Goal: Register for event/course: Sign up to attend an event or enroll in a course

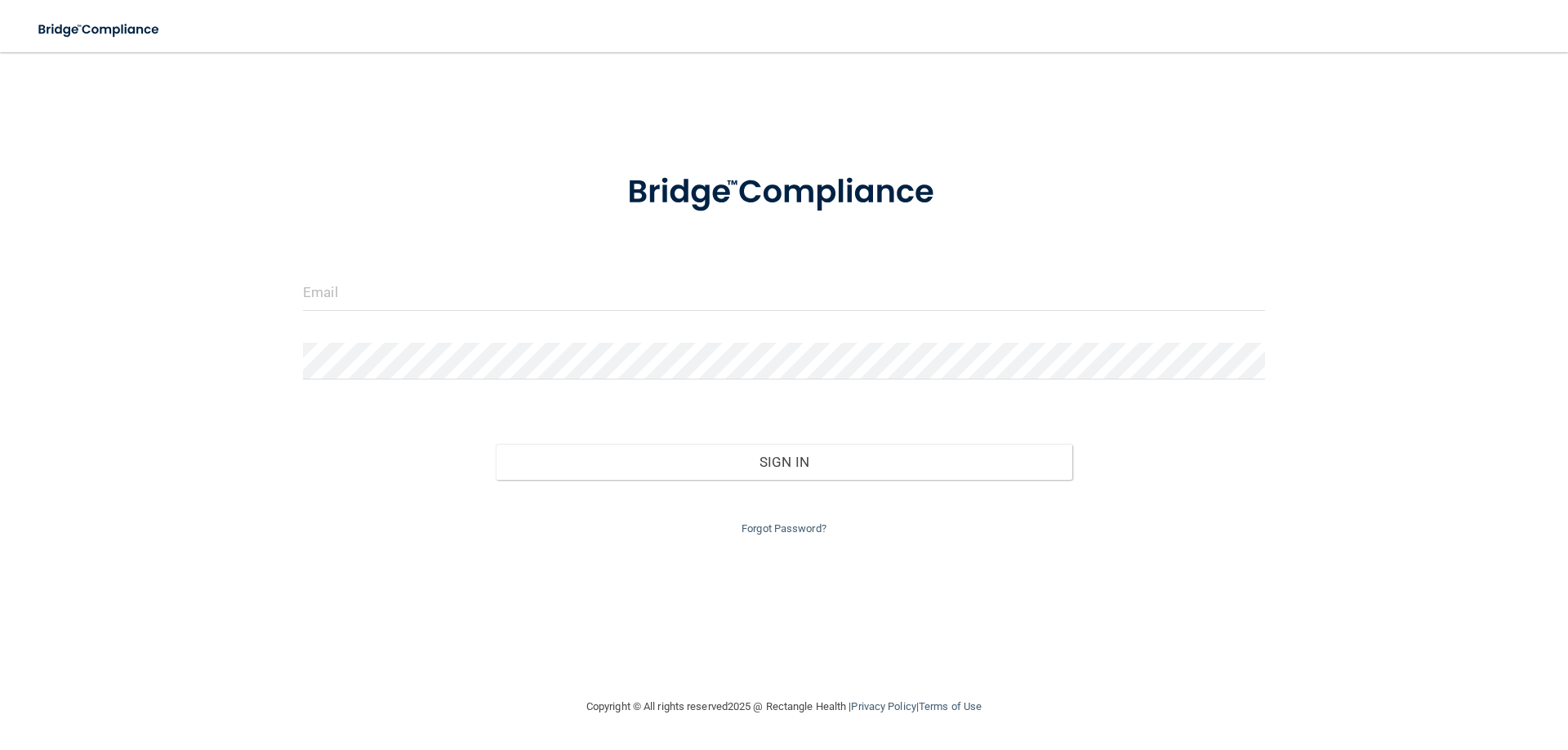
click at [495, 264] on form "Invalid email/password. You don't have permission to access that page. Sign In …" at bounding box center [784, 344] width 963 height 389
drag, startPoint x: 468, startPoint y: 328, endPoint x: 475, endPoint y: 306, distance: 23.1
click at [467, 325] on form "Invalid email/password. You don't have permission to access that page. Sign In …" at bounding box center [784, 344] width 963 height 389
click at [476, 303] on input "email" at bounding box center [784, 293] width 963 height 37
type input "[EMAIL_ADDRESS][DOMAIN_NAME]"
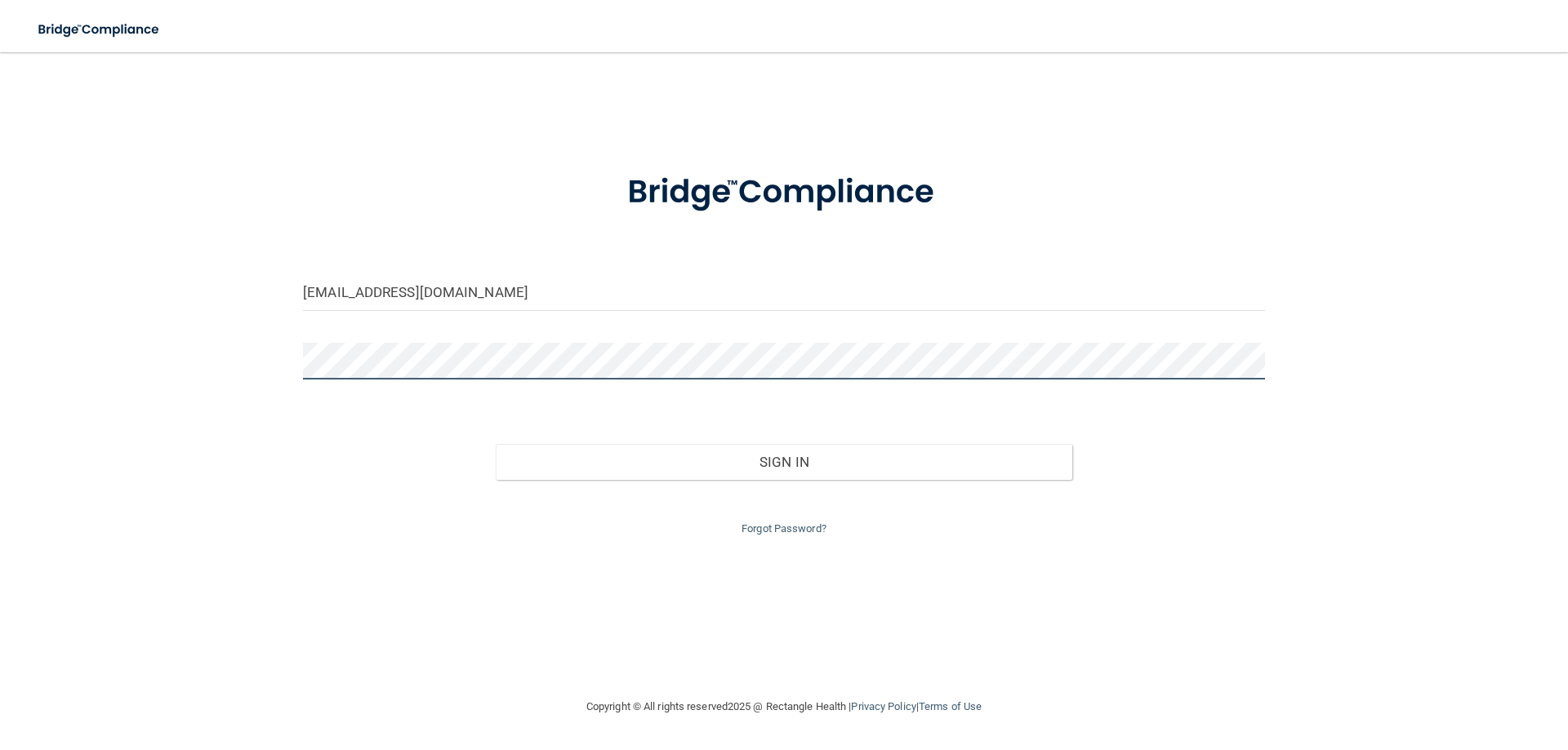
click at [496, 444] on button "Sign In" at bounding box center [785, 462] width 578 height 36
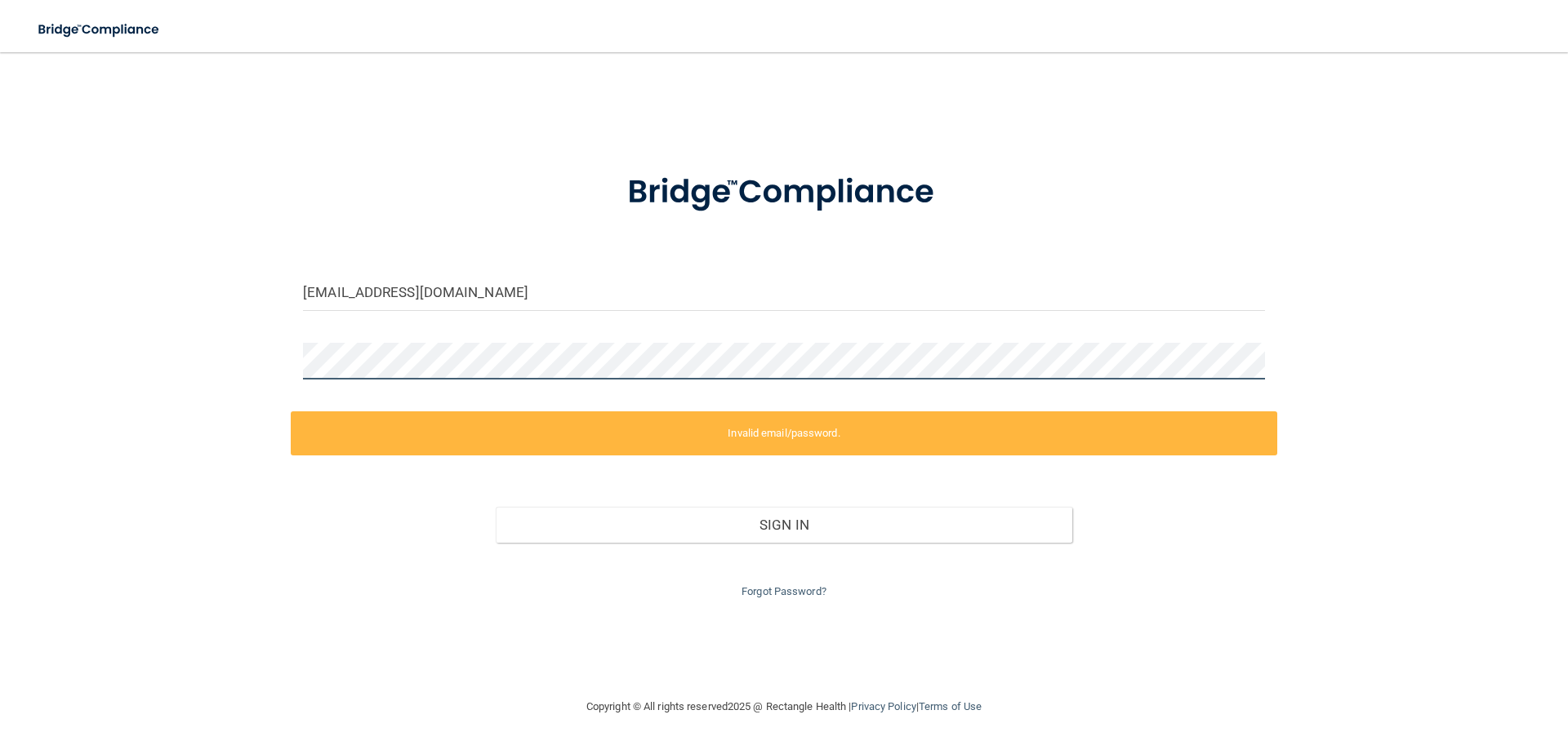
click at [256, 382] on div "[EMAIL_ADDRESS][DOMAIN_NAME] Invalid email/password. You don't have permission …" at bounding box center [784, 374] width 1503 height 612
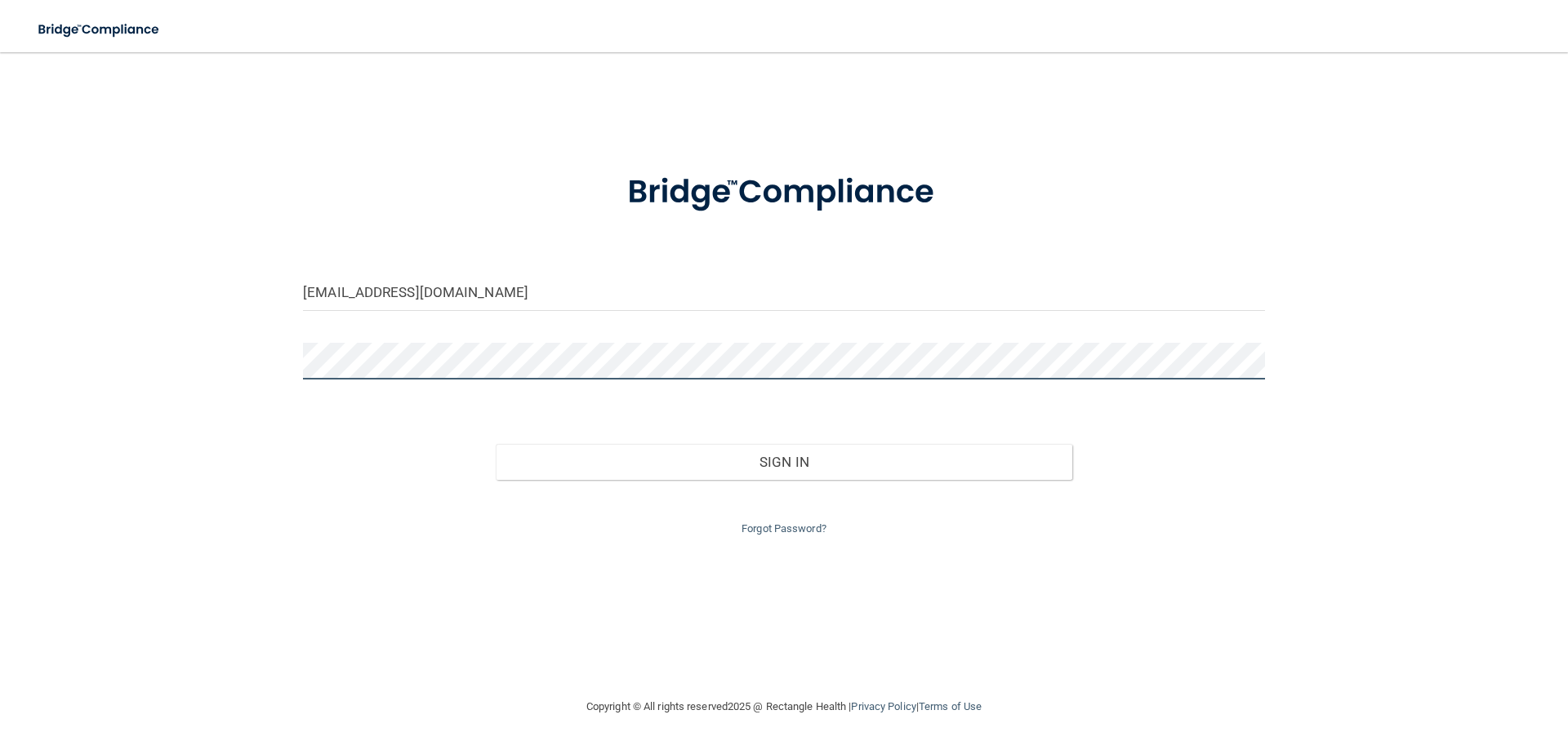
click at [496, 444] on button "Sign In" at bounding box center [785, 462] width 578 height 36
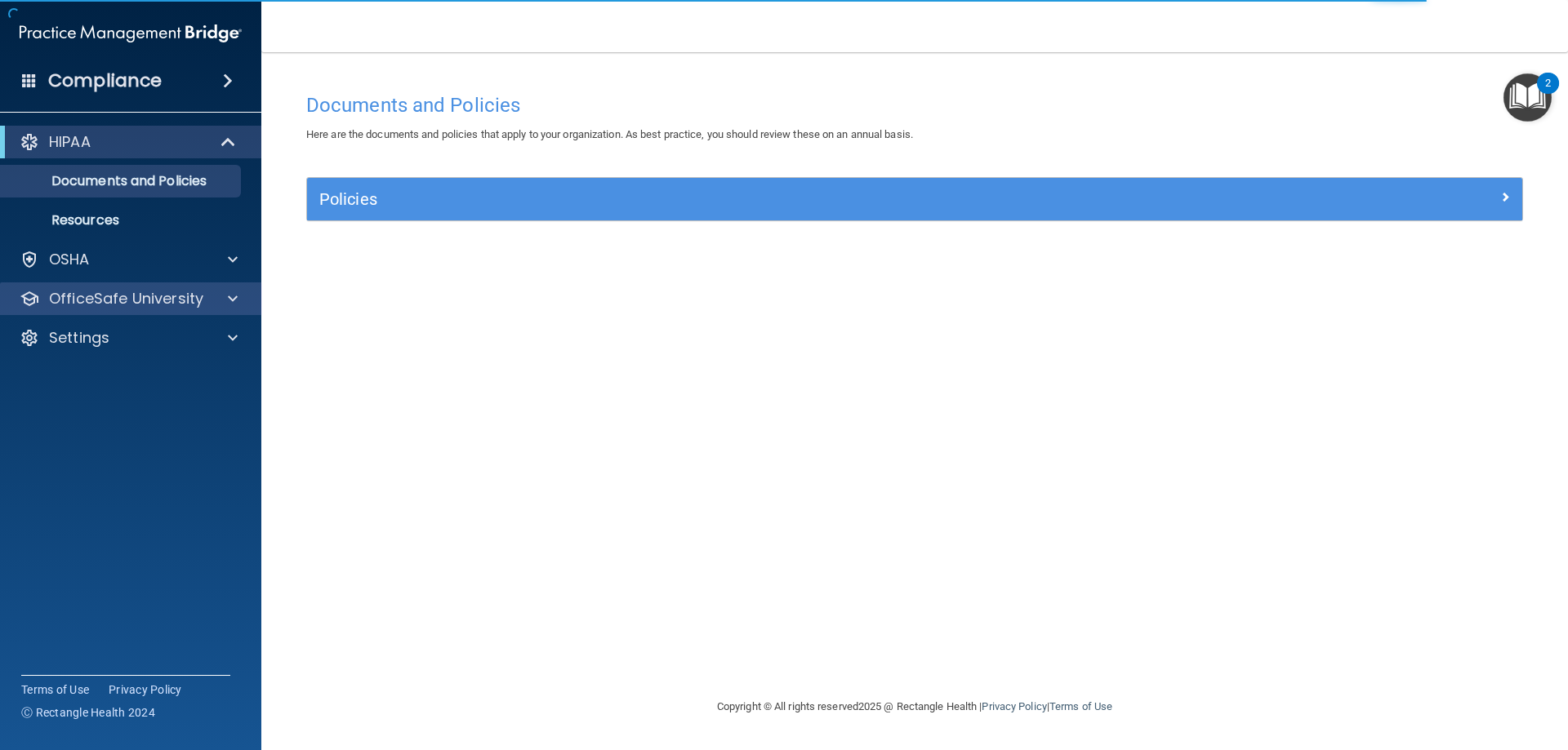
click at [170, 285] on div "OfficeSafe University" at bounding box center [131, 299] width 262 height 33
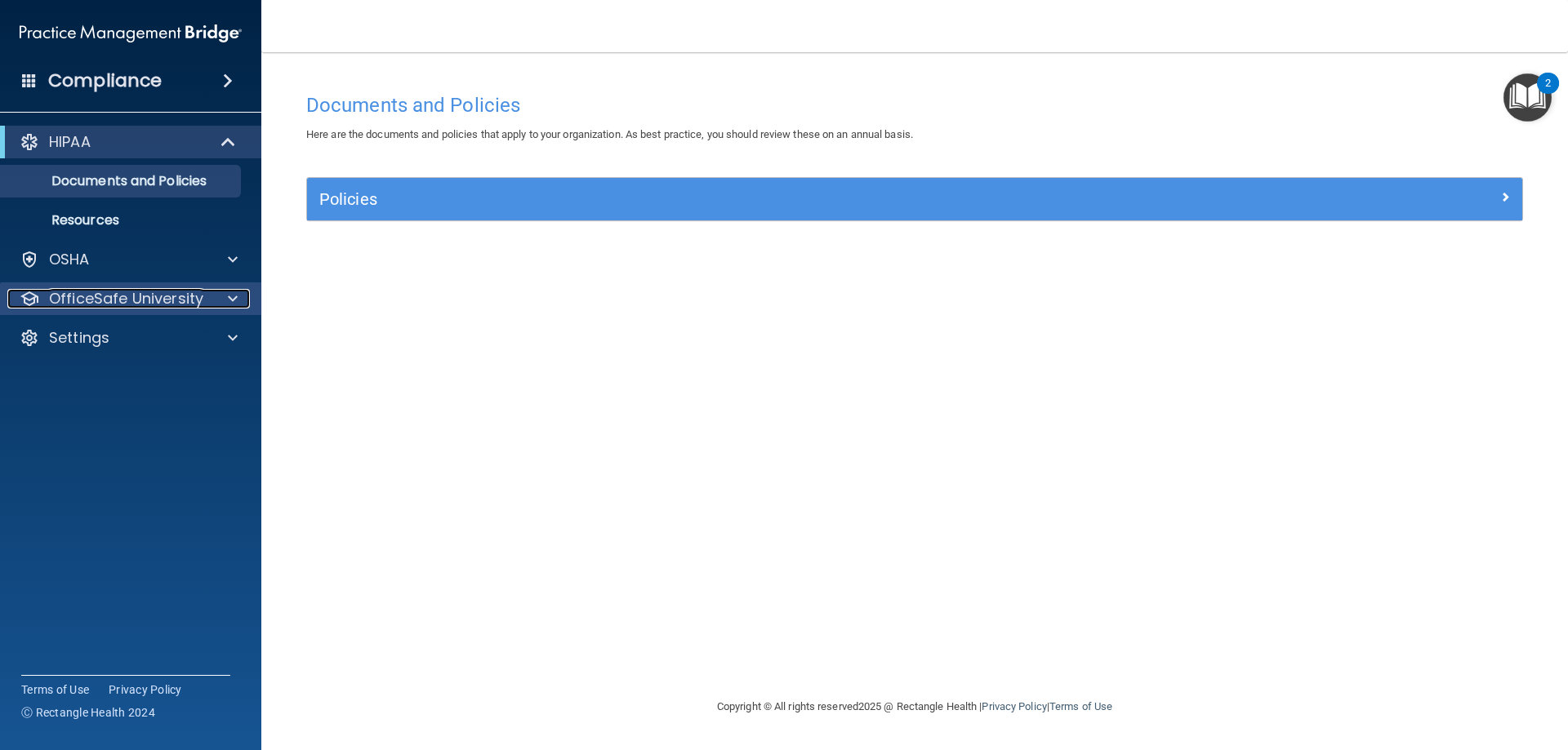
click at [140, 293] on p "OfficeSafe University" at bounding box center [125, 298] width 154 height 19
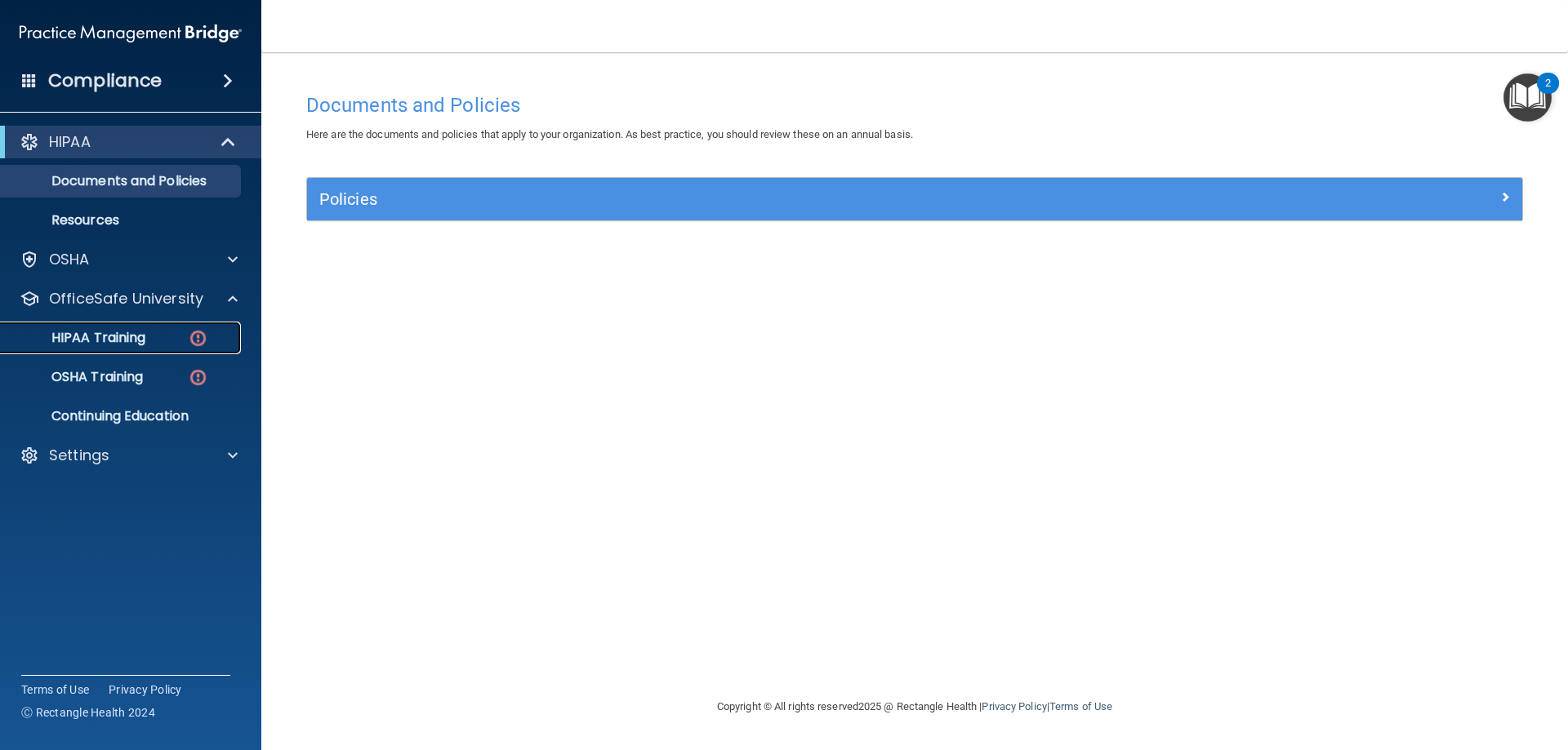
click at [151, 339] on div "HIPAA Training" at bounding box center [122, 338] width 223 height 16
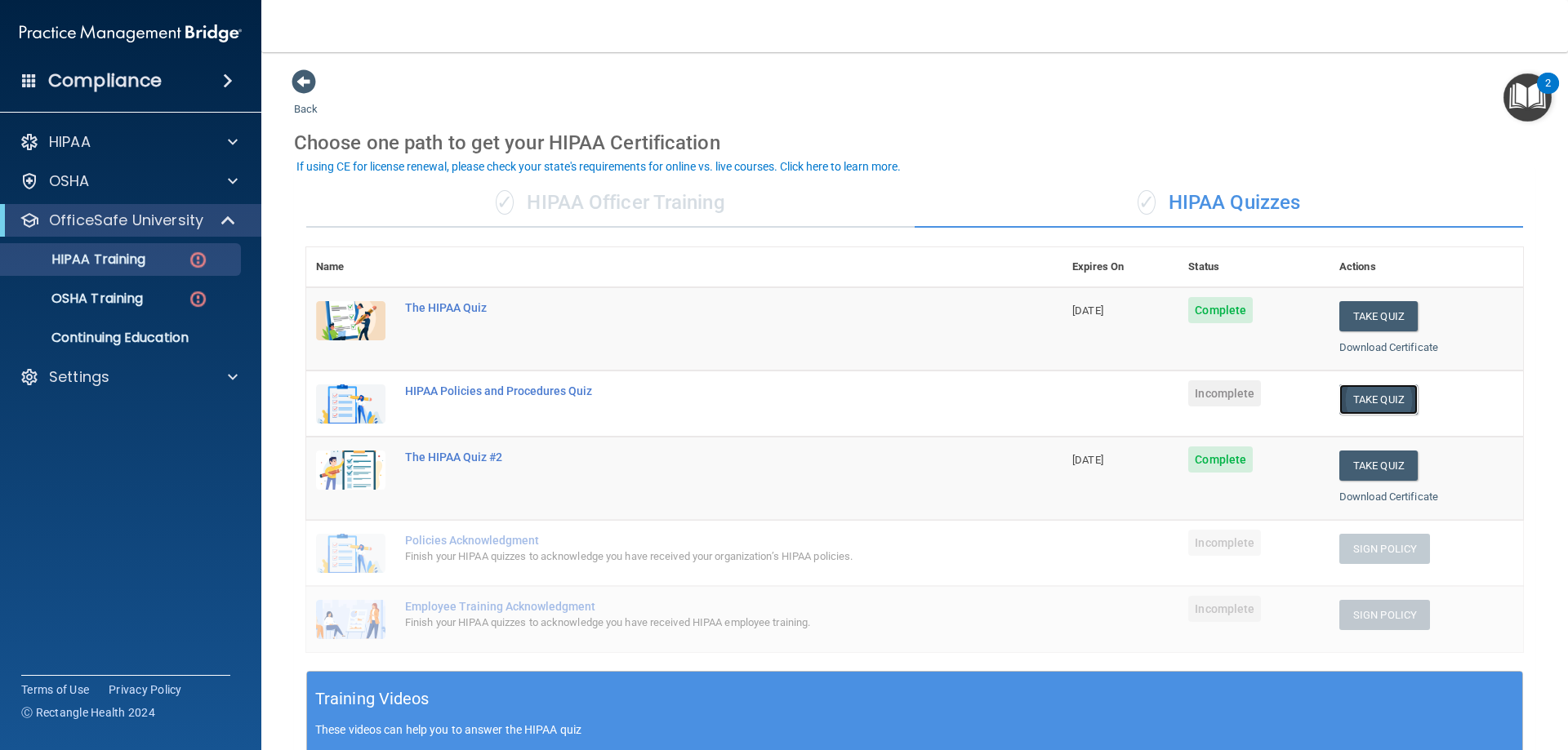
click at [1381, 396] on button "Take Quiz" at bounding box center [1379, 400] width 78 height 30
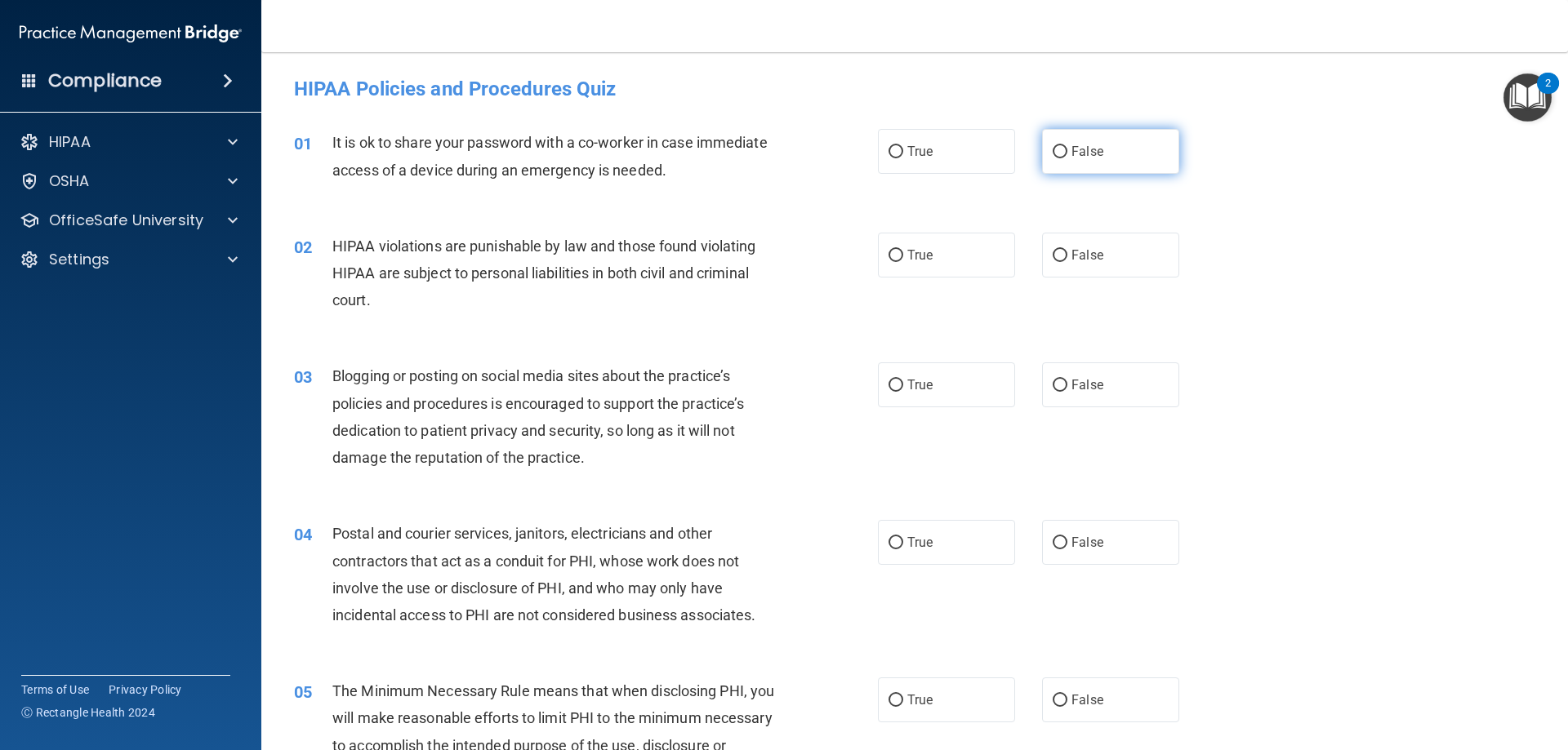
click at [1076, 160] on label "False" at bounding box center [1111, 151] width 137 height 45
click at [1068, 158] on input "False" at bounding box center [1059, 152] width 14 height 13
radio input "true"
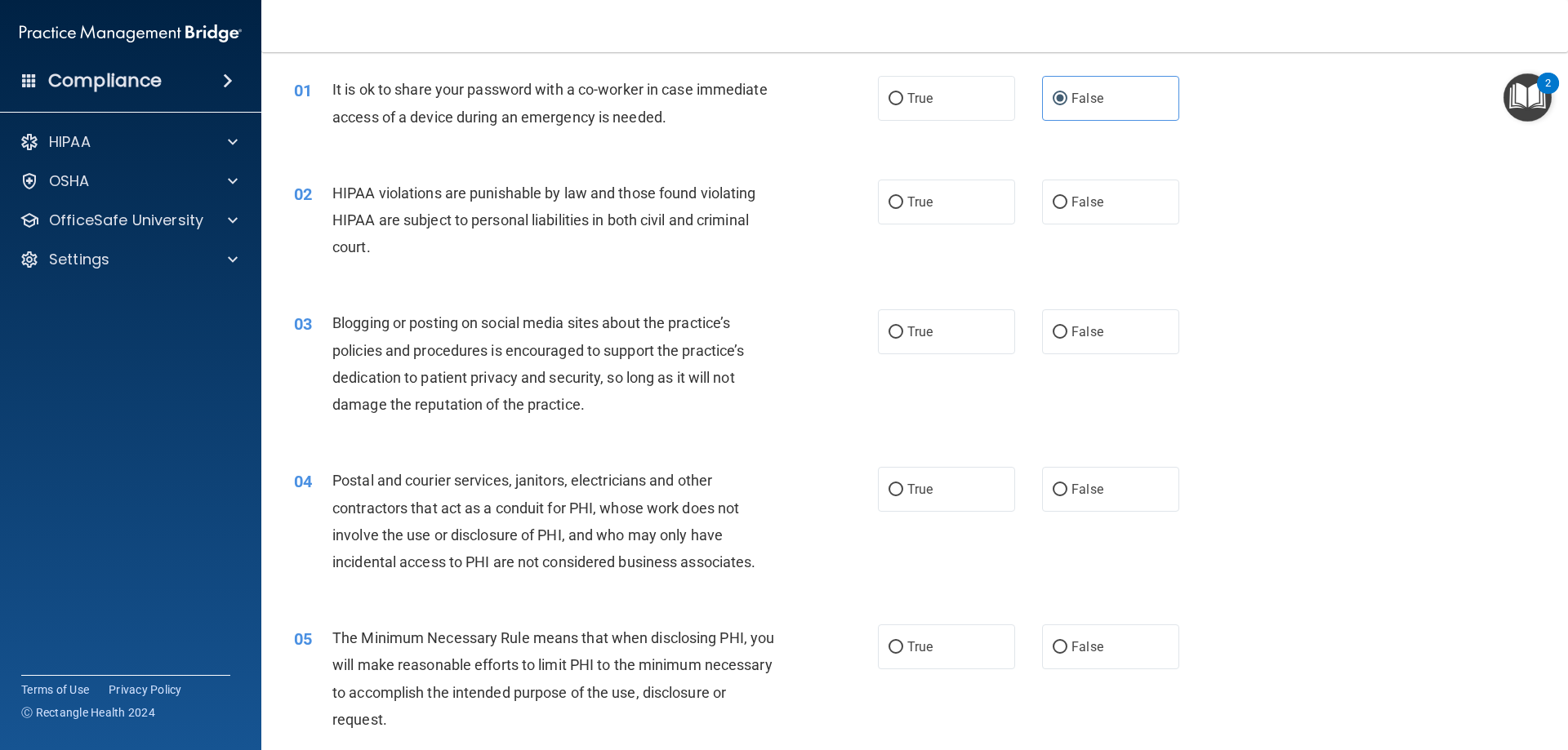
scroll to position [82, 0]
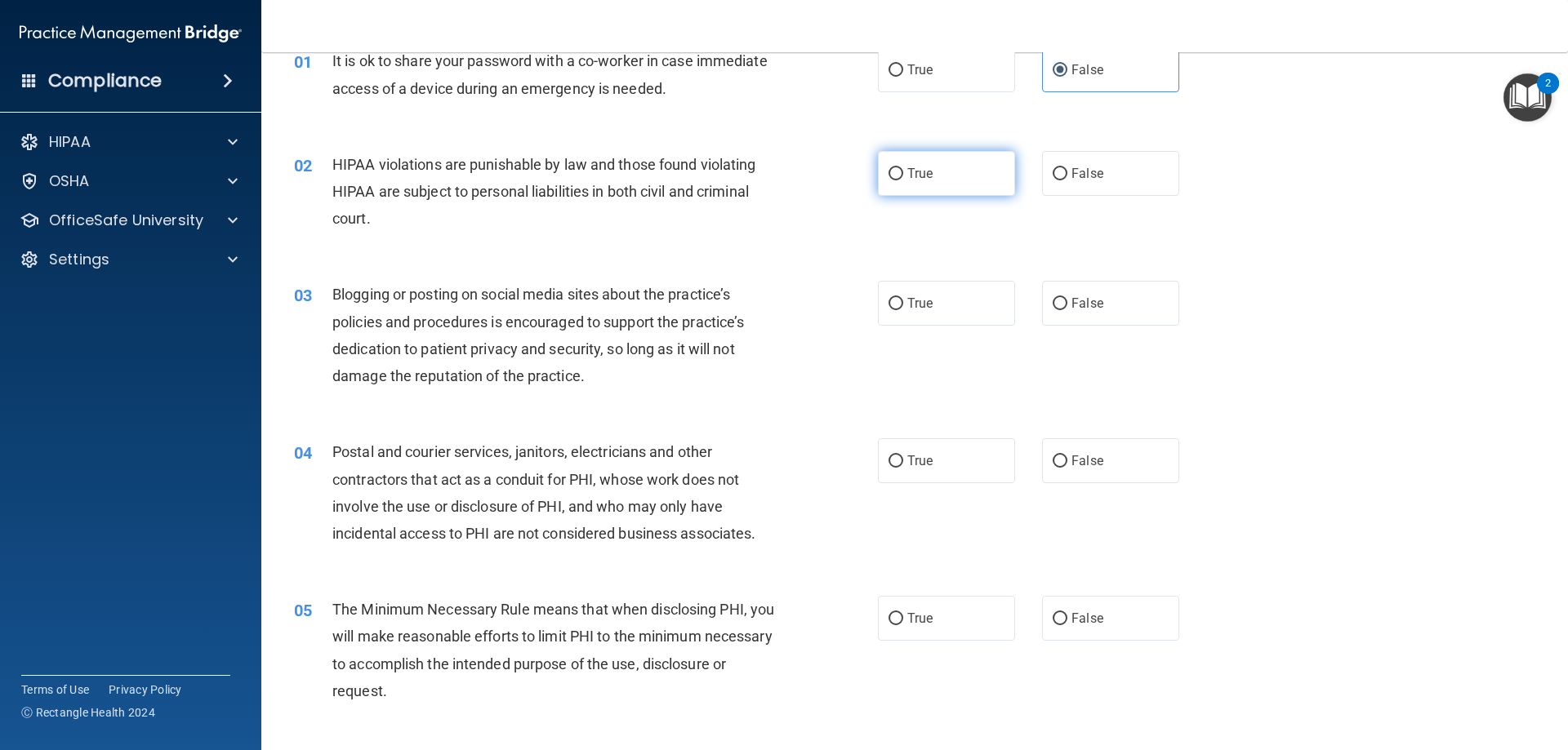
click at [897, 179] on input "True" at bounding box center [895, 174] width 14 height 13
radio input "true"
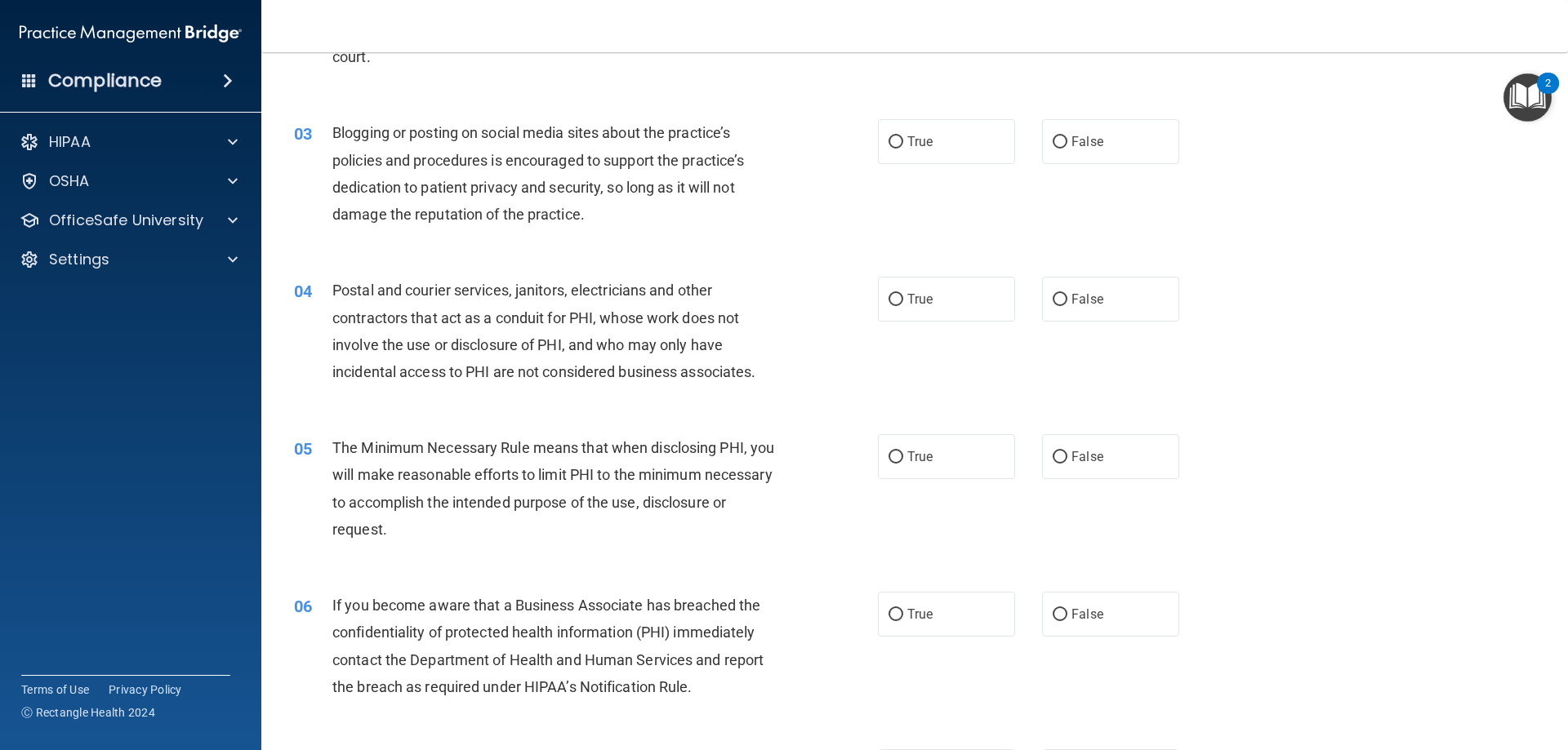
scroll to position [245, 0]
click at [919, 131] on label "True" at bounding box center [947, 140] width 137 height 45
click at [904, 135] on input "True" at bounding box center [895, 141] width 14 height 13
radio input "true"
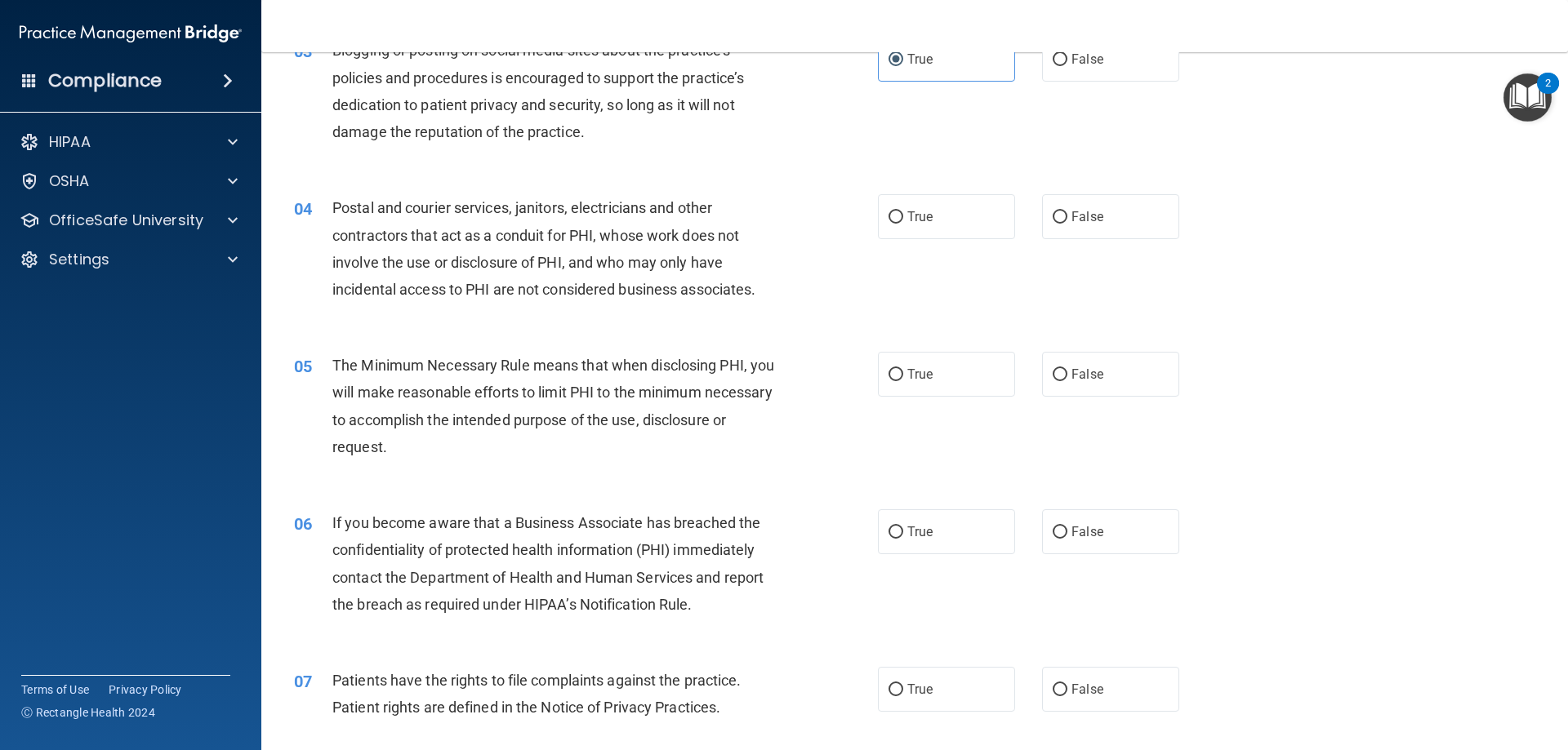
scroll to position [327, 0]
click at [932, 204] on label "True" at bounding box center [947, 215] width 137 height 45
click at [904, 210] on input "True" at bounding box center [895, 216] width 14 height 13
radio input "true"
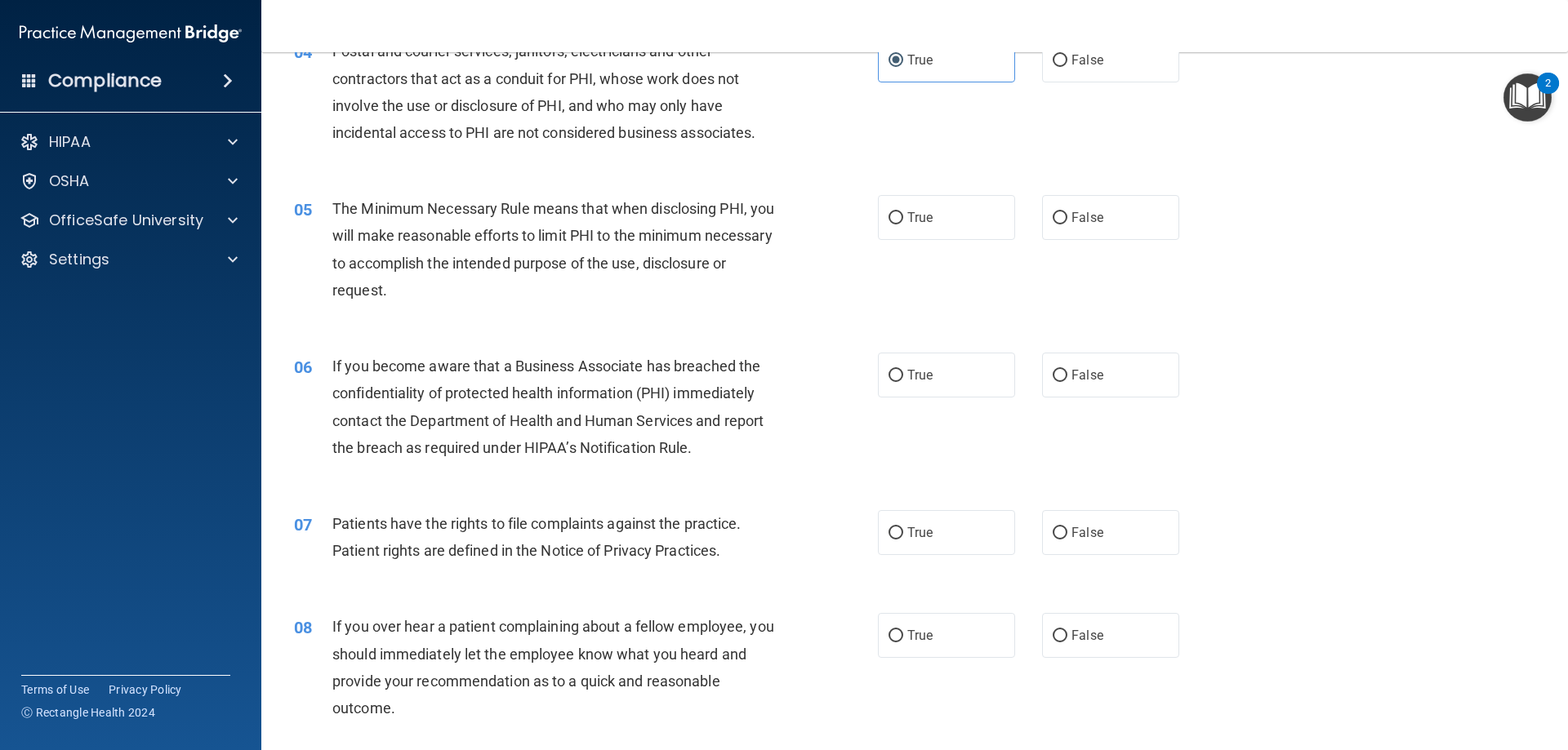
scroll to position [490, 0]
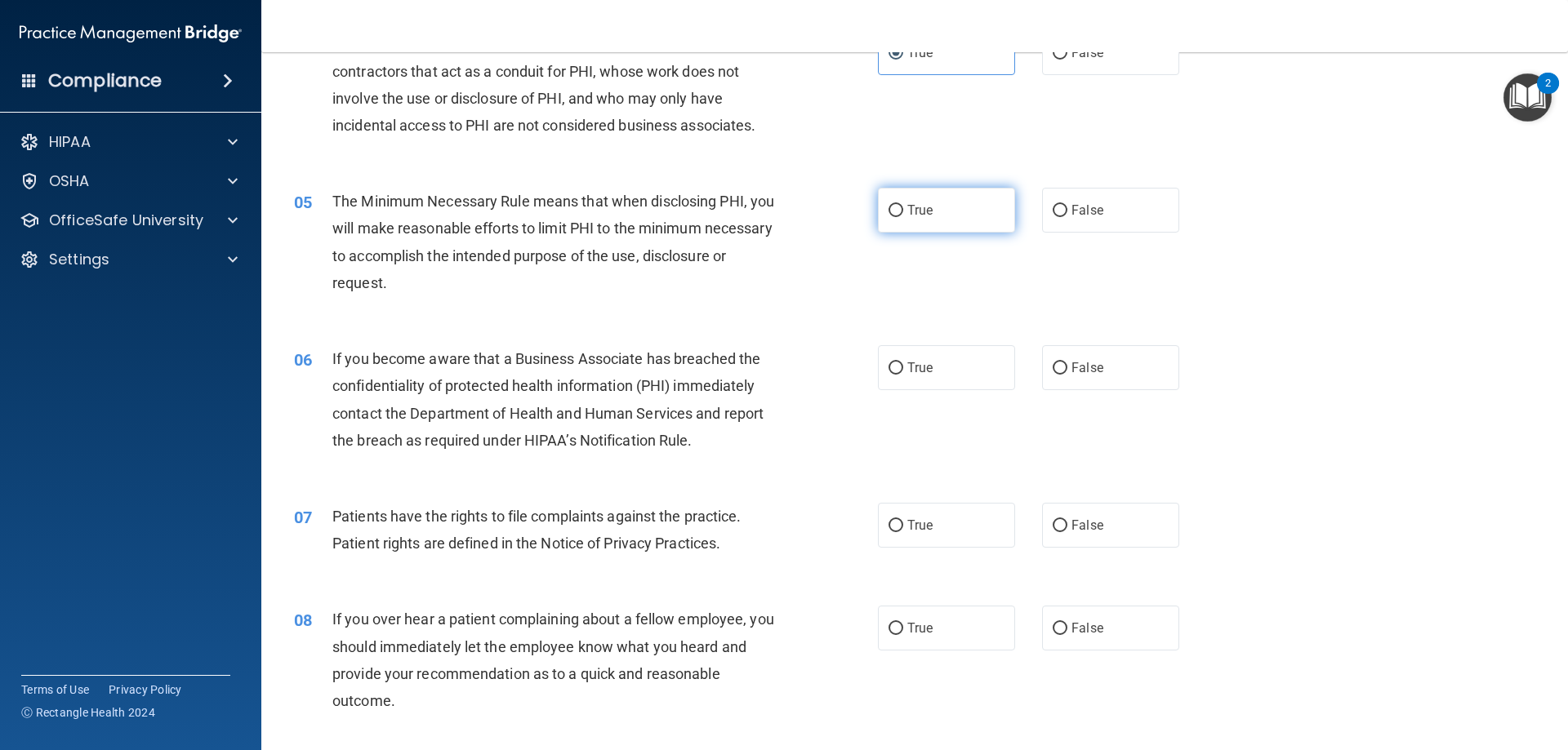
click at [922, 224] on label "True" at bounding box center [947, 210] width 137 height 45
click at [904, 217] on input "True" at bounding box center [895, 210] width 14 height 13
radio input "true"
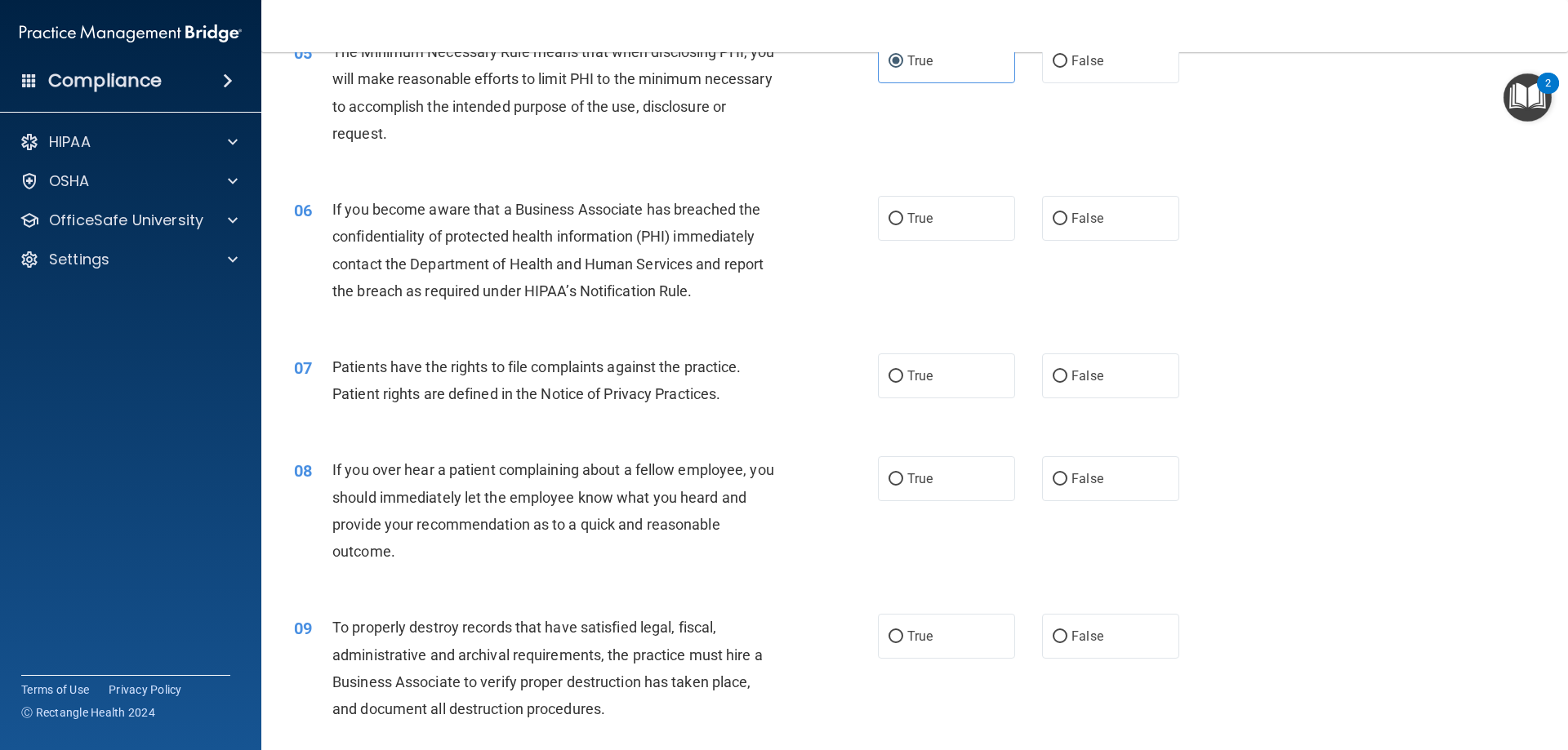
scroll to position [653, 0]
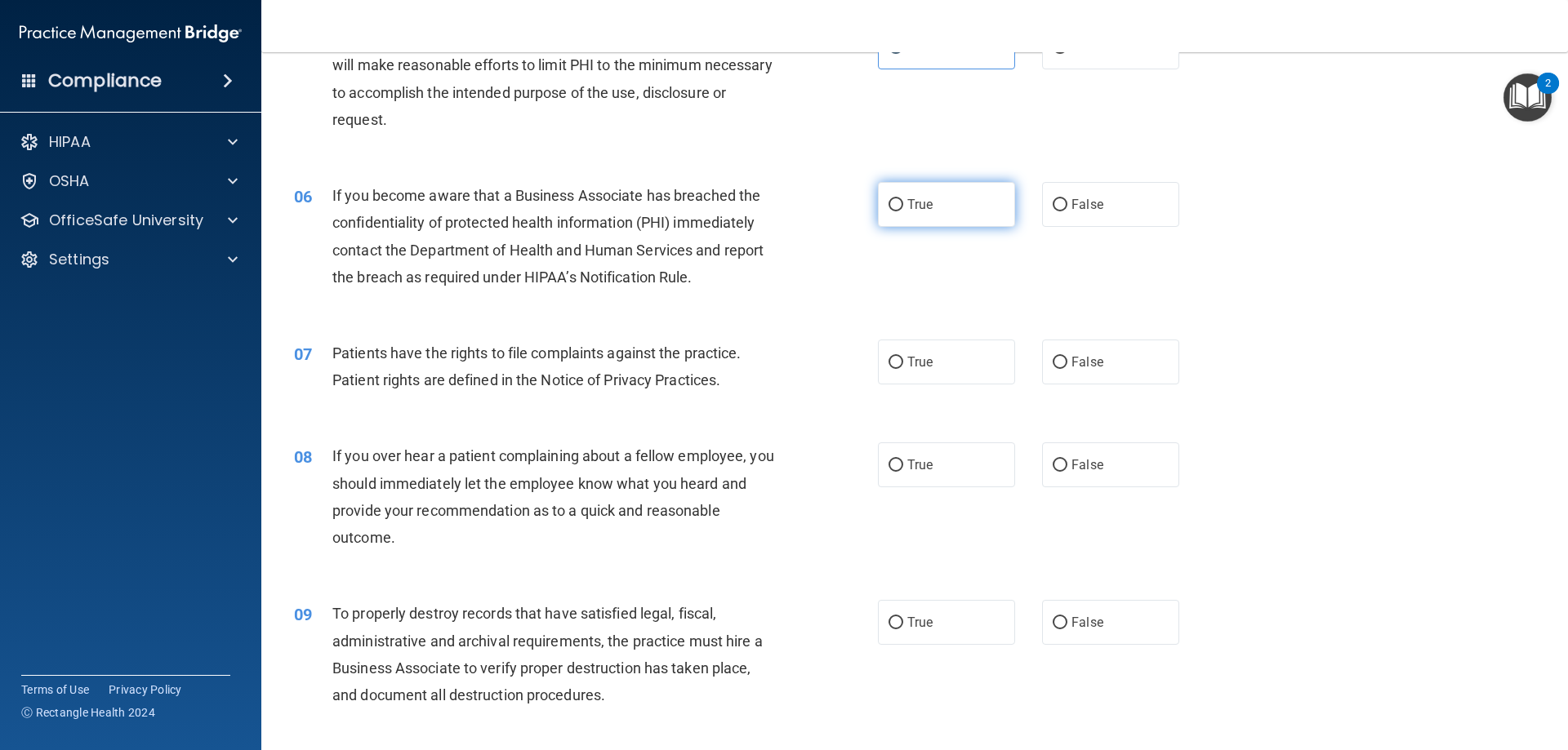
click at [908, 205] on span "True" at bounding box center [920, 205] width 25 height 15
click at [904, 205] on input "True" at bounding box center [895, 205] width 14 height 13
radio input "true"
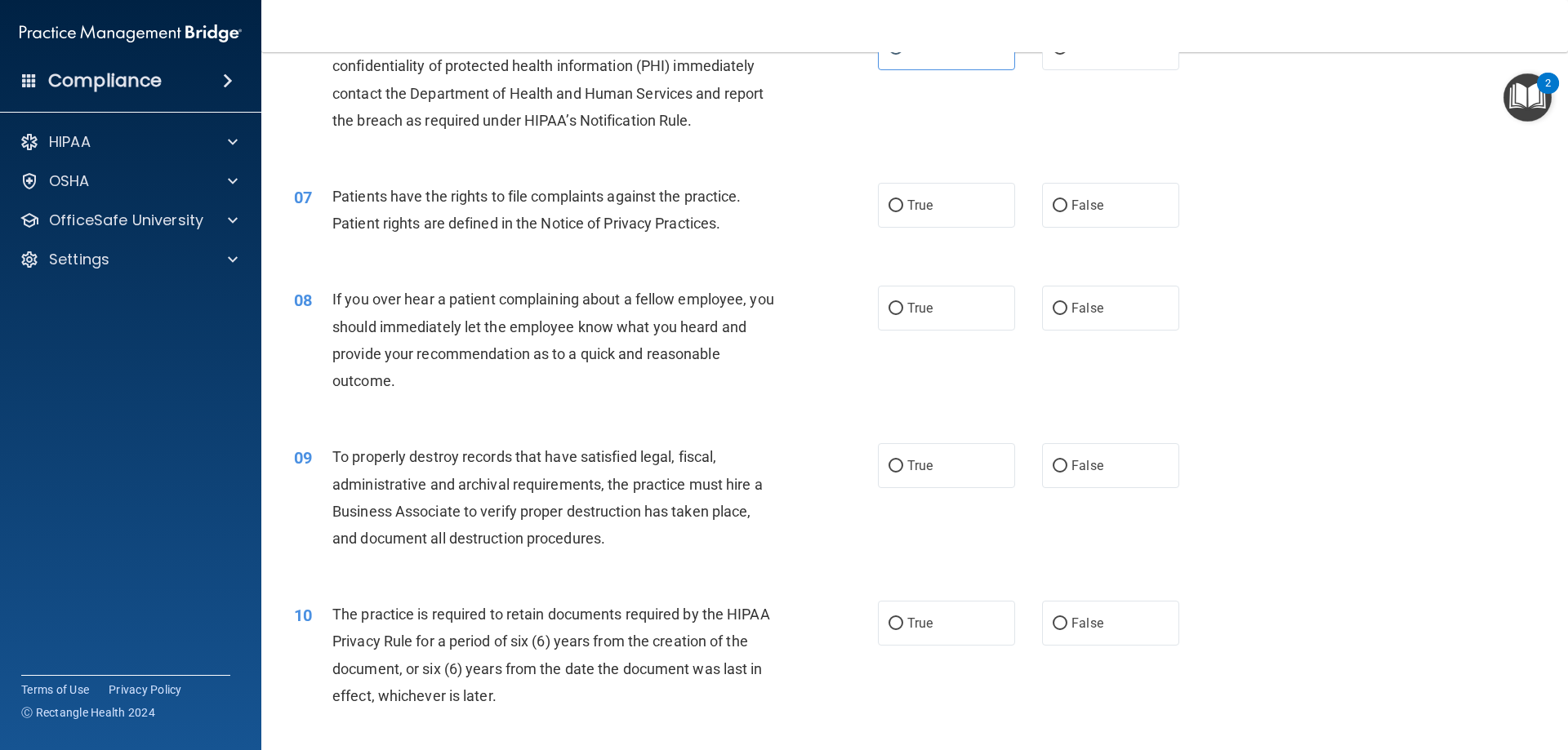
scroll to position [816, 0]
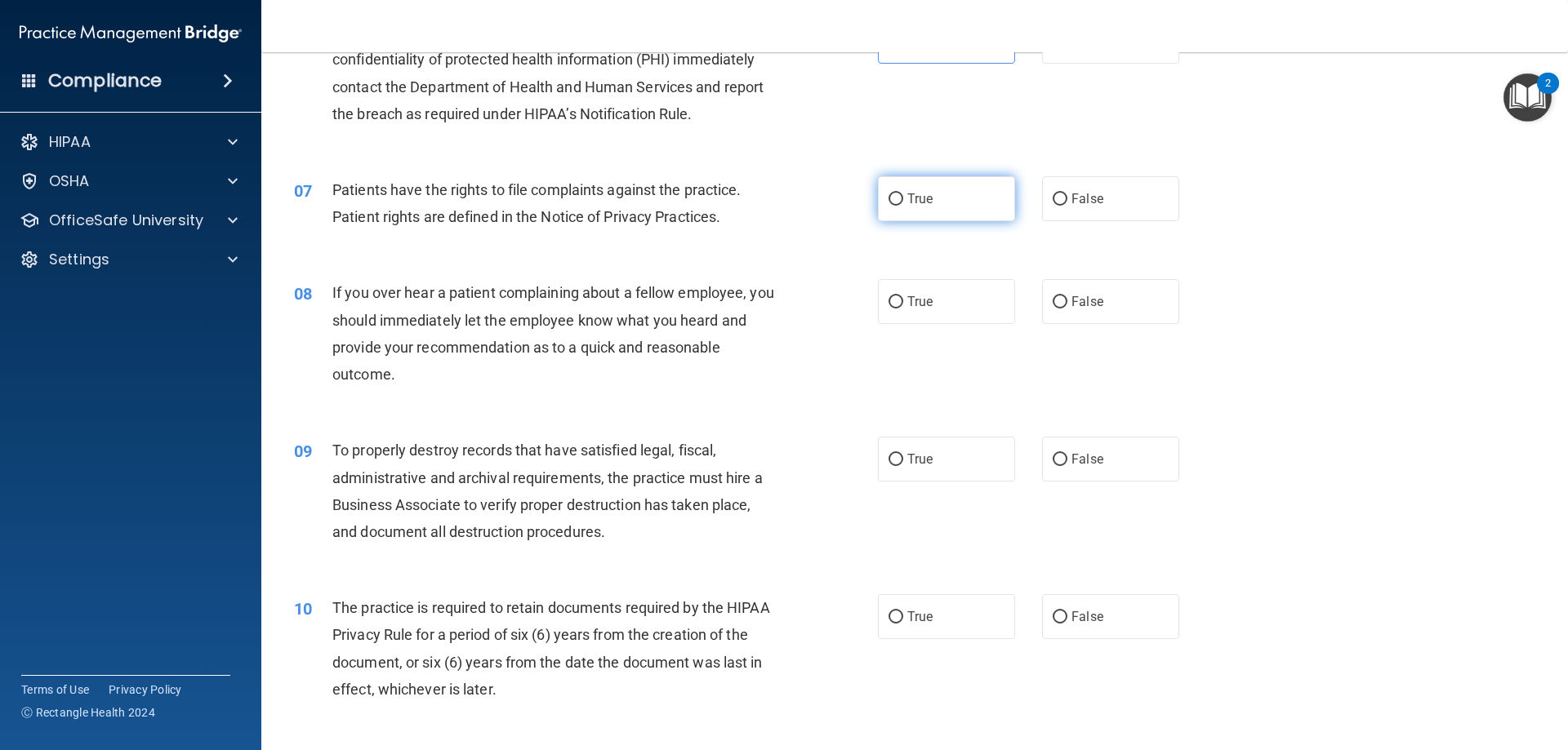
click at [899, 200] on label "True" at bounding box center [947, 199] width 137 height 45
click at [899, 200] on input "True" at bounding box center [895, 199] width 14 height 13
radio input "true"
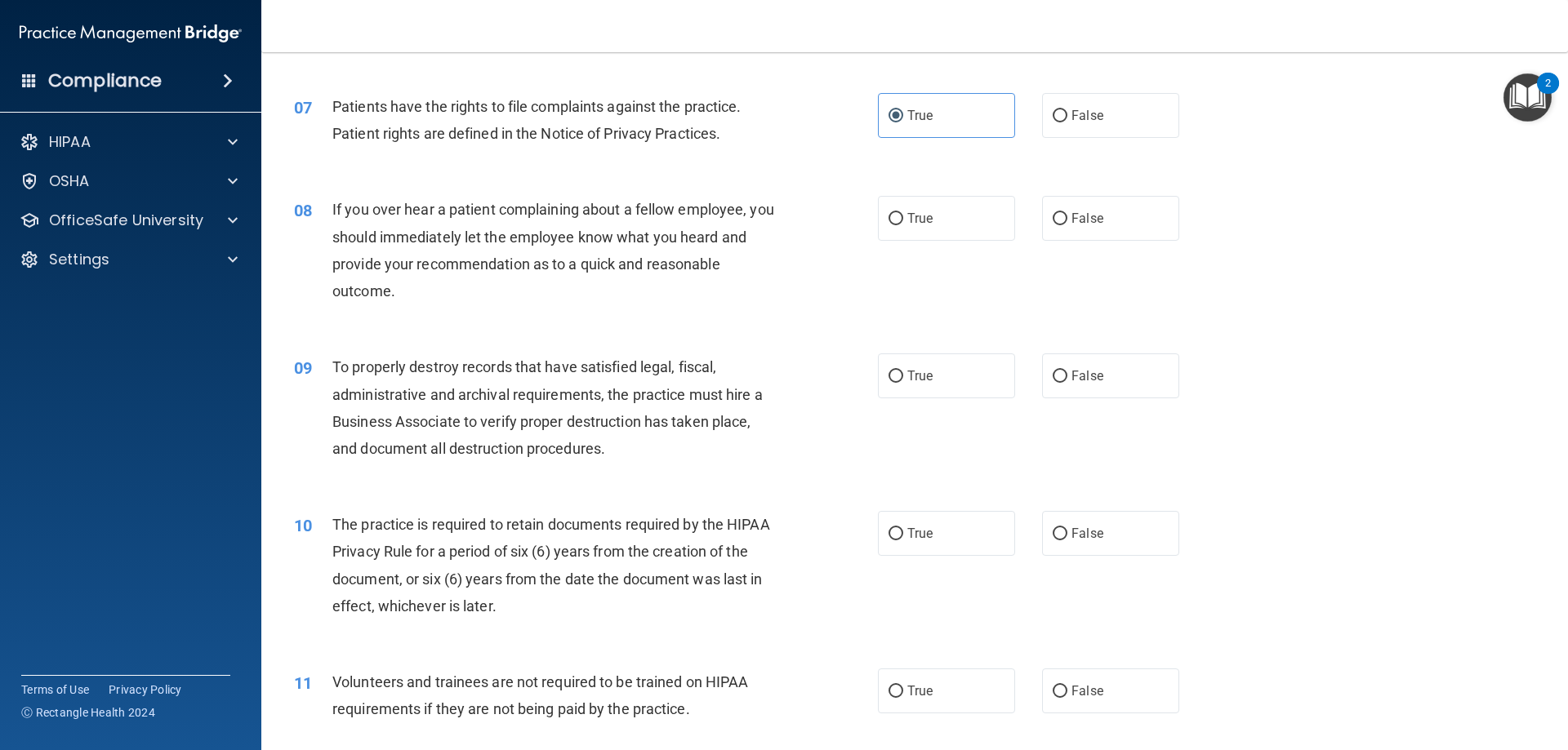
scroll to position [980, 0]
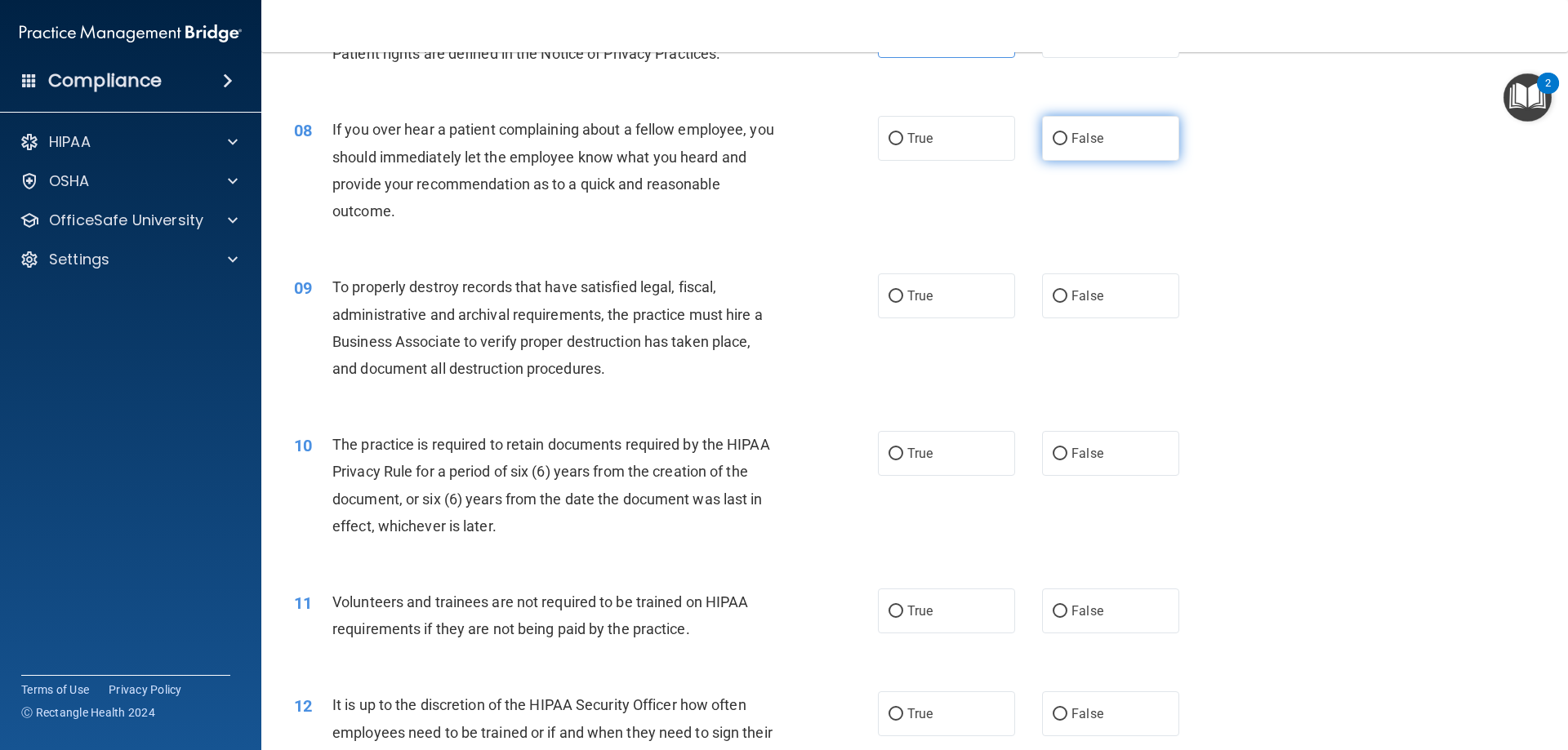
click at [1106, 144] on label "False" at bounding box center [1111, 138] width 137 height 45
click at [1068, 144] on input "False" at bounding box center [1059, 139] width 14 height 13
radio input "true"
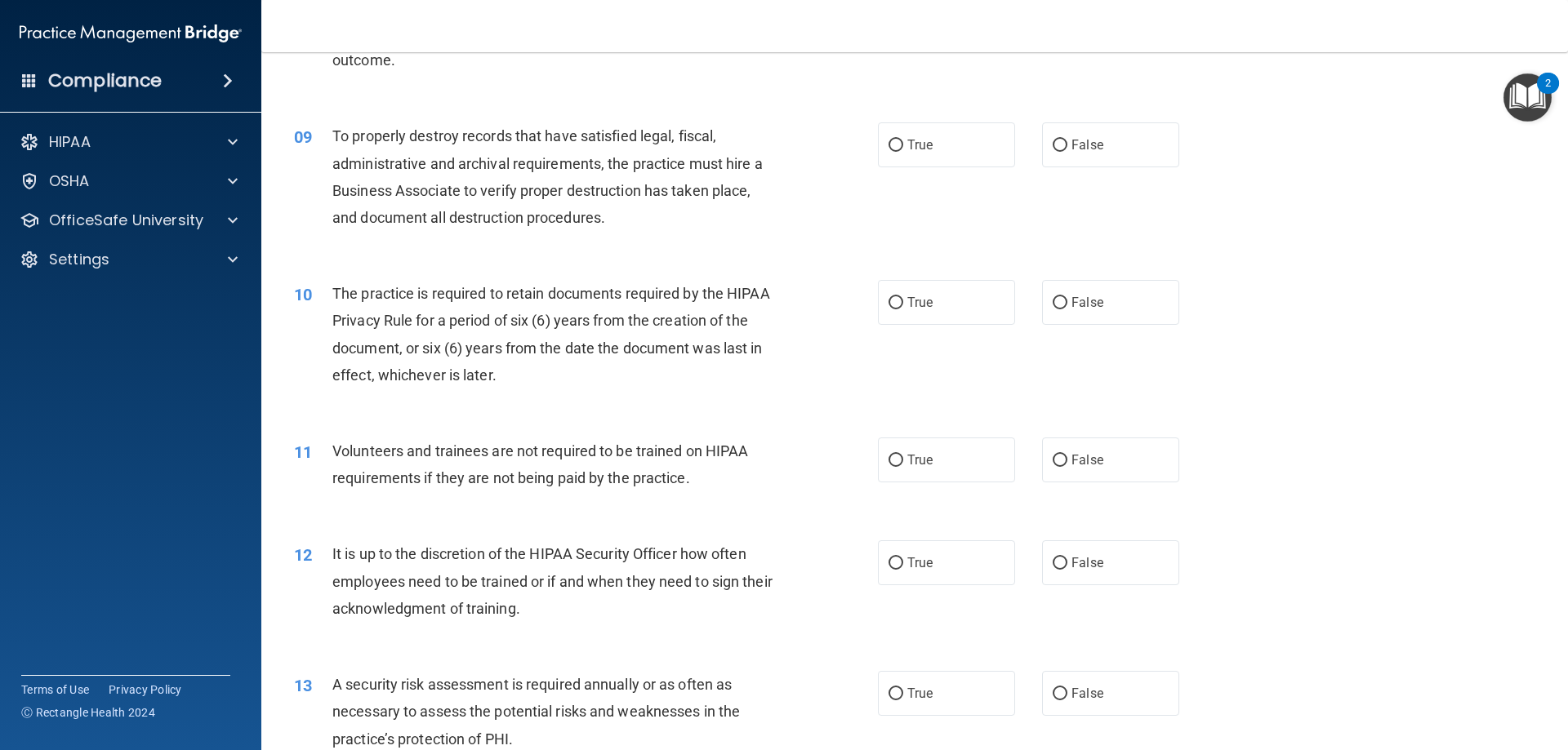
scroll to position [1143, 0]
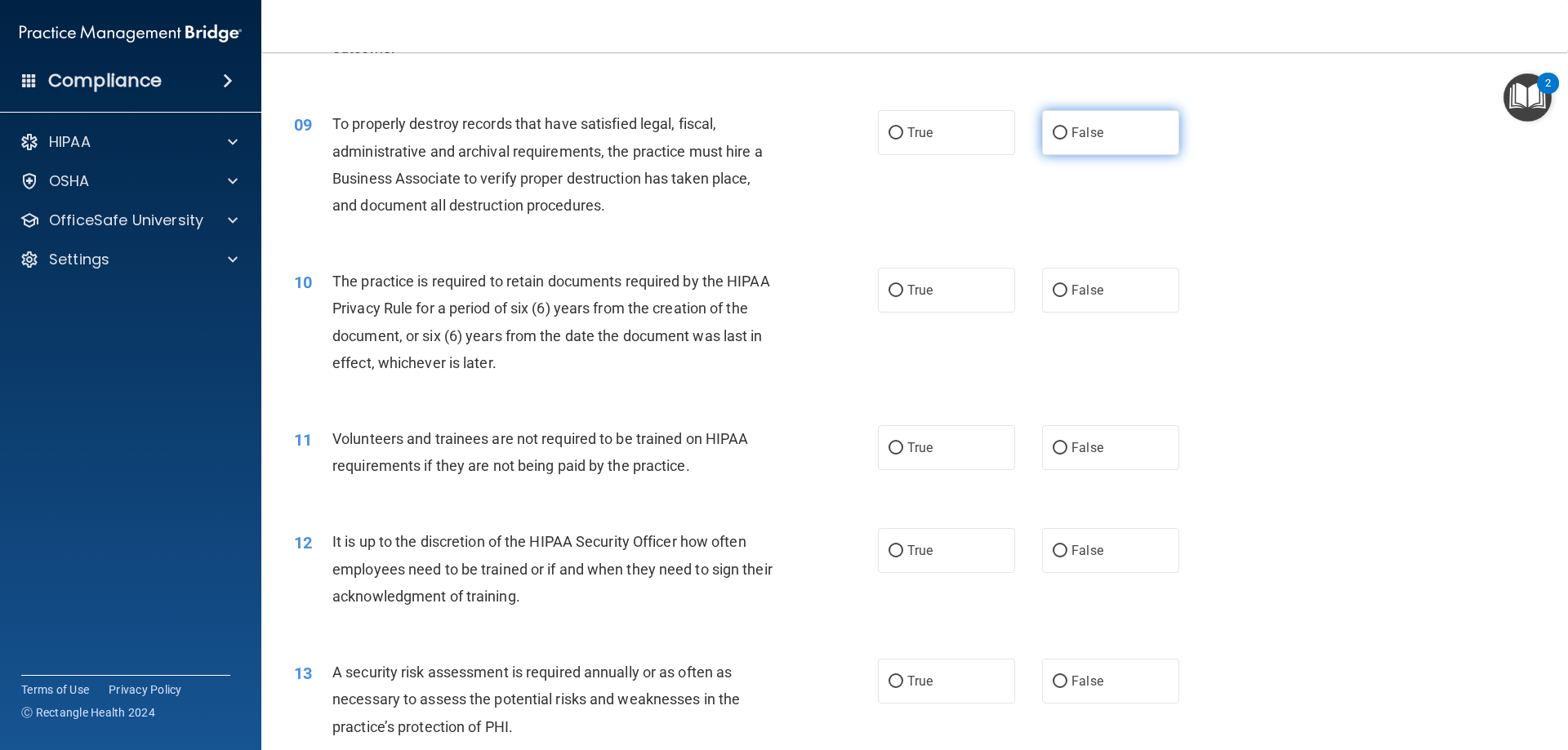
click at [1072, 133] on span "False" at bounding box center [1088, 132] width 32 height 15
click at [1064, 133] on input "False" at bounding box center [1059, 133] width 14 height 13
radio input "true"
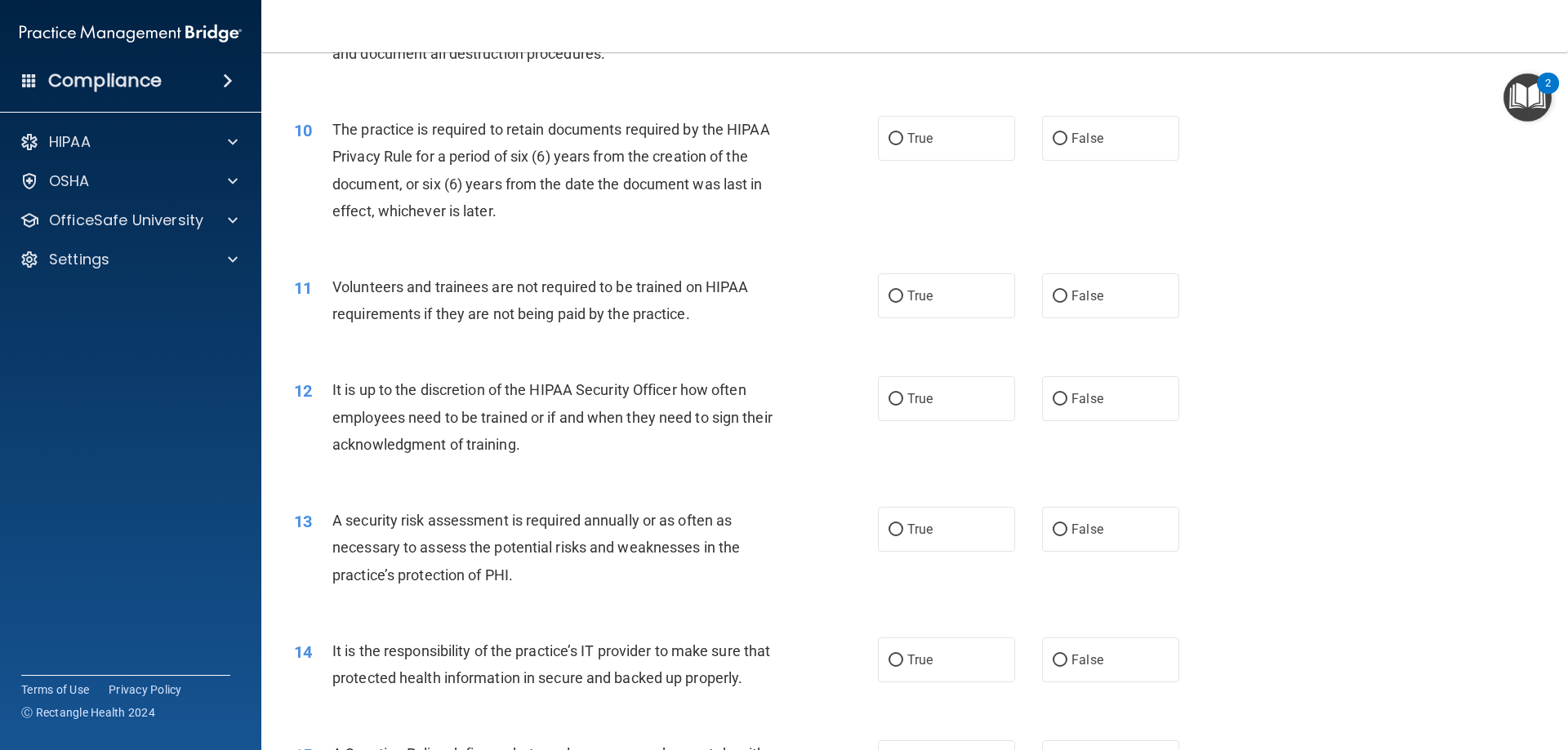
scroll to position [1306, 0]
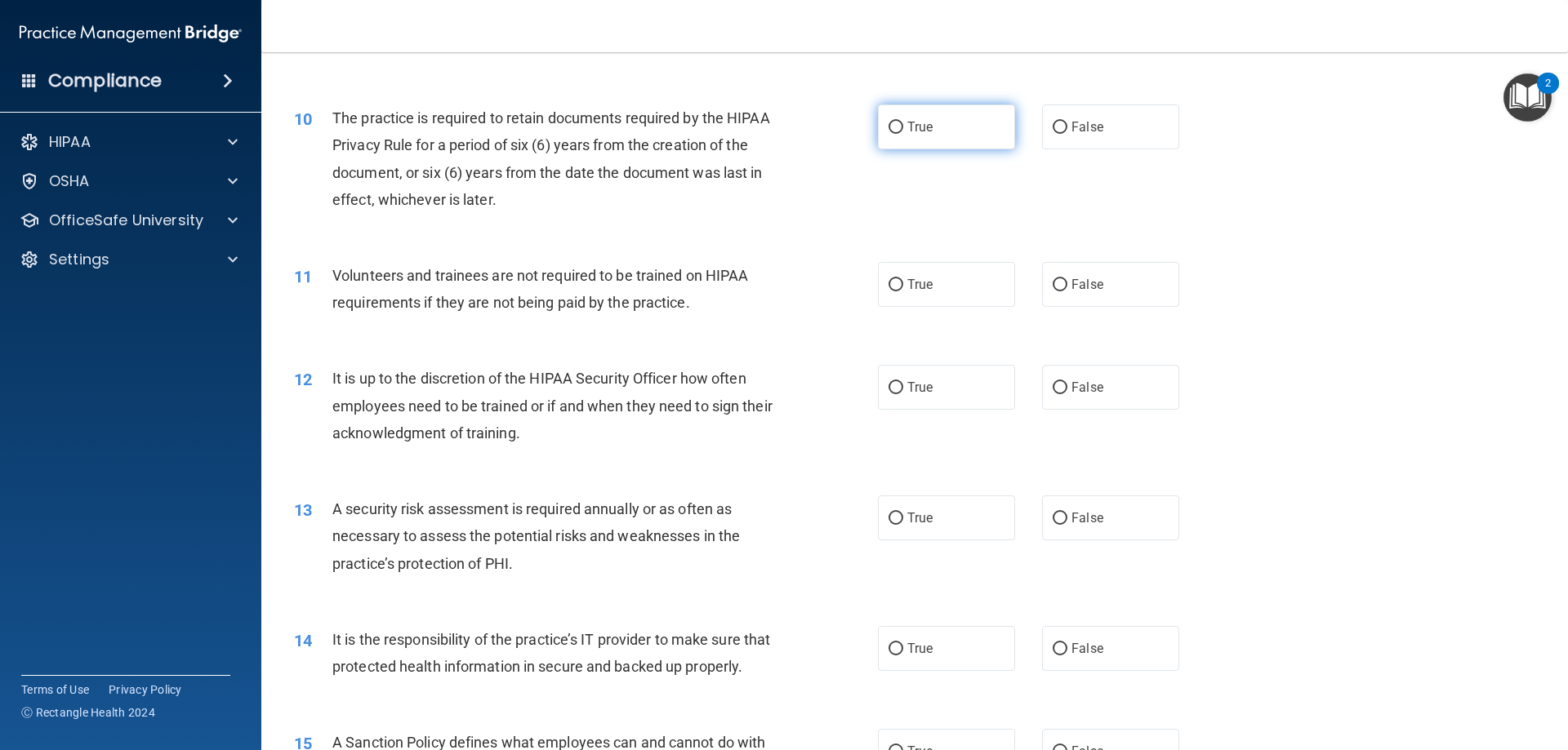
click at [899, 140] on label "True" at bounding box center [947, 126] width 137 height 45
click at [899, 134] on input "True" at bounding box center [895, 128] width 14 height 13
radio input "true"
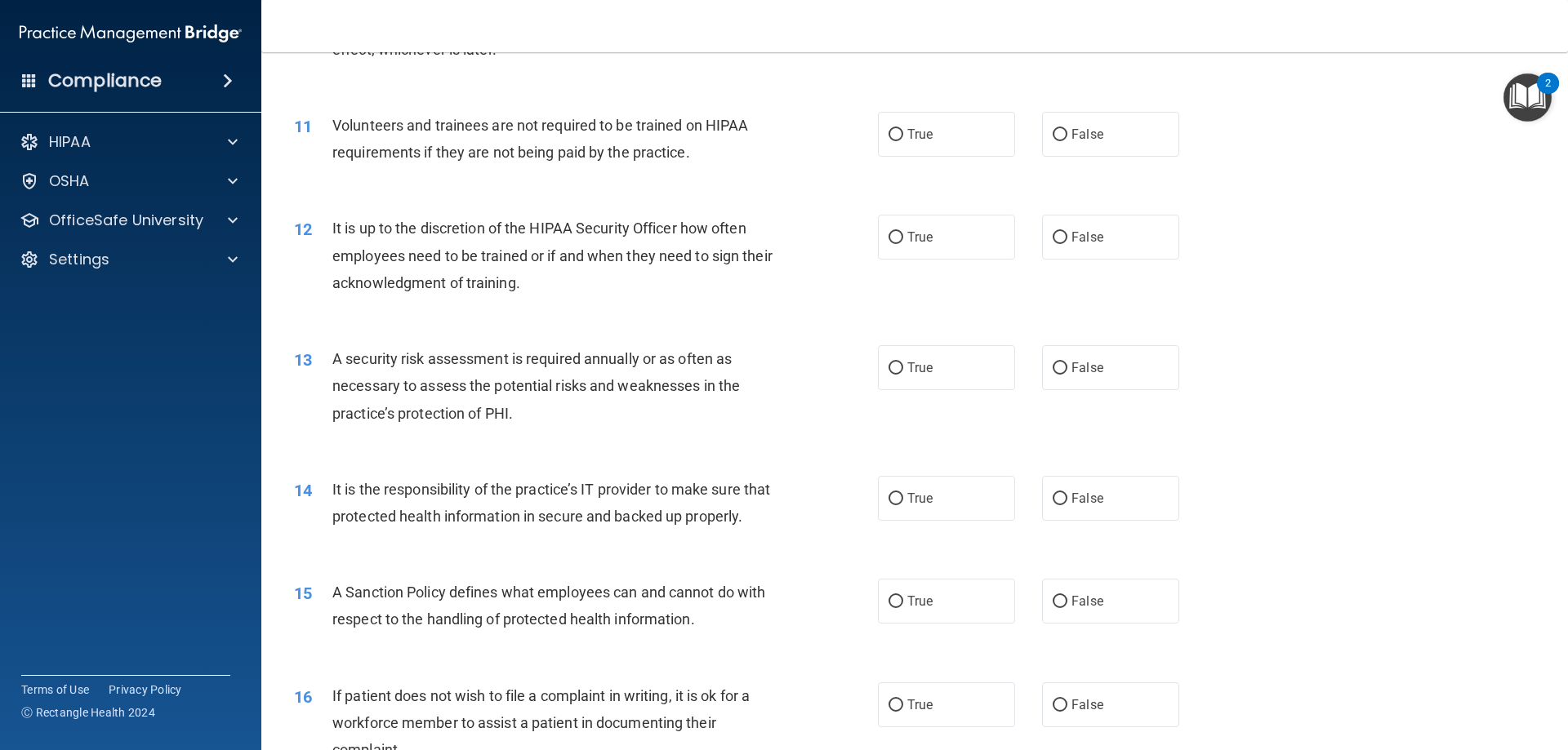
scroll to position [1470, 0]
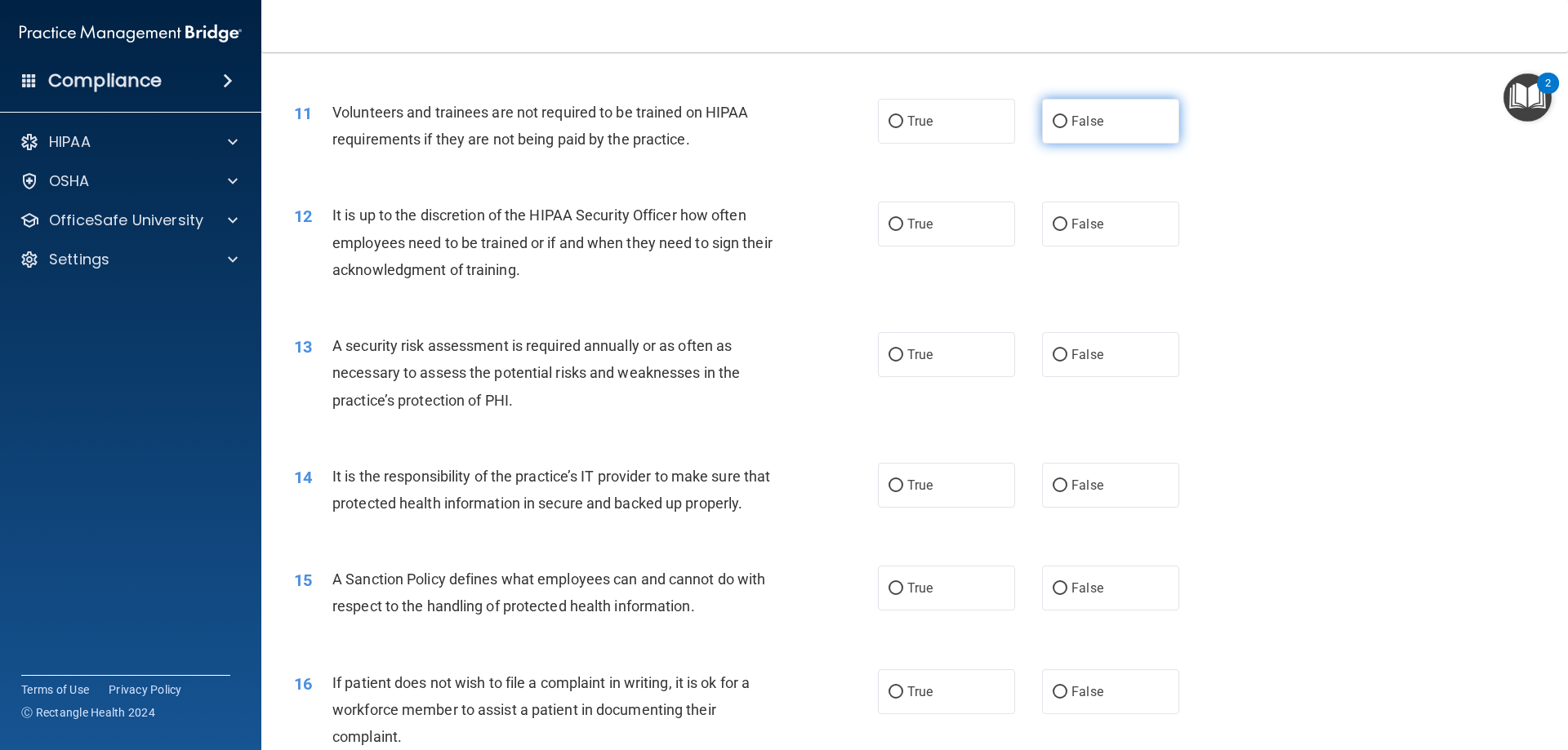
click at [1062, 123] on label "False" at bounding box center [1111, 120] width 137 height 45
click at [1062, 123] on input "False" at bounding box center [1059, 122] width 14 height 13
radio input "true"
drag, startPoint x: 1084, startPoint y: 239, endPoint x: 1067, endPoint y: 242, distance: 17.3
click at [1084, 240] on label "False" at bounding box center [1111, 224] width 137 height 45
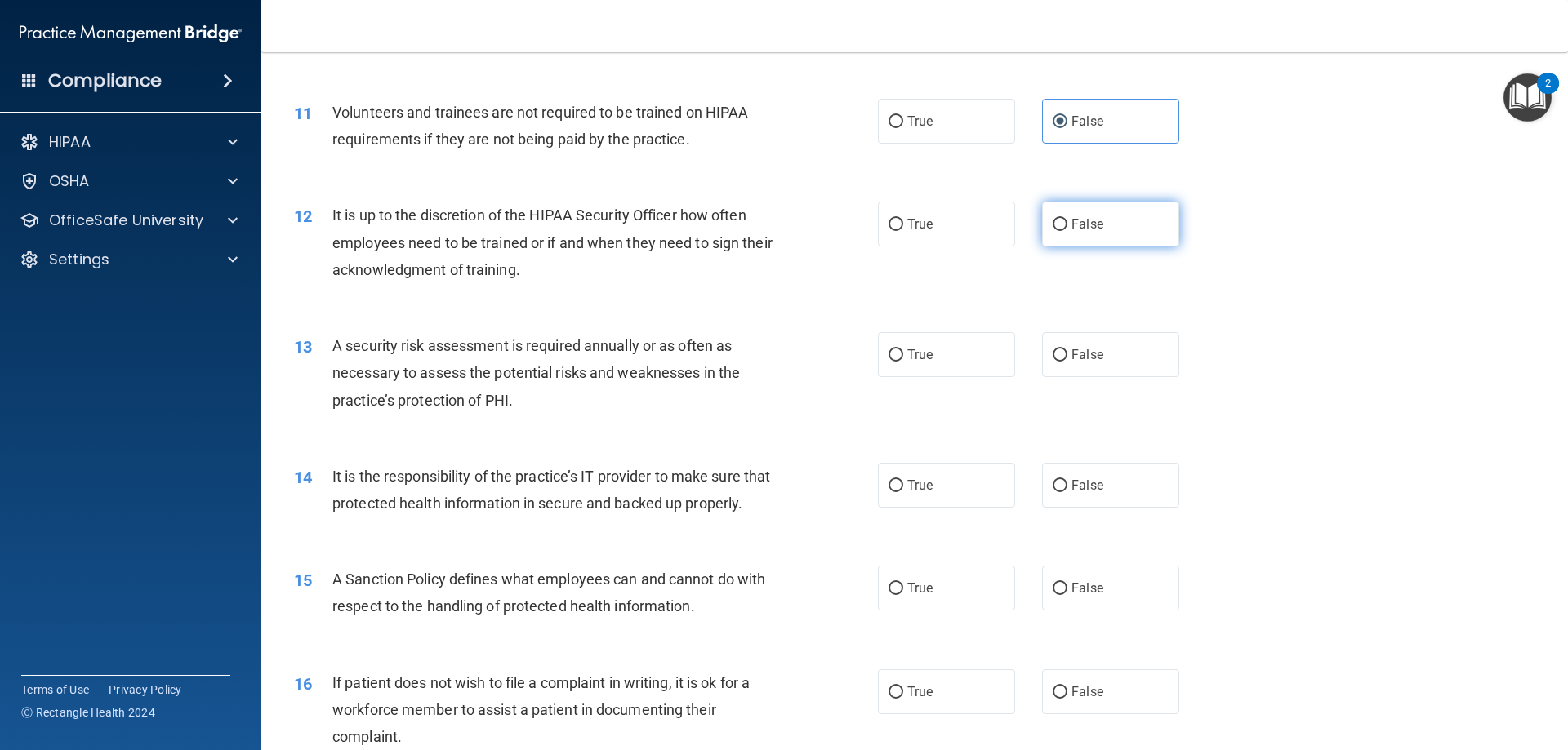
click at [1068, 231] on input "False" at bounding box center [1059, 225] width 14 height 13
radio input "true"
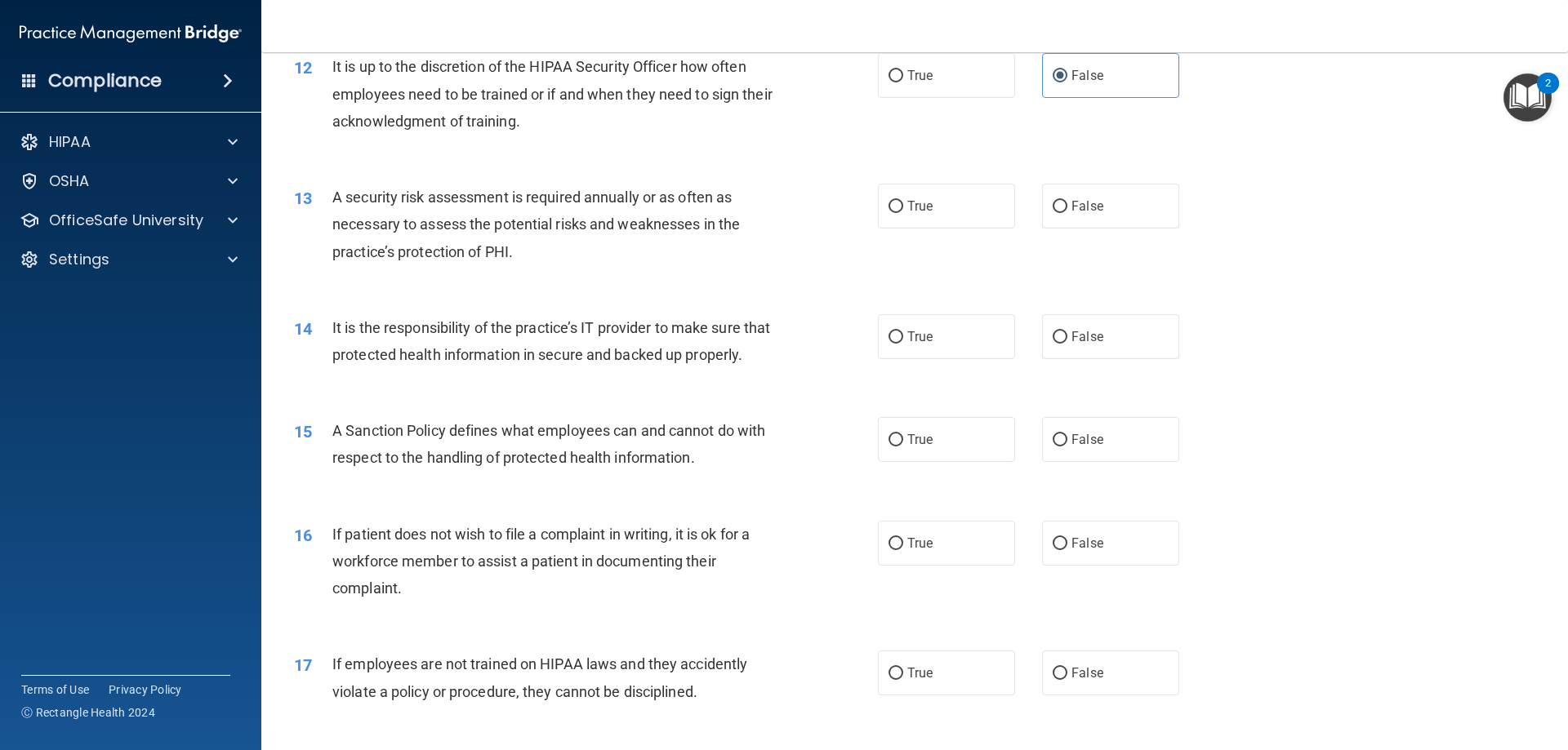
scroll to position [1633, 0]
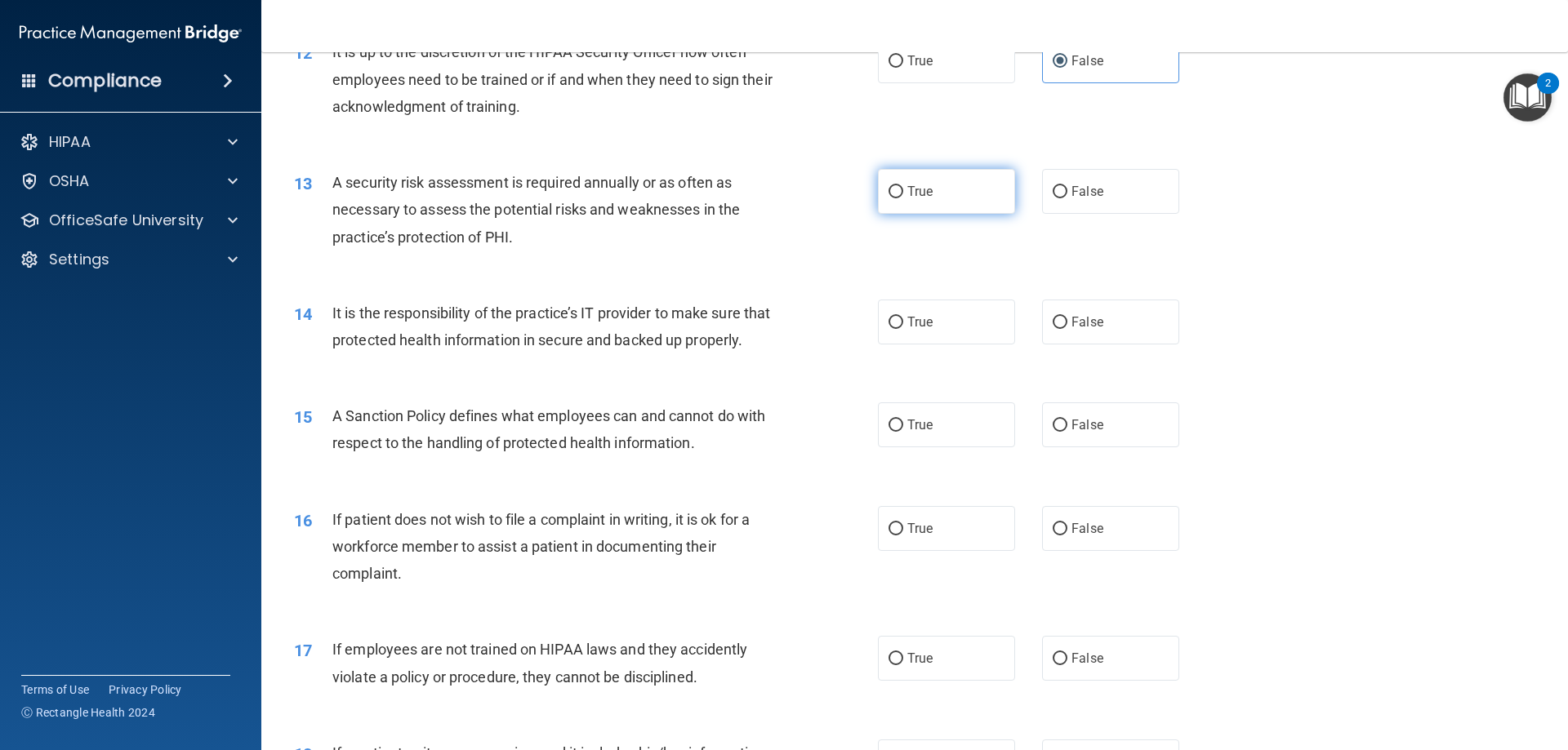
click at [918, 210] on label "True" at bounding box center [947, 191] width 137 height 45
click at [904, 199] on input "True" at bounding box center [895, 192] width 14 height 13
radio input "true"
click at [1165, 321] on label "False" at bounding box center [1111, 322] width 137 height 45
click at [1068, 321] on input "False" at bounding box center [1059, 322] width 14 height 13
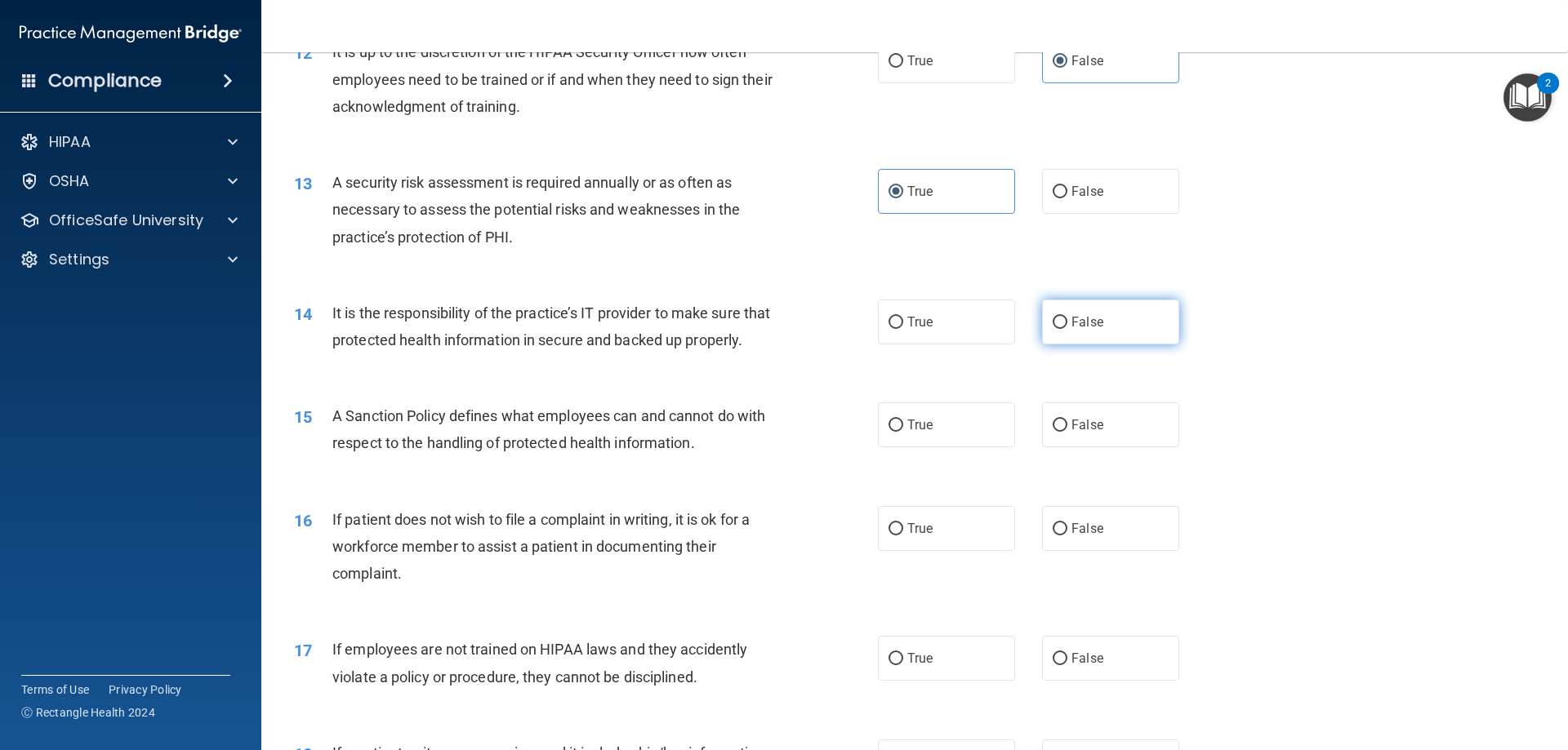
radio input "true"
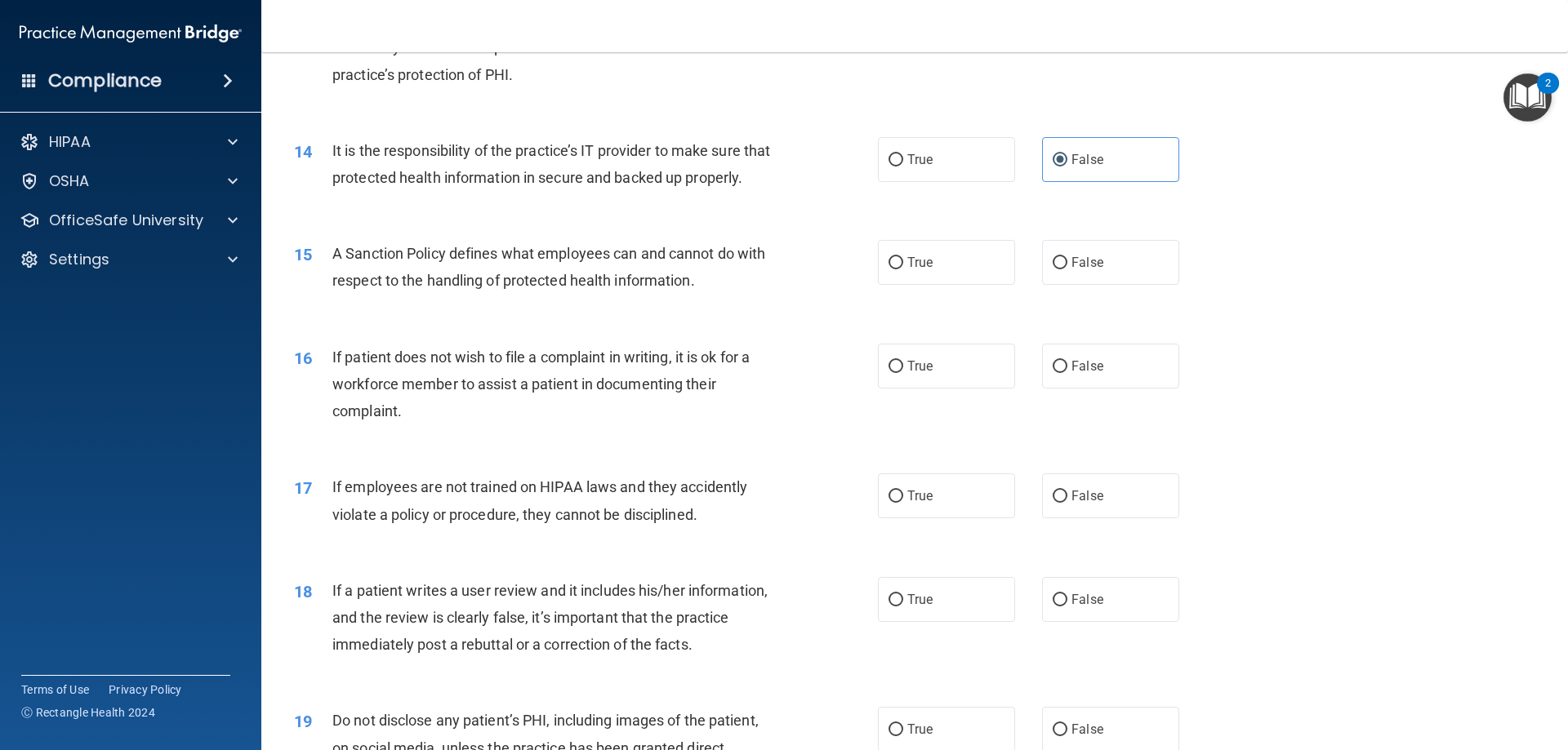
scroll to position [1796, 0]
click at [948, 285] on label "True" at bounding box center [947, 261] width 137 height 45
click at [904, 269] on input "True" at bounding box center [895, 263] width 14 height 13
radio input "true"
click at [966, 388] on label "True" at bounding box center [947, 364] width 137 height 45
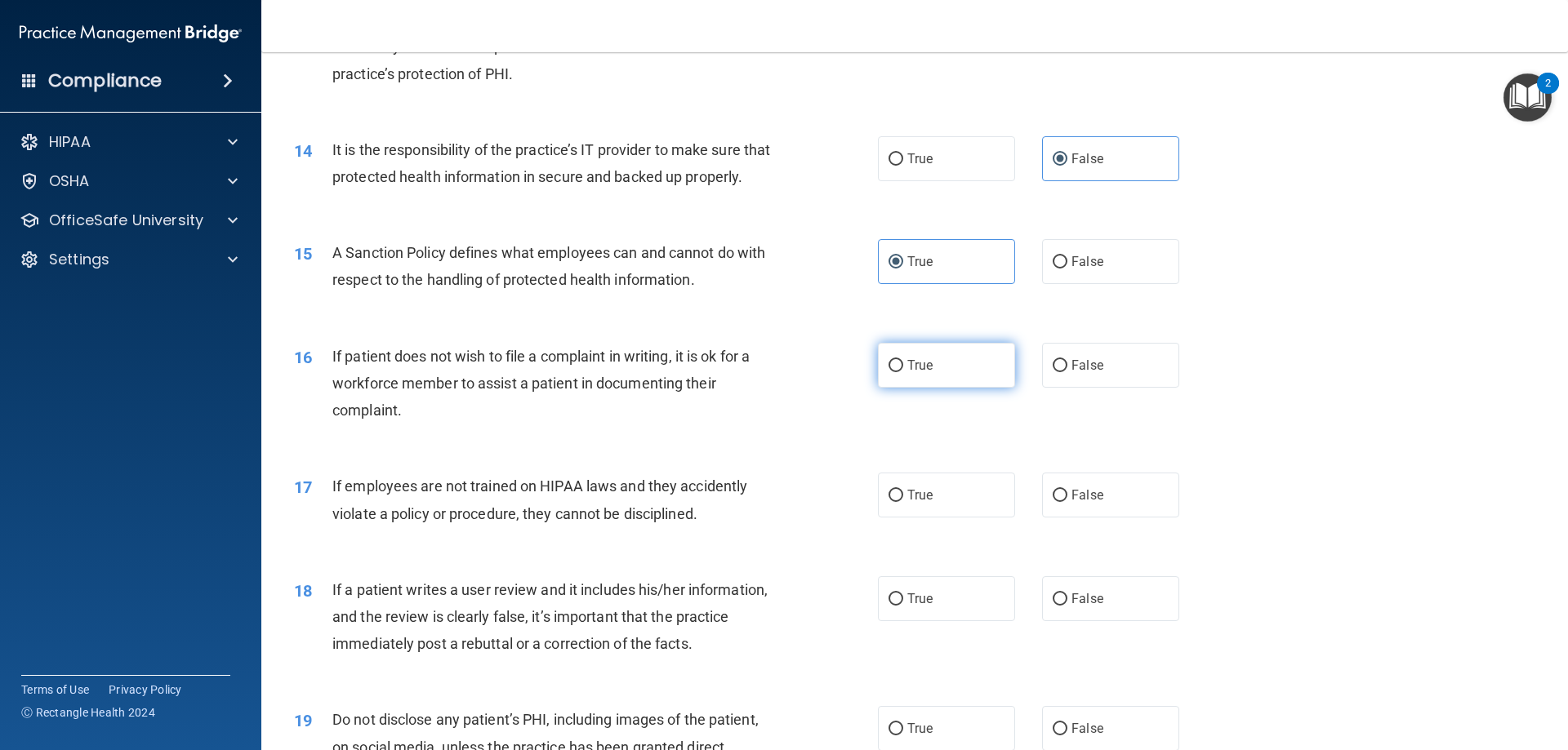
click at [904, 372] on input "True" at bounding box center [895, 366] width 14 height 13
radio input "true"
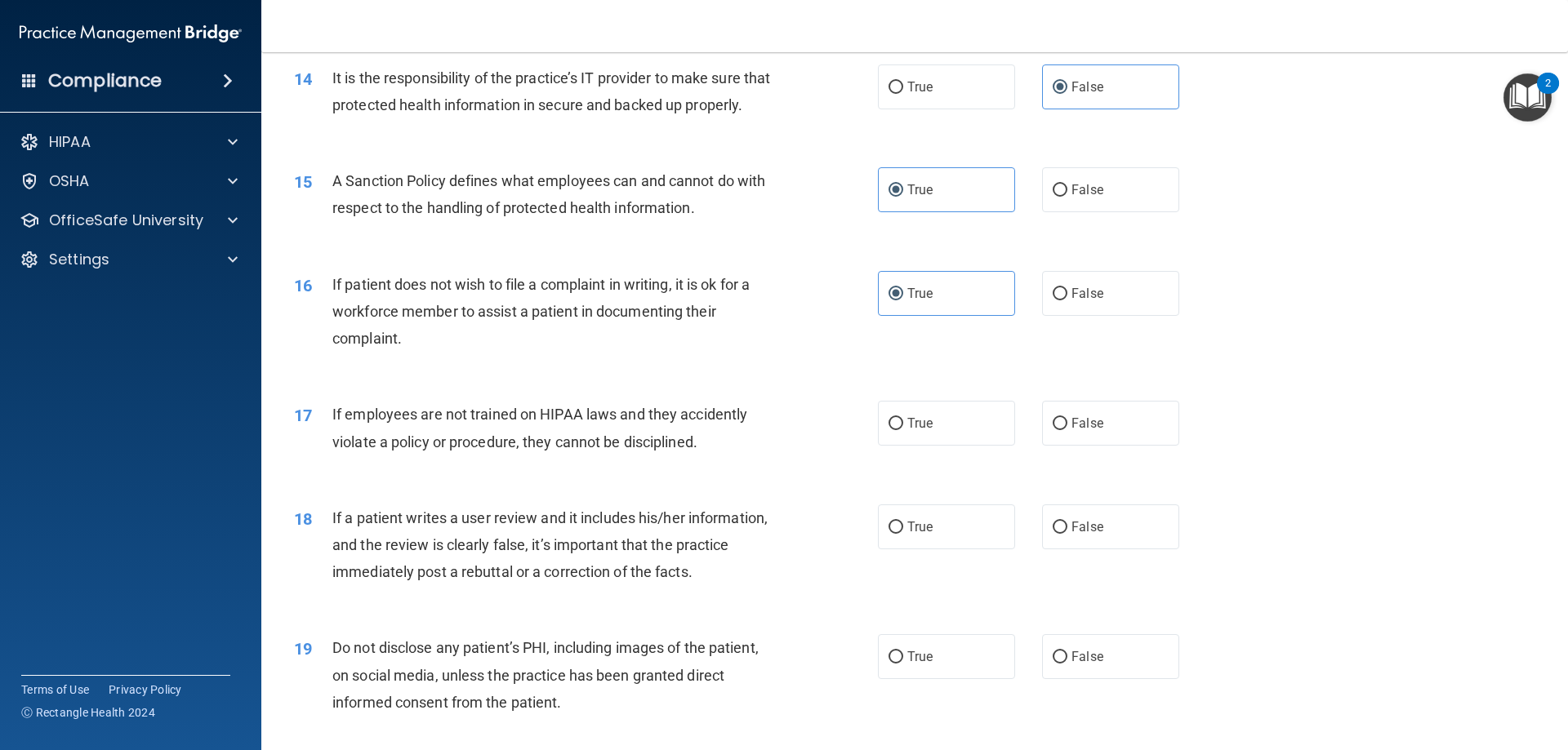
scroll to position [1960, 0]
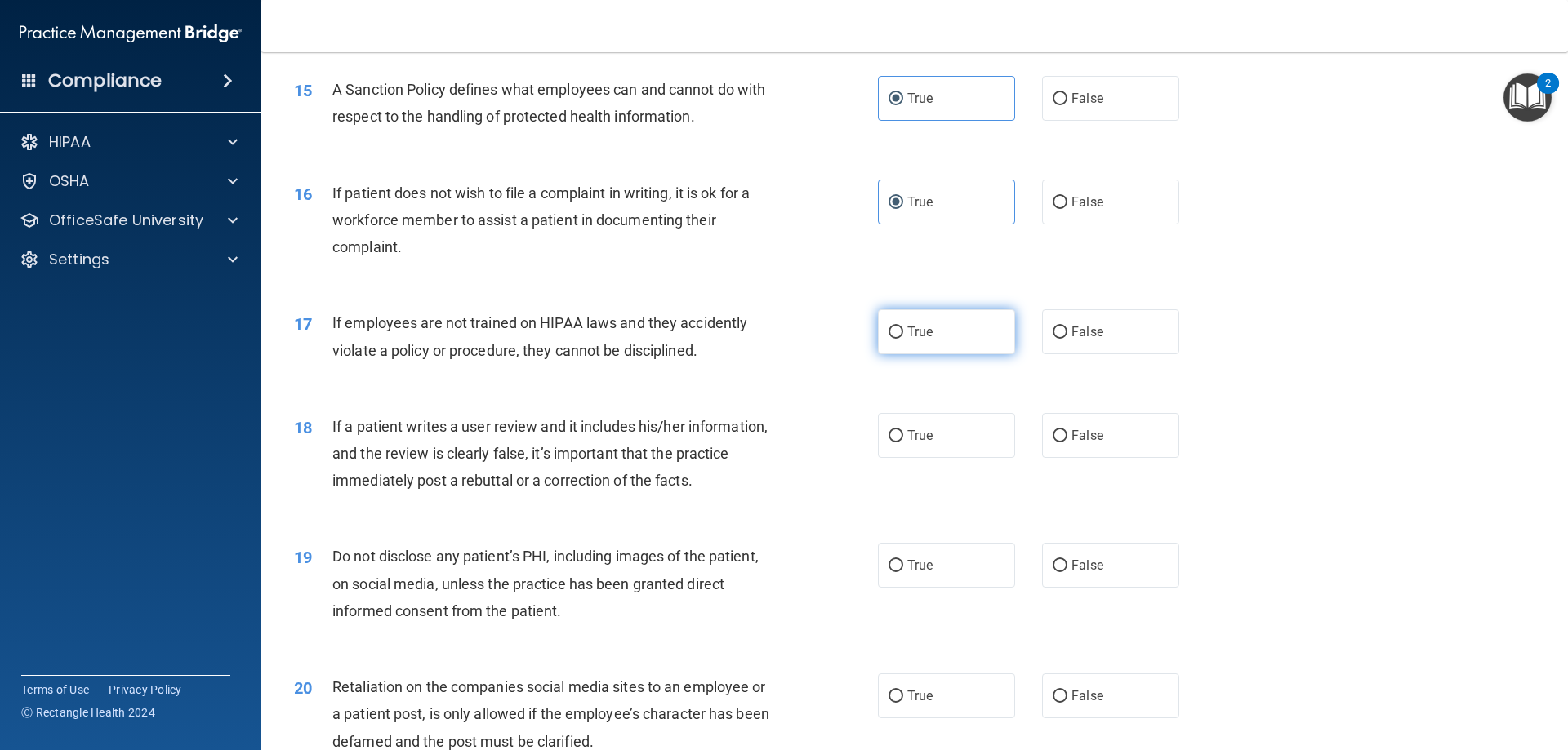
click at [952, 354] on label "True" at bounding box center [947, 332] width 137 height 45
click at [904, 339] on input "True" at bounding box center [895, 332] width 14 height 13
radio input "true"
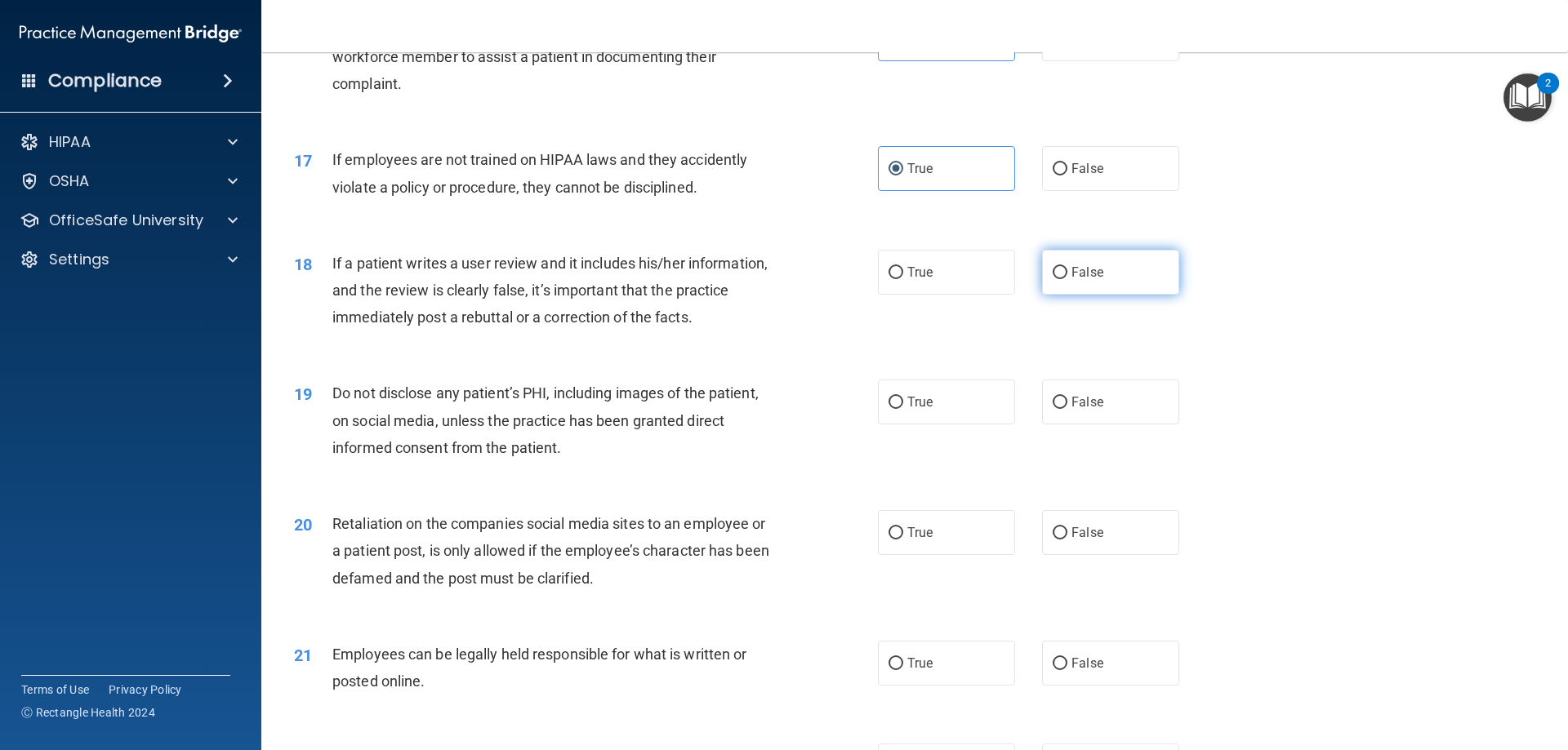
click at [1053, 279] on input "False" at bounding box center [1059, 273] width 14 height 13
radio input "true"
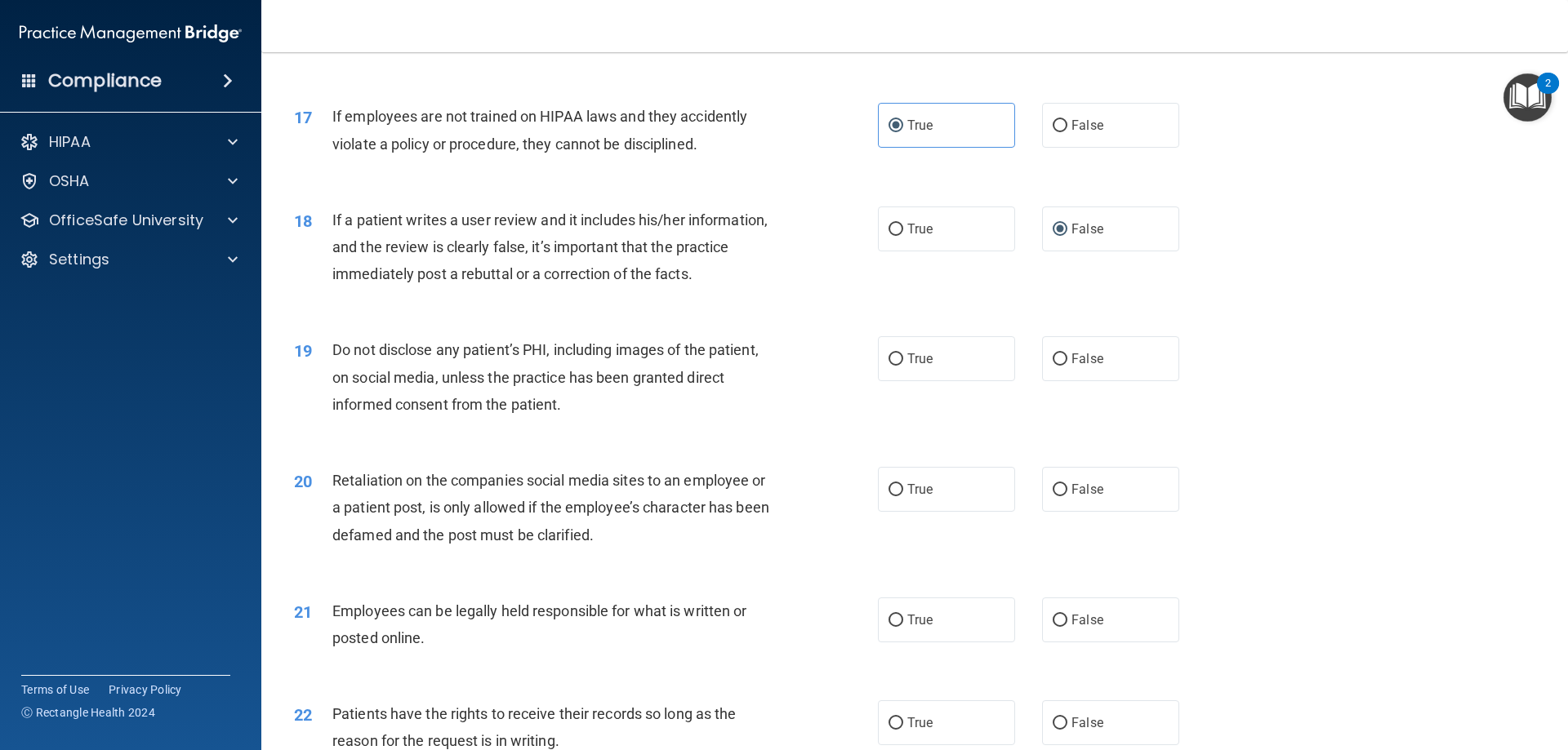
scroll to position [2286, 0]
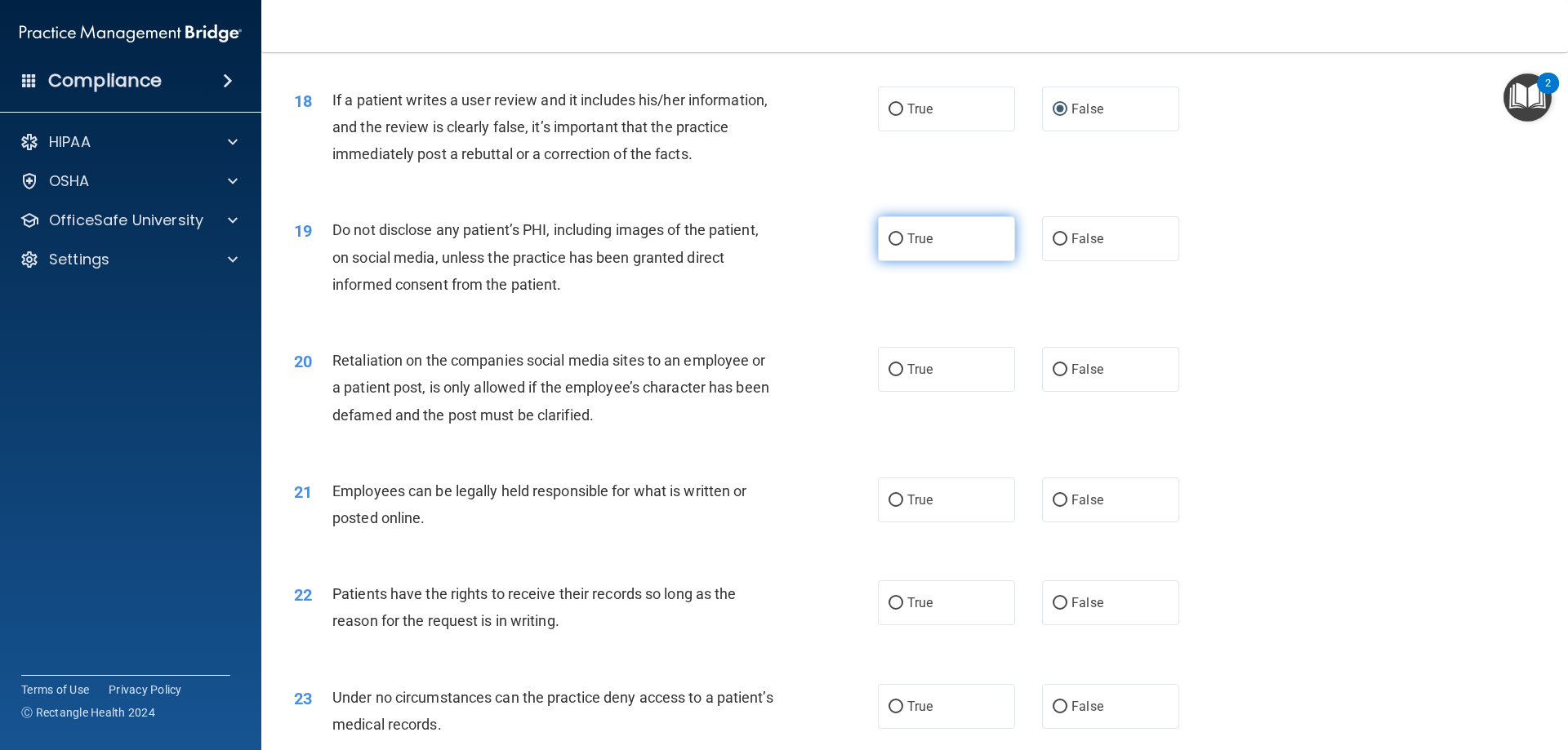
click at [940, 261] on label "True" at bounding box center [947, 238] width 137 height 45
click at [904, 246] on input "True" at bounding box center [895, 239] width 14 height 13
radio input "true"
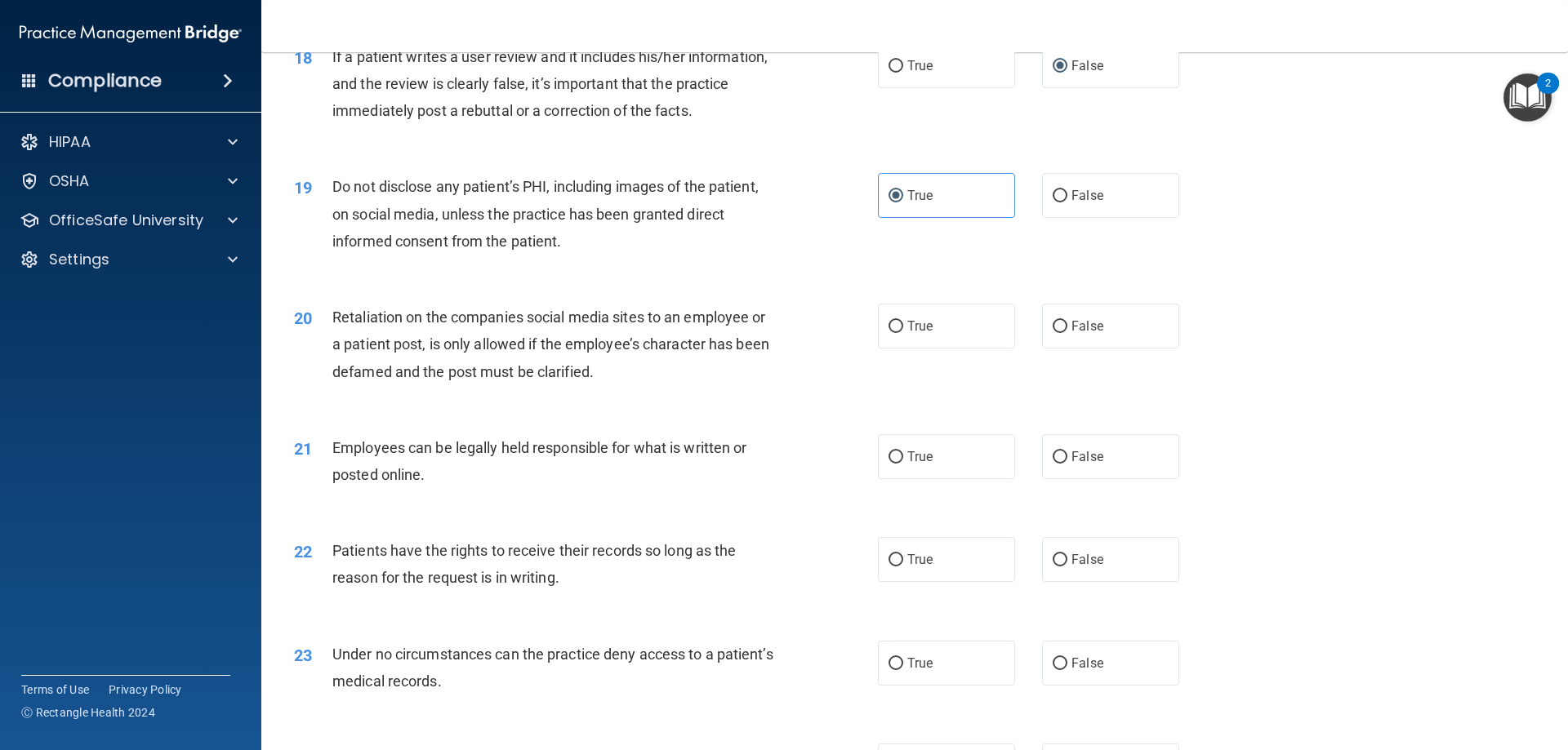
scroll to position [2449, 0]
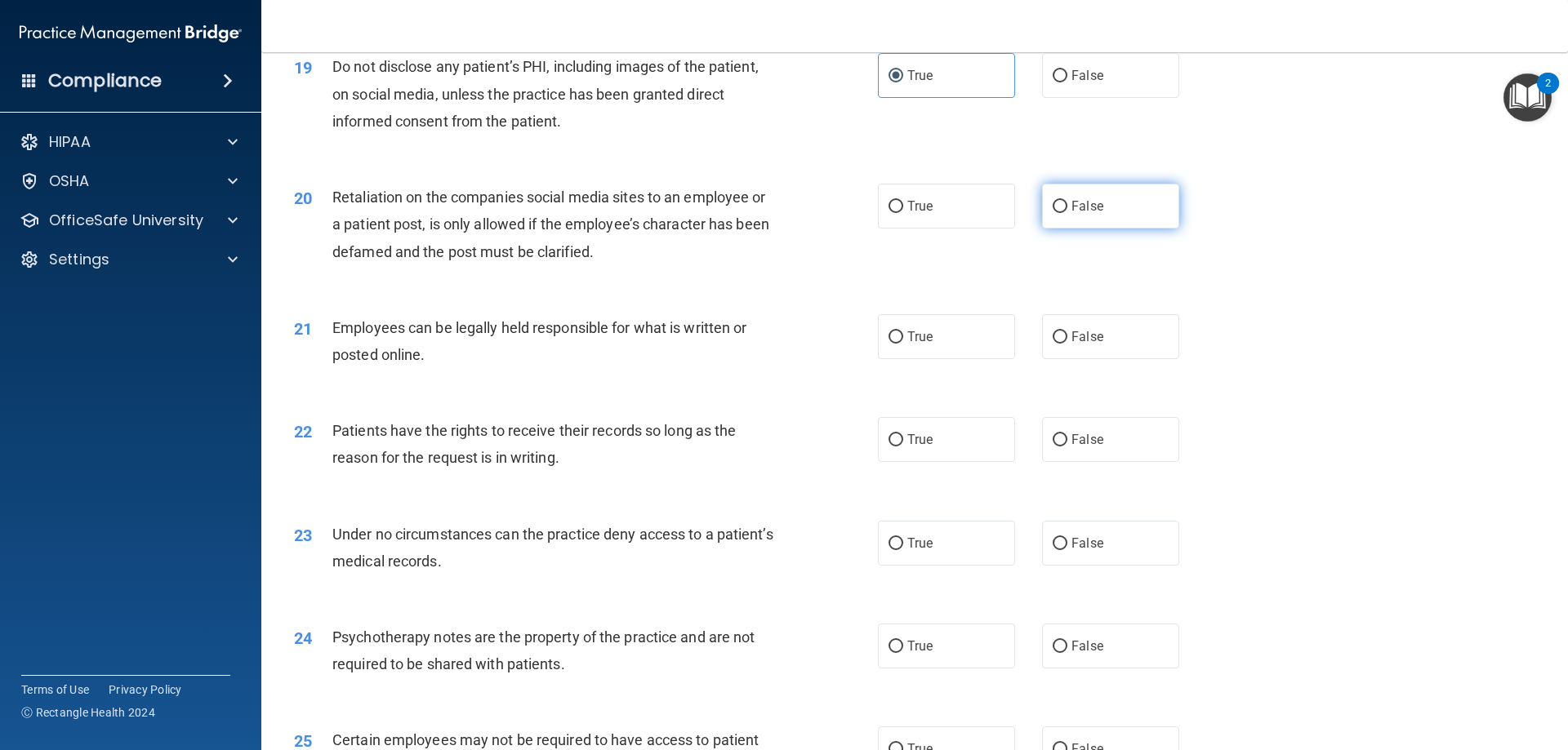
click at [1120, 227] on label "False" at bounding box center [1111, 205] width 137 height 45
click at [1068, 213] on input "False" at bounding box center [1059, 207] width 14 height 13
radio input "true"
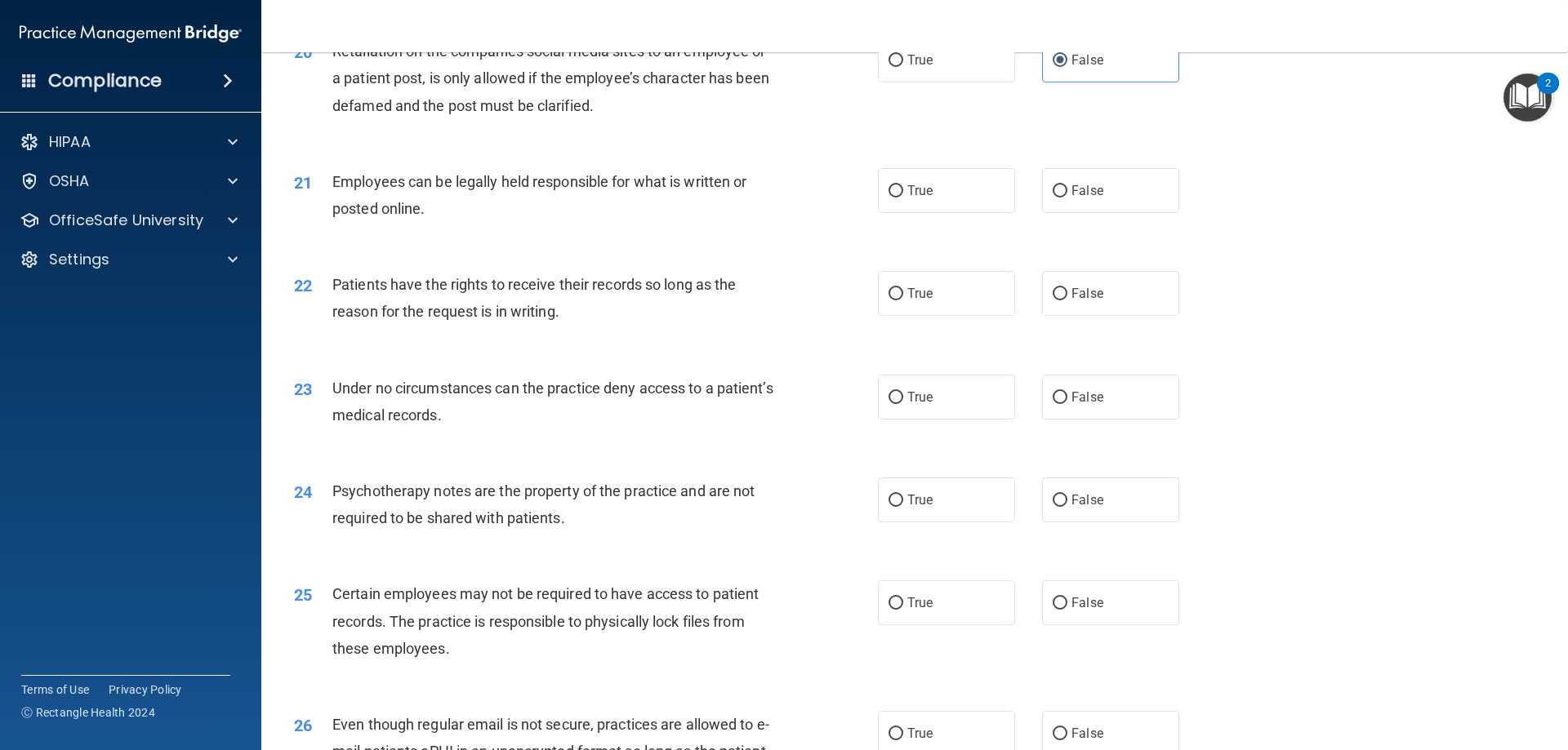
scroll to position [2613, 0]
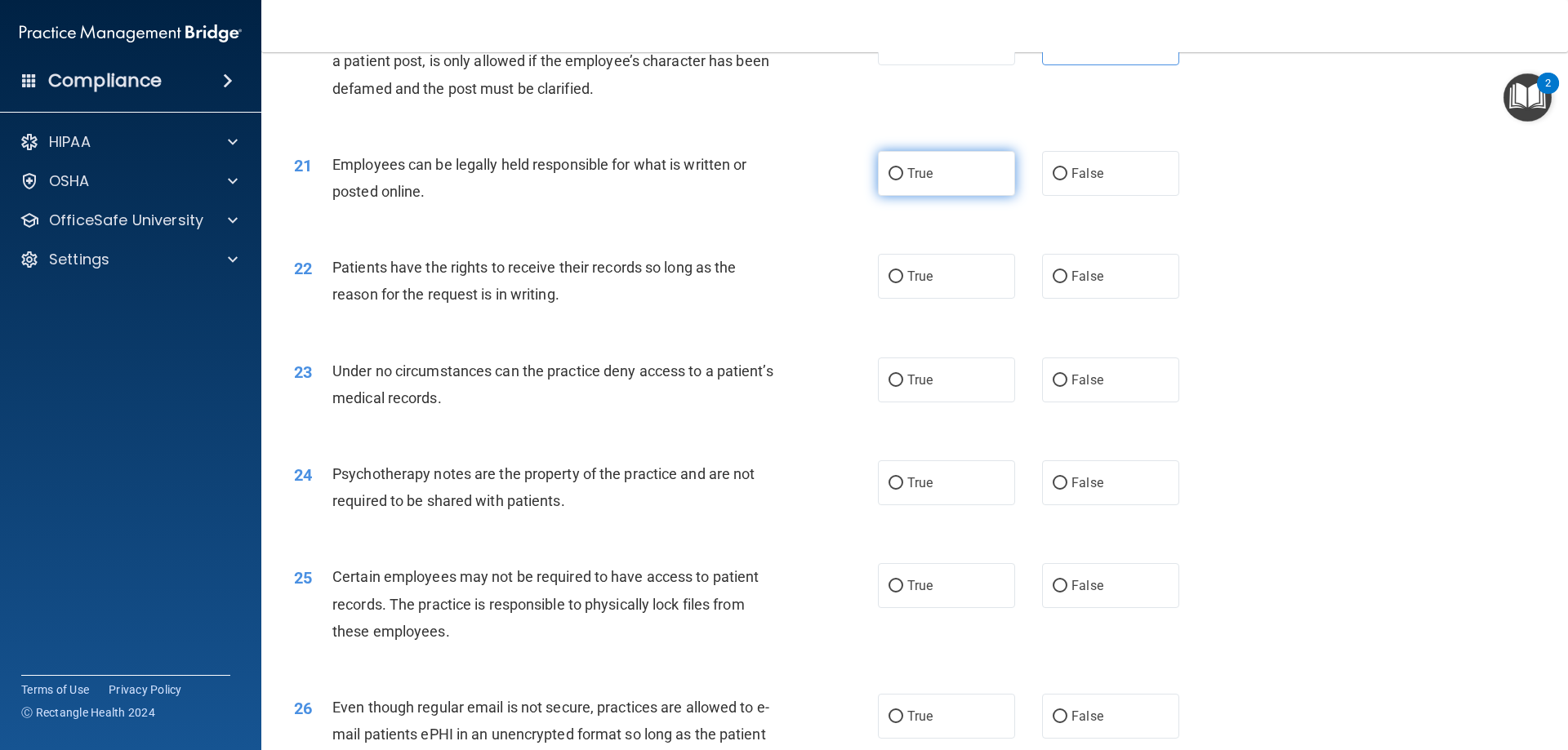
click at [899, 196] on label "True" at bounding box center [947, 173] width 137 height 45
click at [899, 180] on input "True" at bounding box center [895, 174] width 14 height 13
radio input "true"
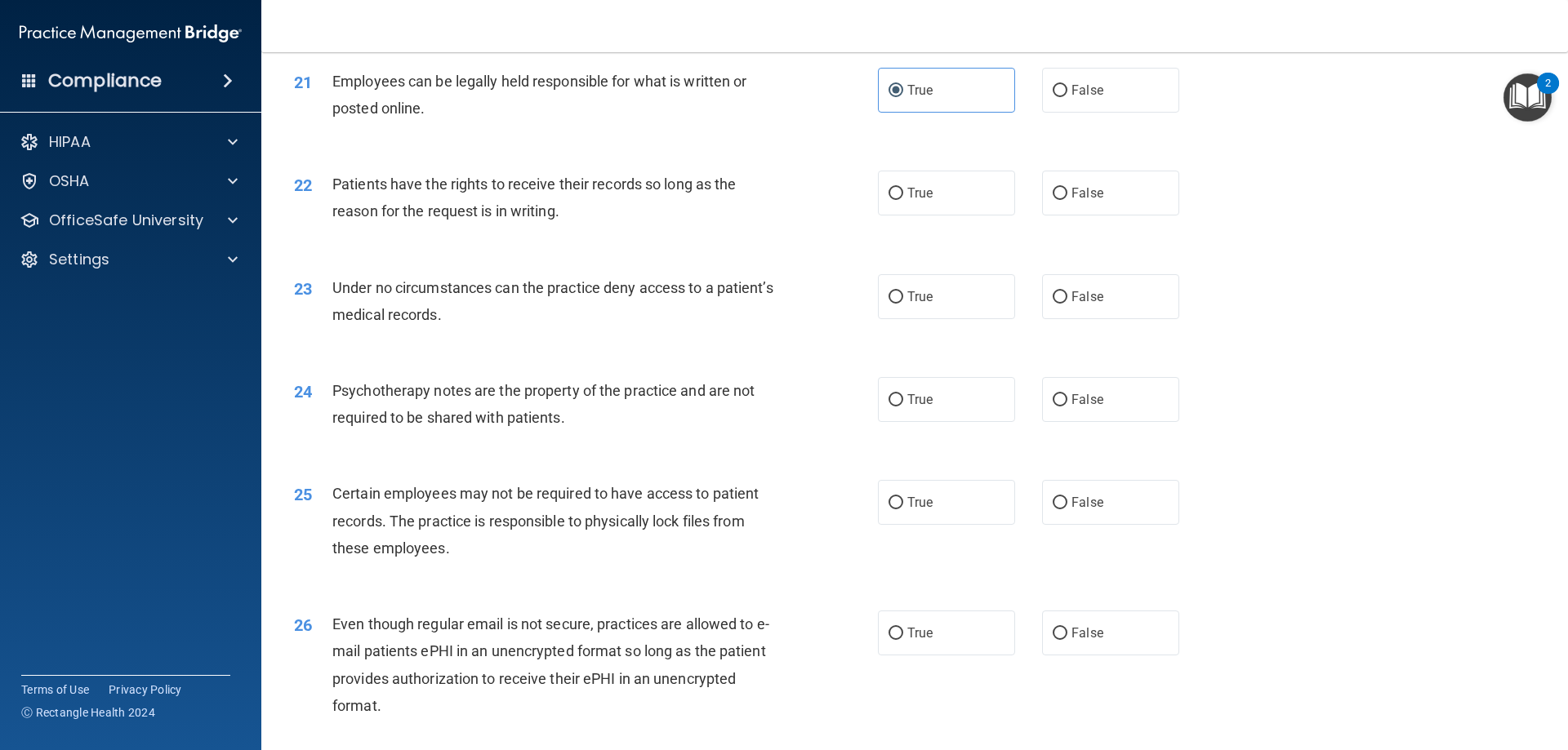
scroll to position [2776, 0]
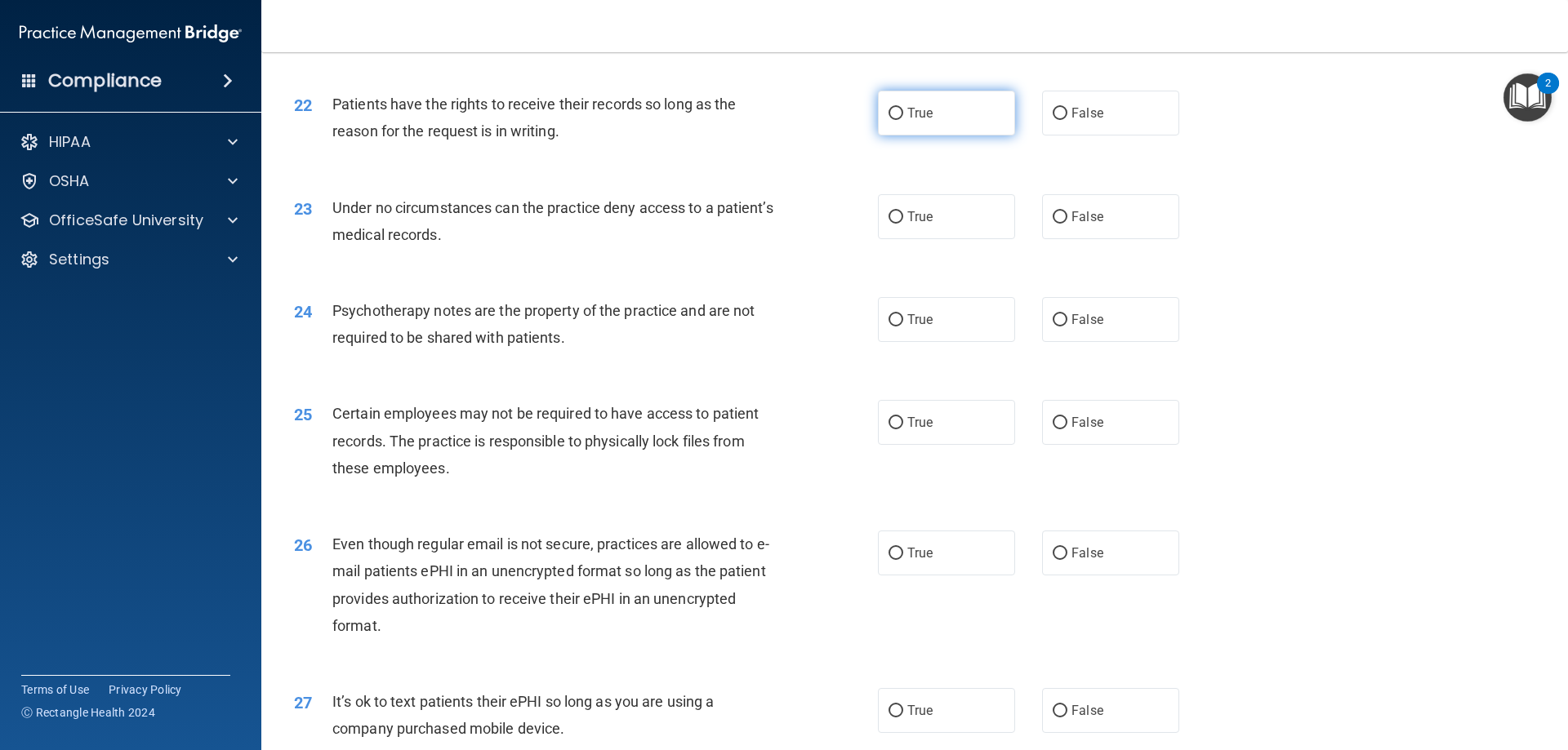
click at [950, 136] on label "True" at bounding box center [947, 113] width 137 height 45
click at [904, 120] on input "True" at bounding box center [895, 114] width 14 height 13
radio input "true"
click at [1156, 136] on label "False" at bounding box center [1111, 113] width 137 height 45
click at [1068, 120] on input "False" at bounding box center [1059, 114] width 14 height 13
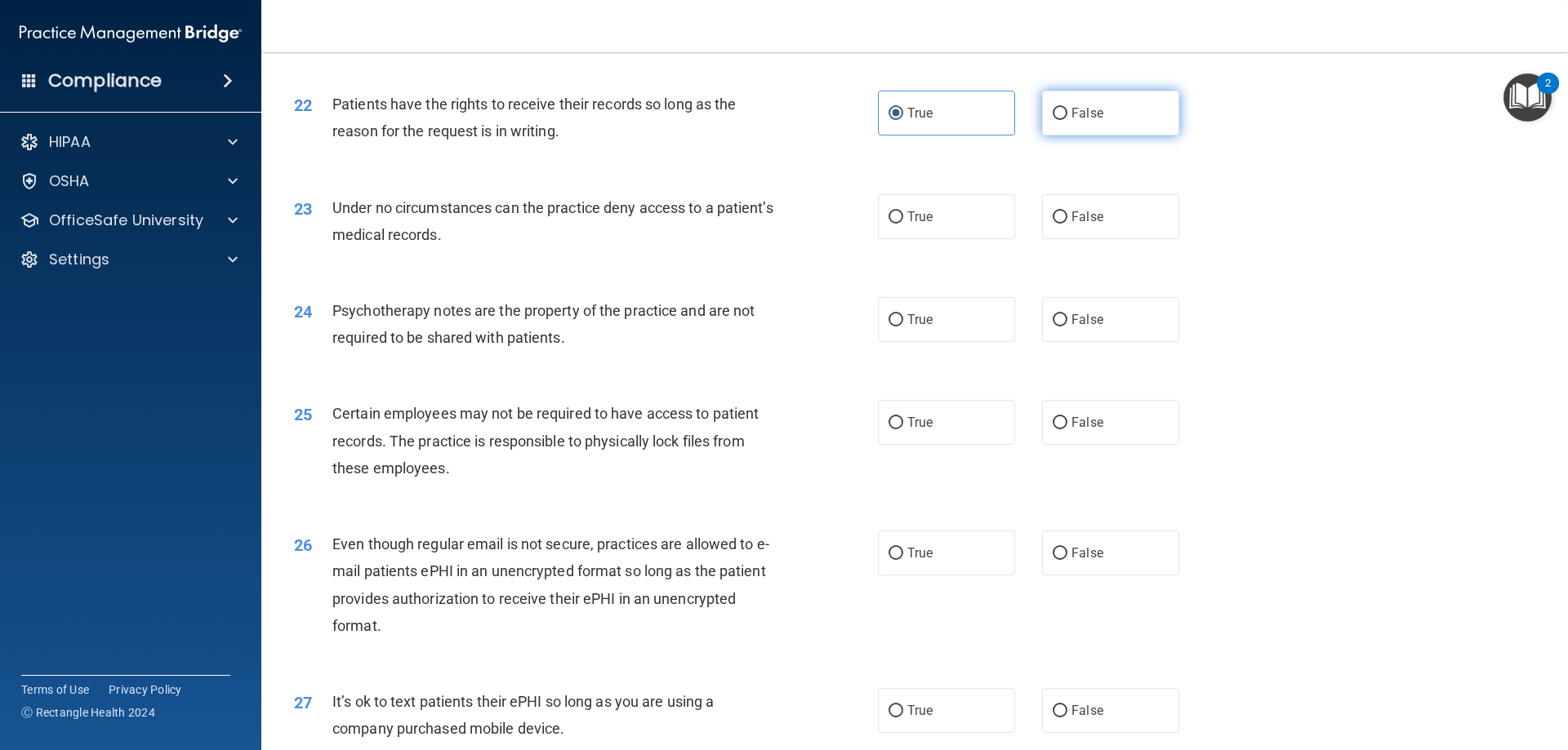
radio input "true"
radio input "false"
click at [1063, 239] on label "False" at bounding box center [1111, 216] width 137 height 45
click at [1063, 224] on input "False" at bounding box center [1059, 217] width 14 height 13
radio input "true"
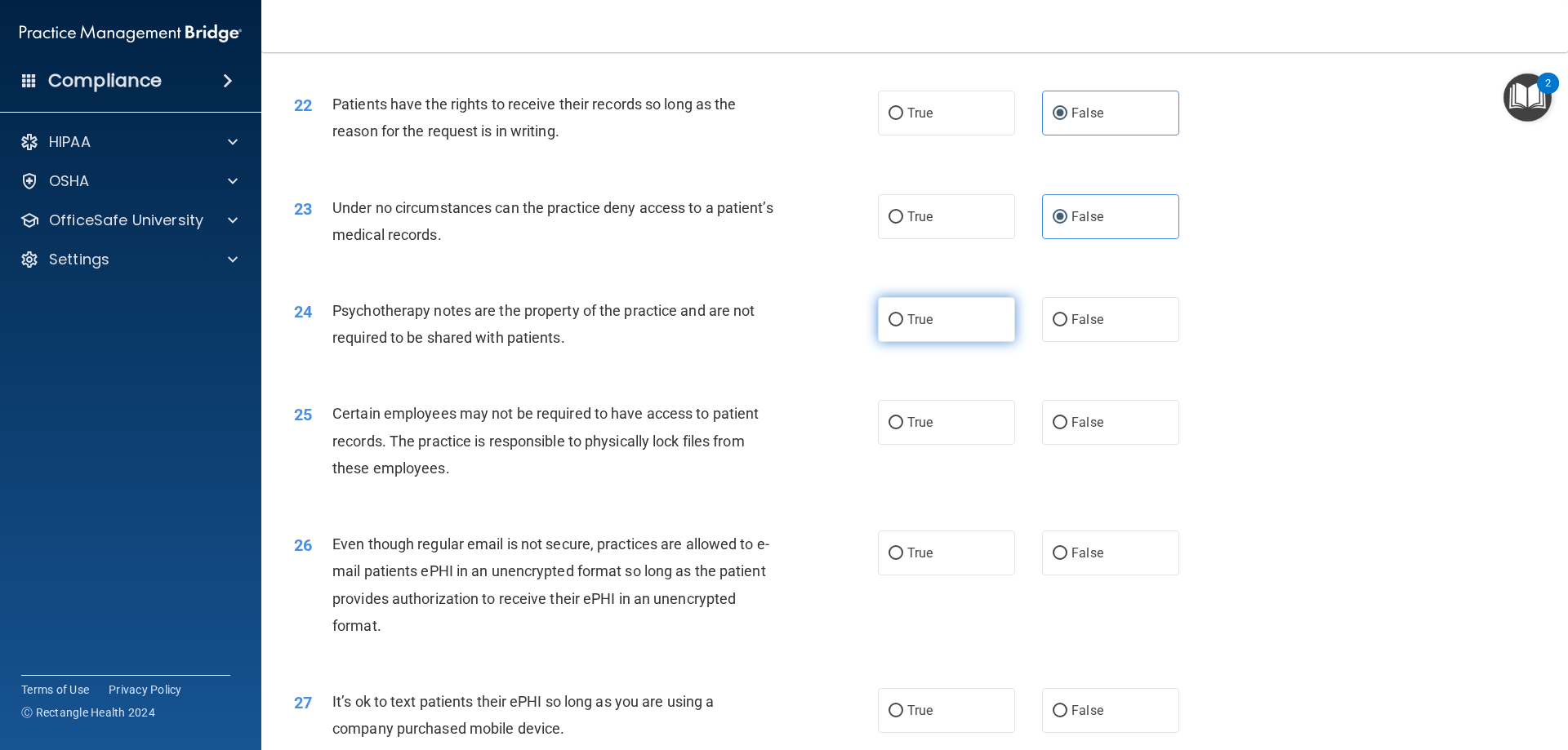
click at [954, 342] on label "True" at bounding box center [947, 319] width 137 height 45
click at [904, 327] on input "True" at bounding box center [895, 320] width 14 height 13
radio input "true"
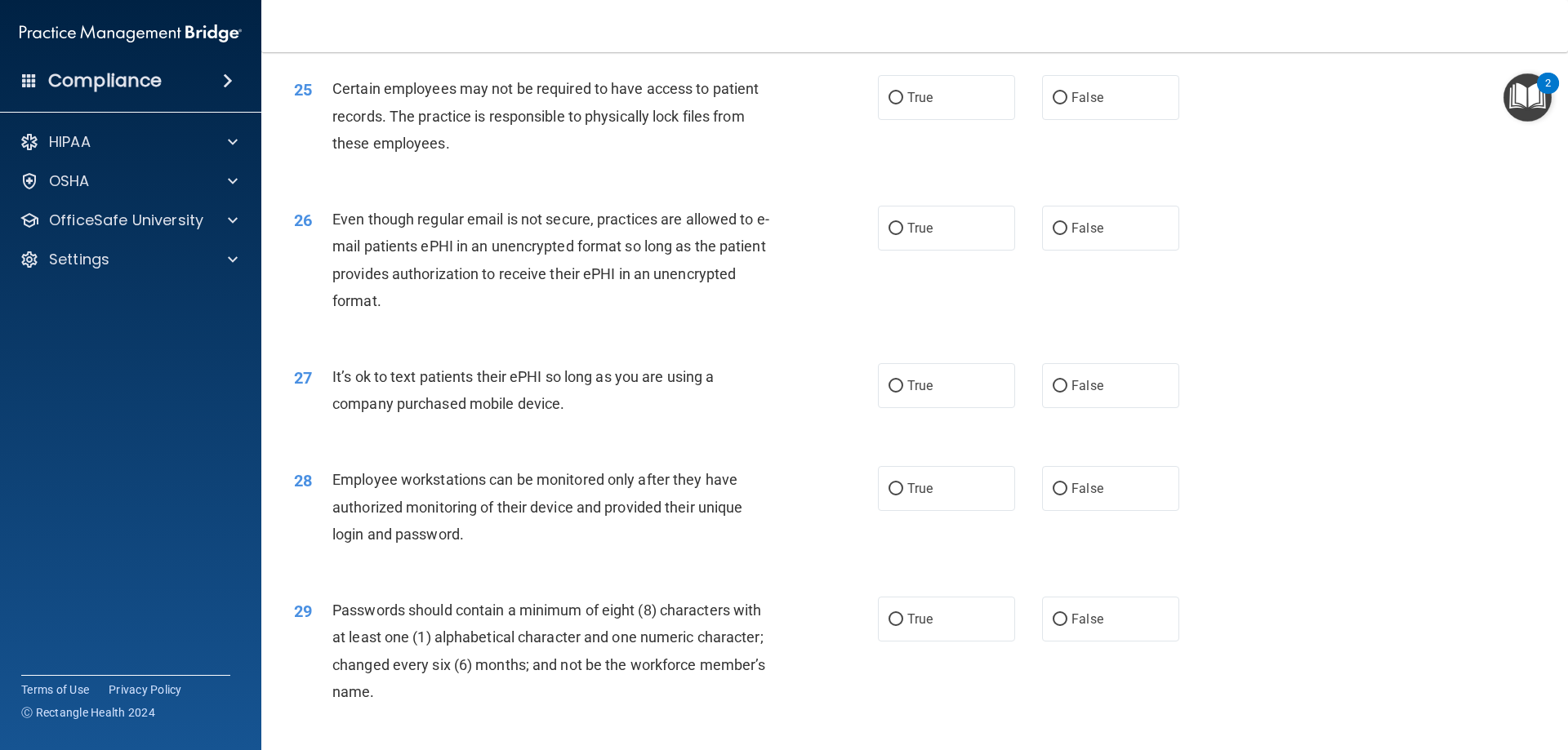
scroll to position [3103, 0]
click at [1096, 115] on label "False" at bounding box center [1111, 95] width 137 height 45
click at [1068, 103] on input "False" at bounding box center [1059, 97] width 14 height 13
radio input "true"
click at [915, 234] on span "True" at bounding box center [920, 226] width 25 height 15
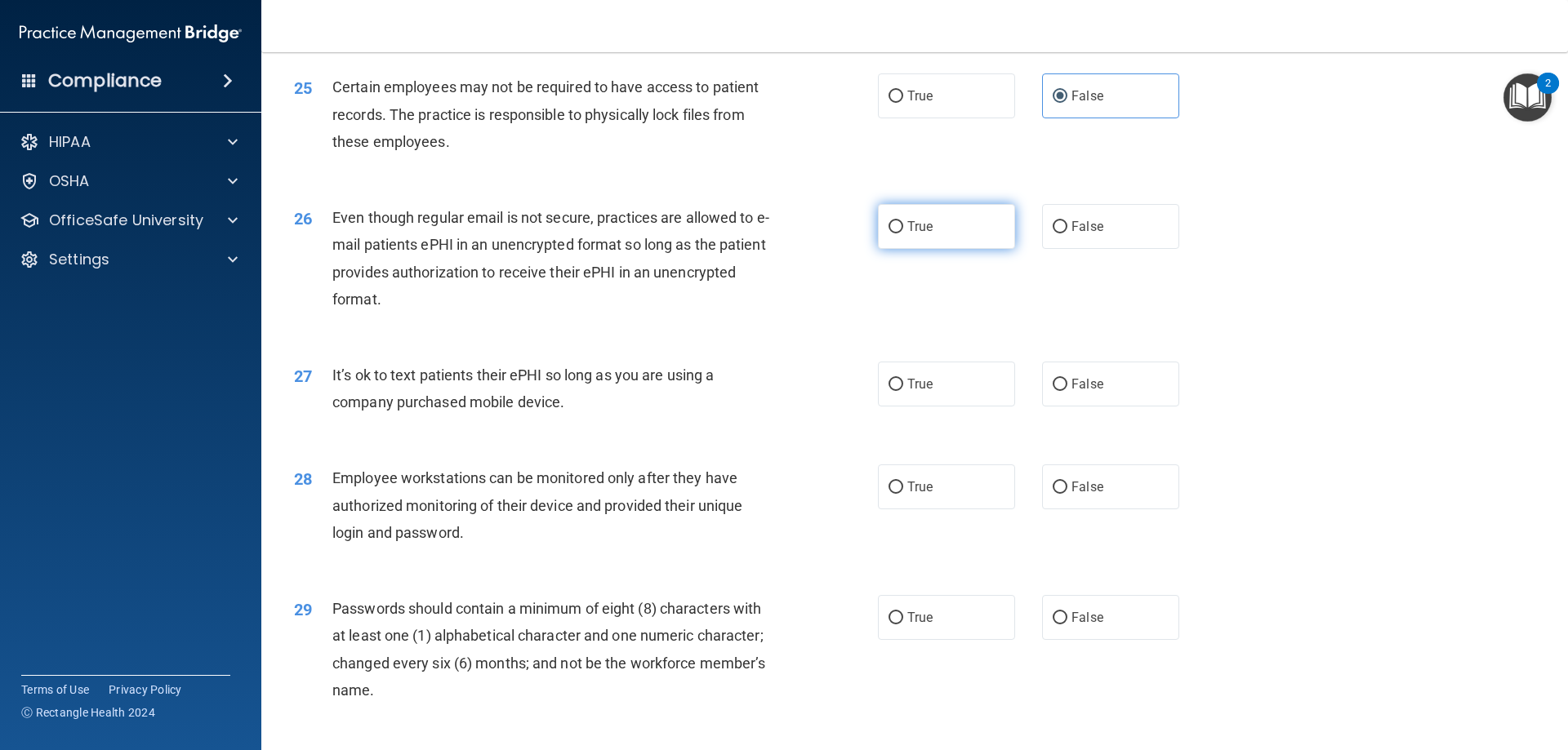
click at [904, 233] on input "True" at bounding box center [895, 227] width 14 height 13
radio input "true"
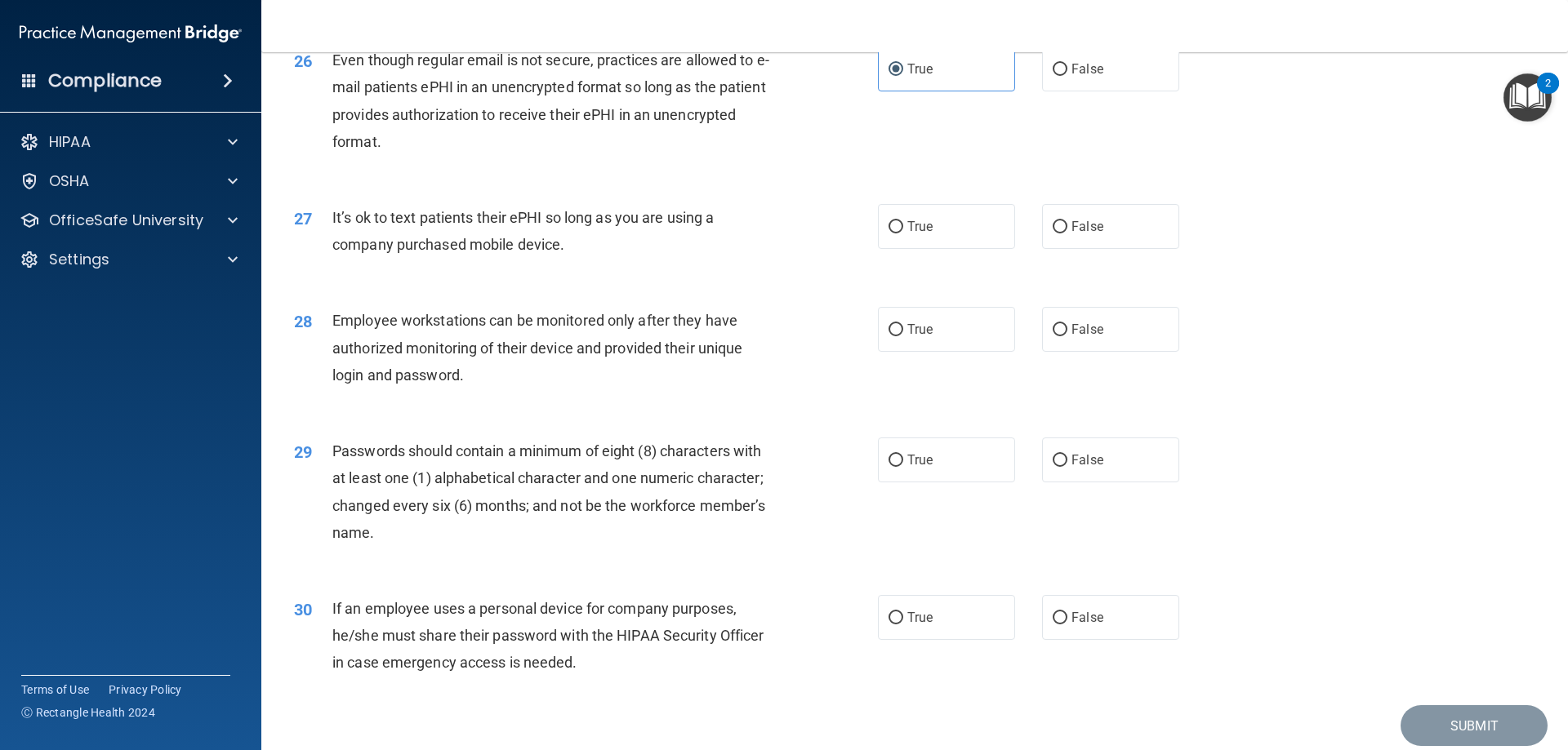
scroll to position [3266, 0]
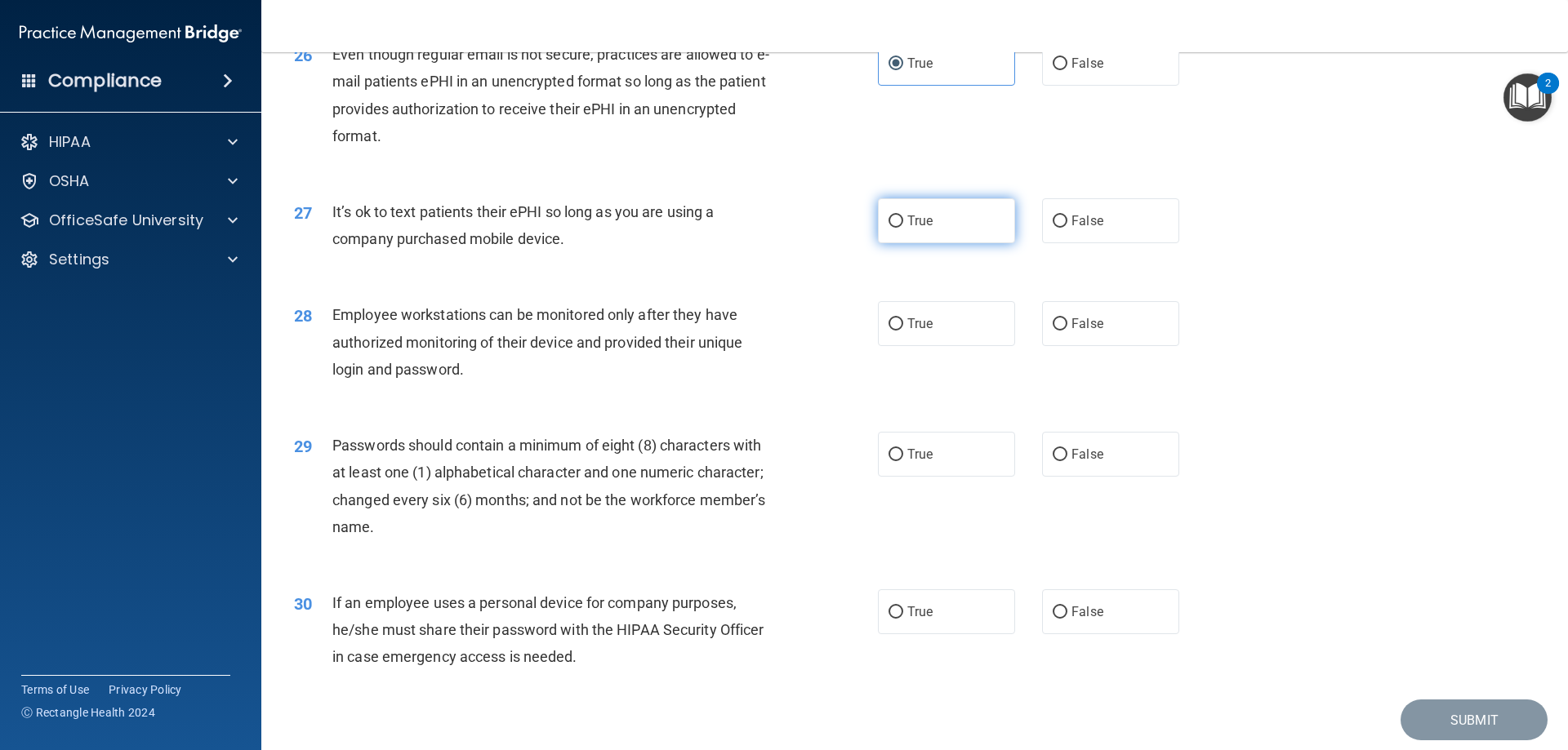
click at [915, 229] on span "True" at bounding box center [920, 221] width 25 height 15
click at [904, 228] on input "True" at bounding box center [895, 221] width 14 height 13
radio input "true"
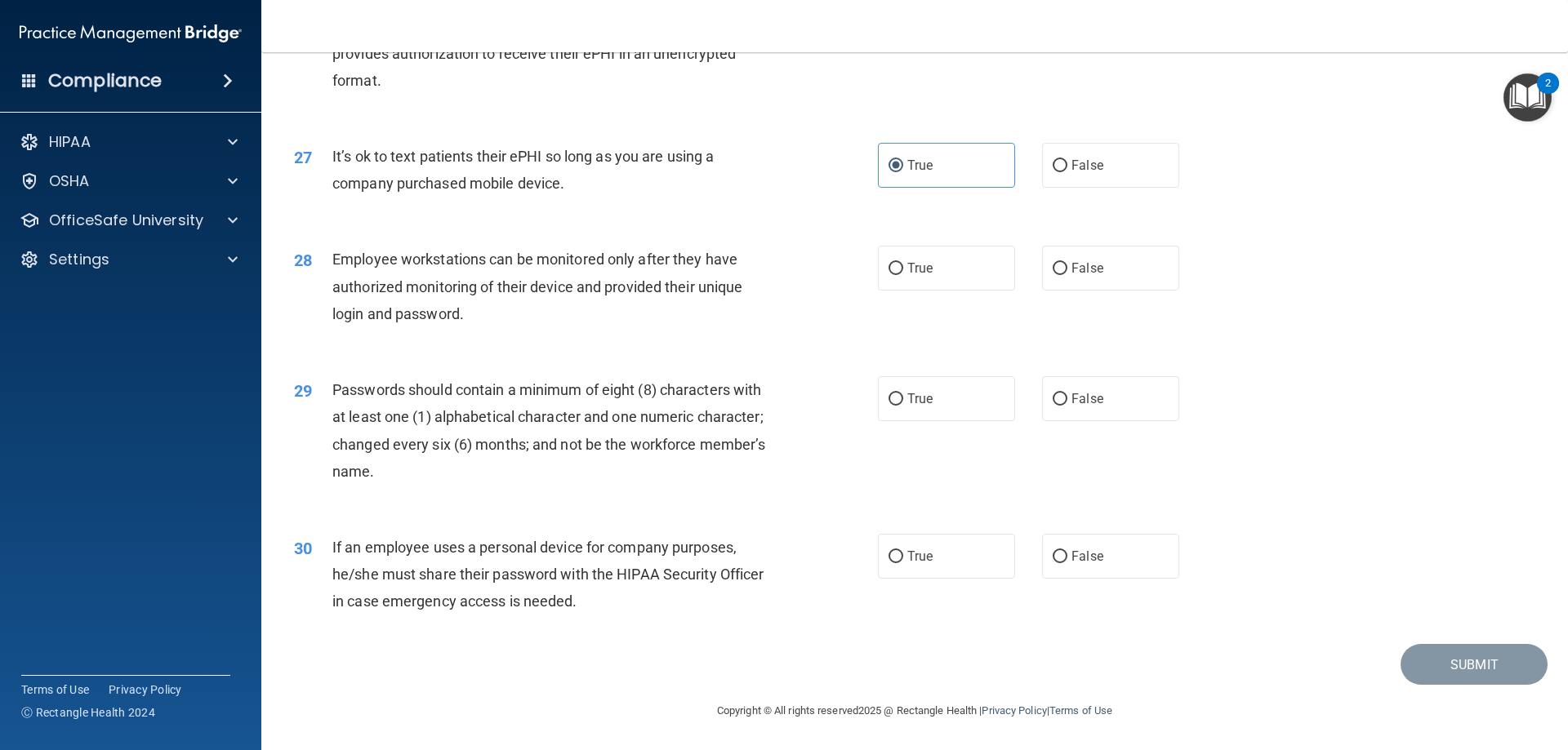
scroll to position [3348, 0]
click at [920, 278] on label "True" at bounding box center [947, 268] width 137 height 45
click at [904, 275] on input "True" at bounding box center [895, 269] width 14 height 13
radio input "true"
click at [938, 399] on label "True" at bounding box center [947, 398] width 137 height 45
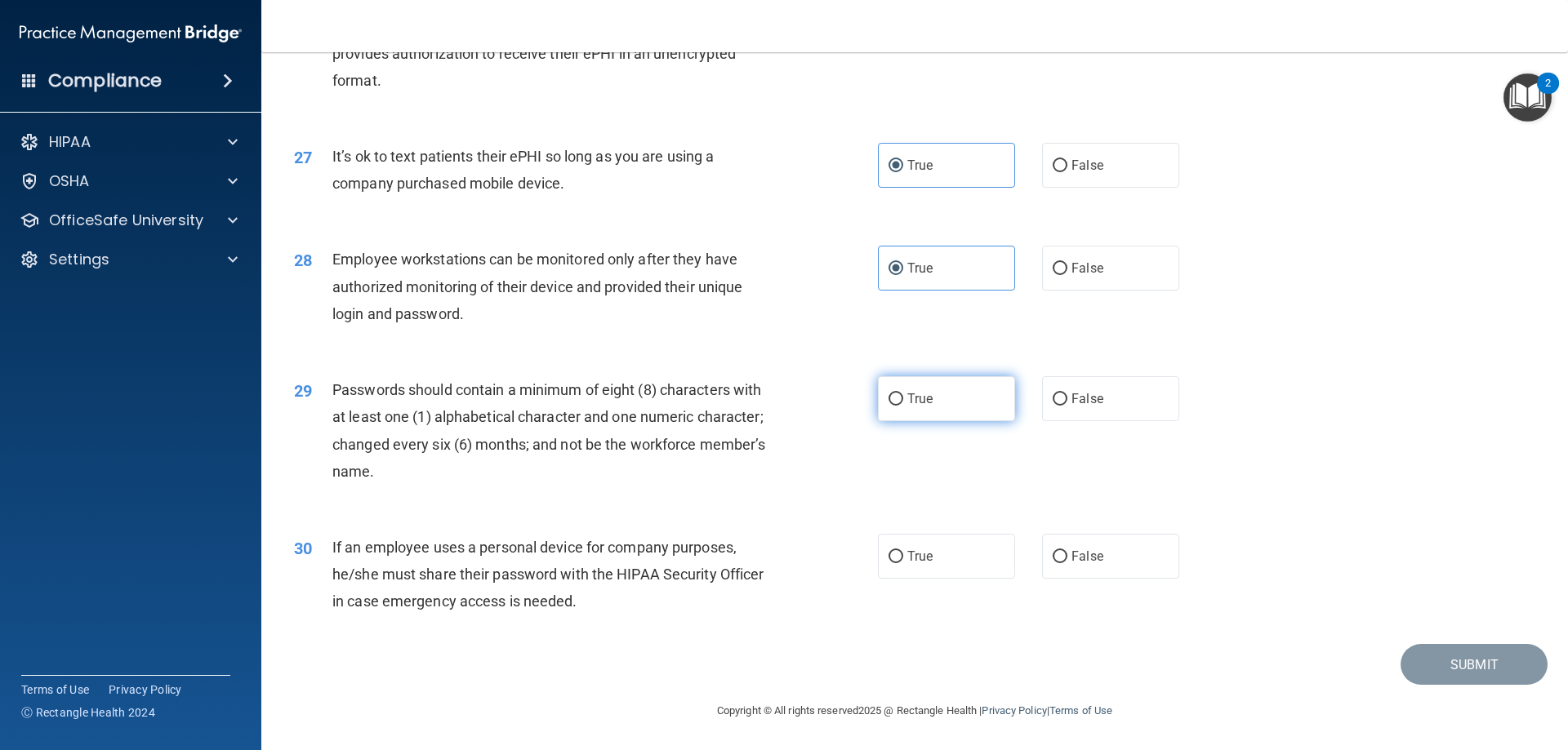
click at [904, 399] on input "True" at bounding box center [895, 400] width 14 height 13
radio input "true"
click at [1082, 553] on span "False" at bounding box center [1088, 556] width 32 height 15
click at [1068, 553] on input "False" at bounding box center [1059, 557] width 14 height 13
radio input "true"
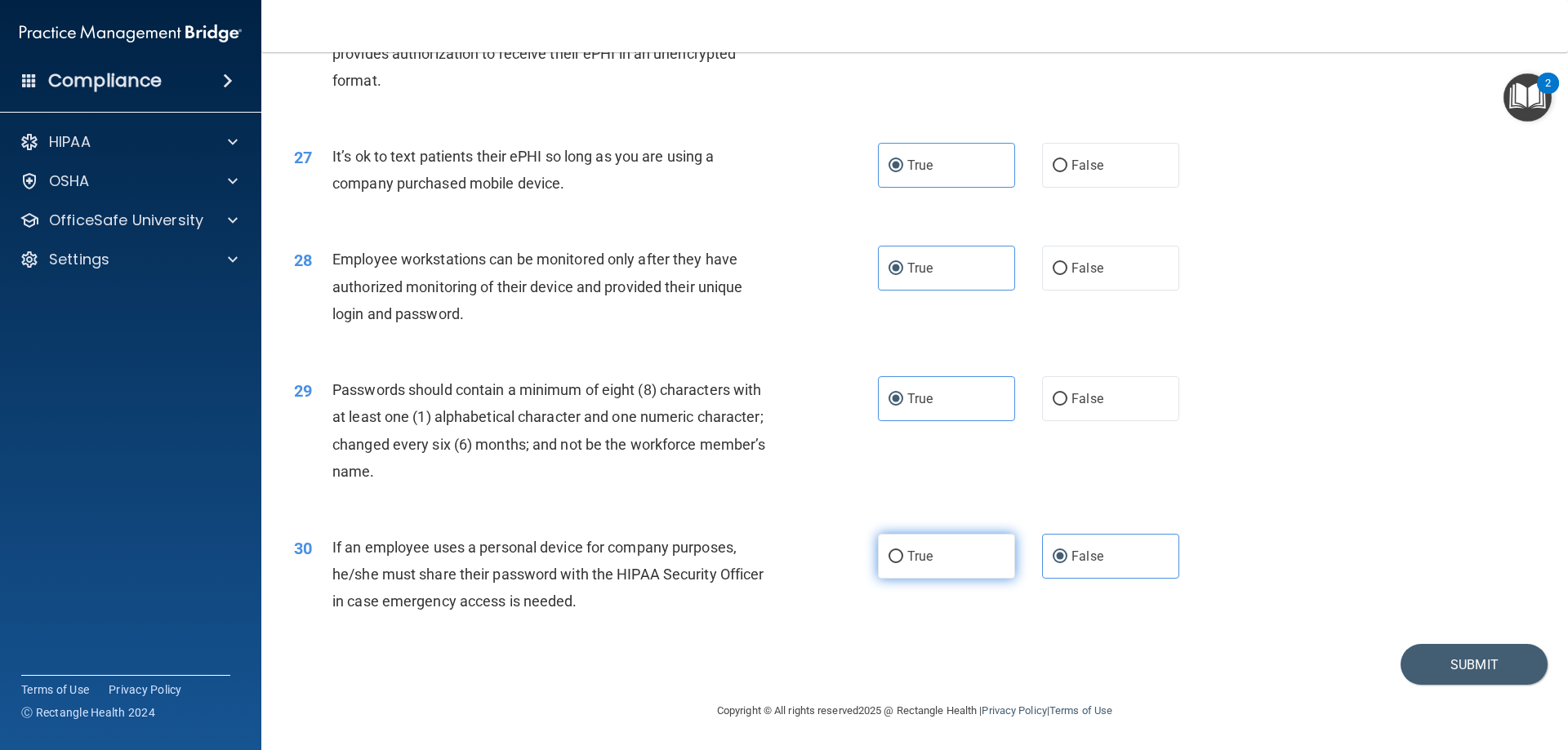
click at [946, 550] on label "True" at bounding box center [947, 556] width 137 height 45
click at [904, 551] on input "True" at bounding box center [895, 557] width 14 height 13
radio input "true"
radio input "false"
click at [1436, 662] on button "Submit" at bounding box center [1474, 664] width 147 height 41
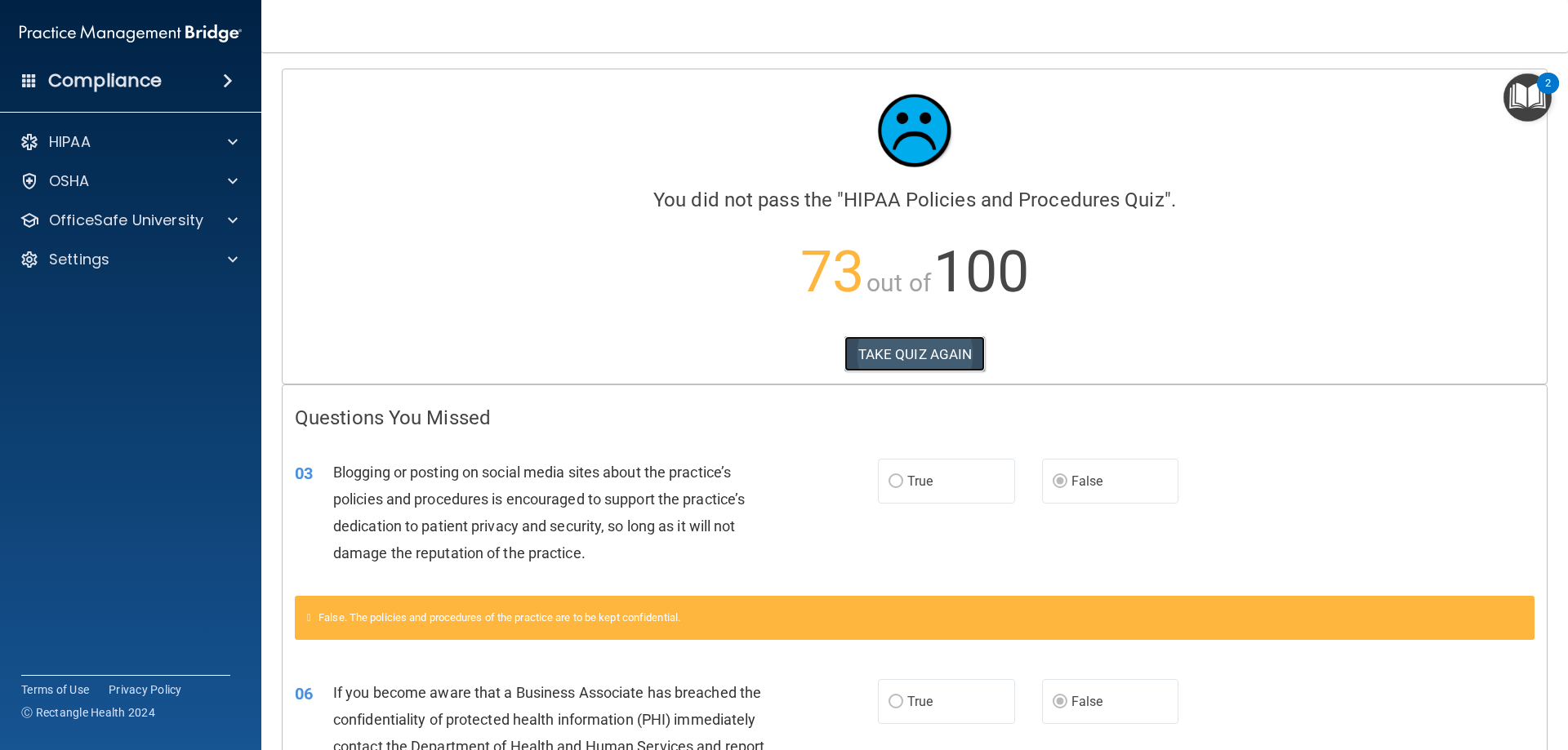
click at [922, 345] on button "TAKE QUIZ AGAIN" at bounding box center [915, 354] width 141 height 36
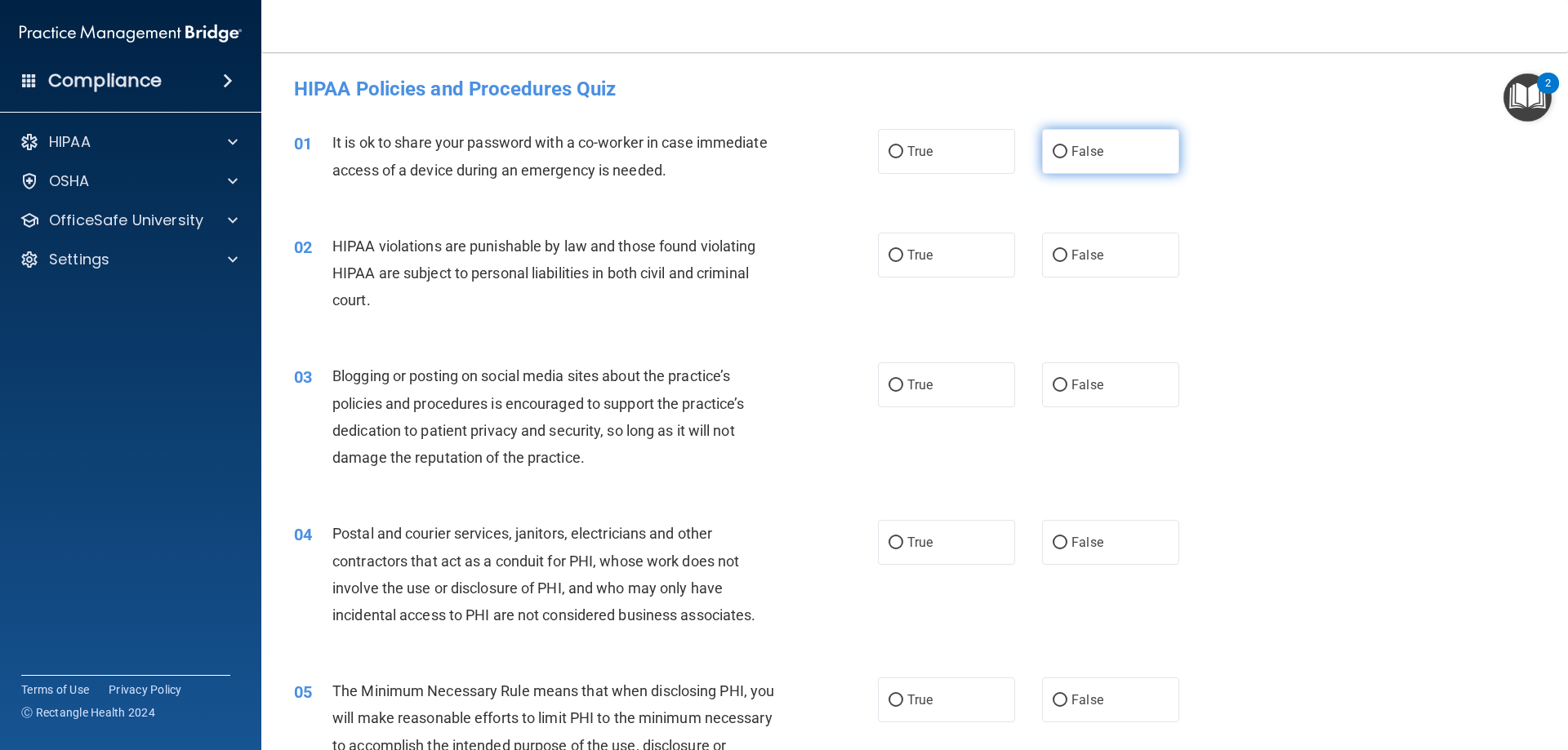
click at [1080, 157] on span "False" at bounding box center [1088, 152] width 32 height 15
click at [1068, 157] on input "False" at bounding box center [1059, 152] width 14 height 13
radio input "true"
click at [888, 258] on input "True" at bounding box center [895, 256] width 14 height 13
radio input "true"
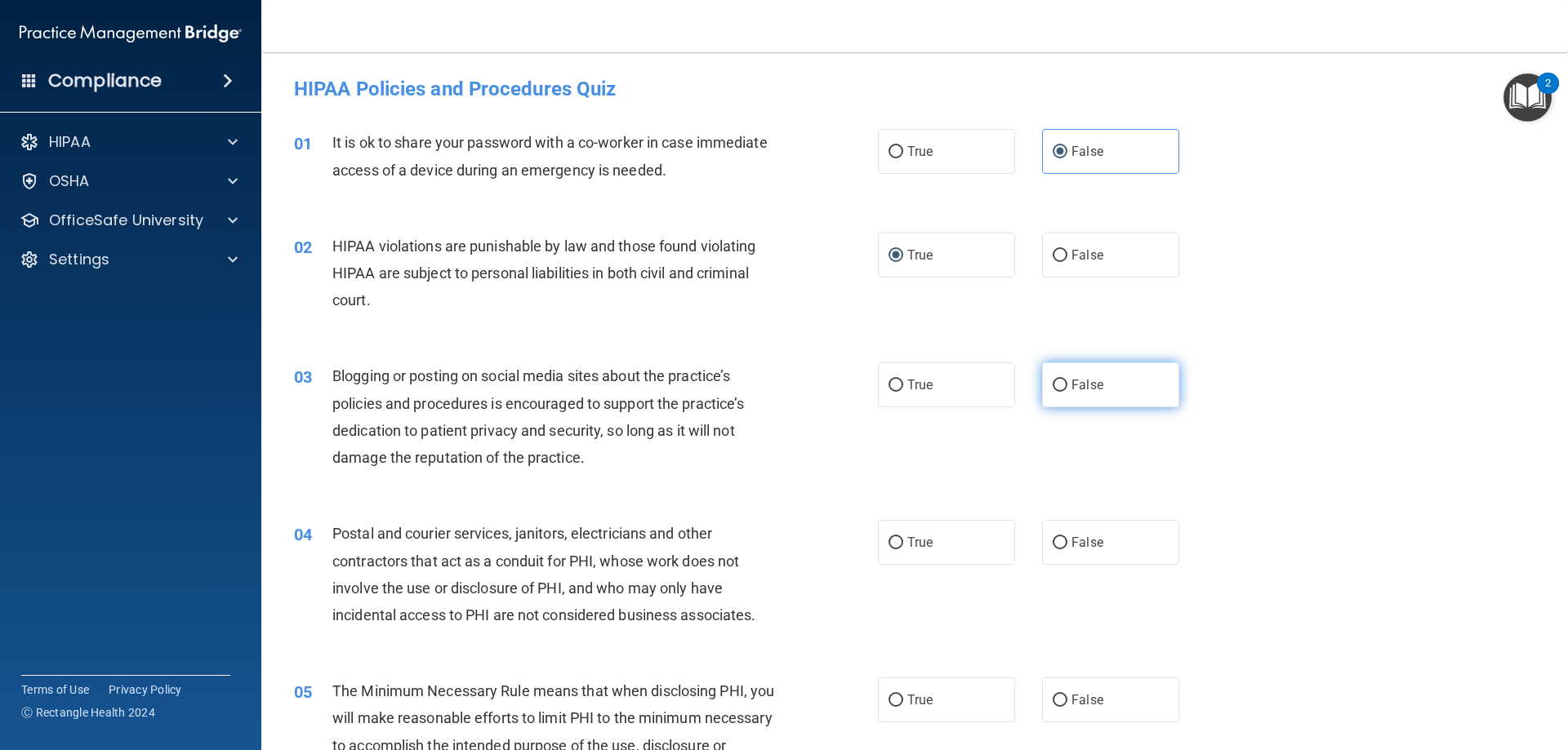
click at [1130, 378] on label "False" at bounding box center [1111, 385] width 137 height 45
click at [1068, 380] on input "False" at bounding box center [1059, 386] width 14 height 13
radio input "true"
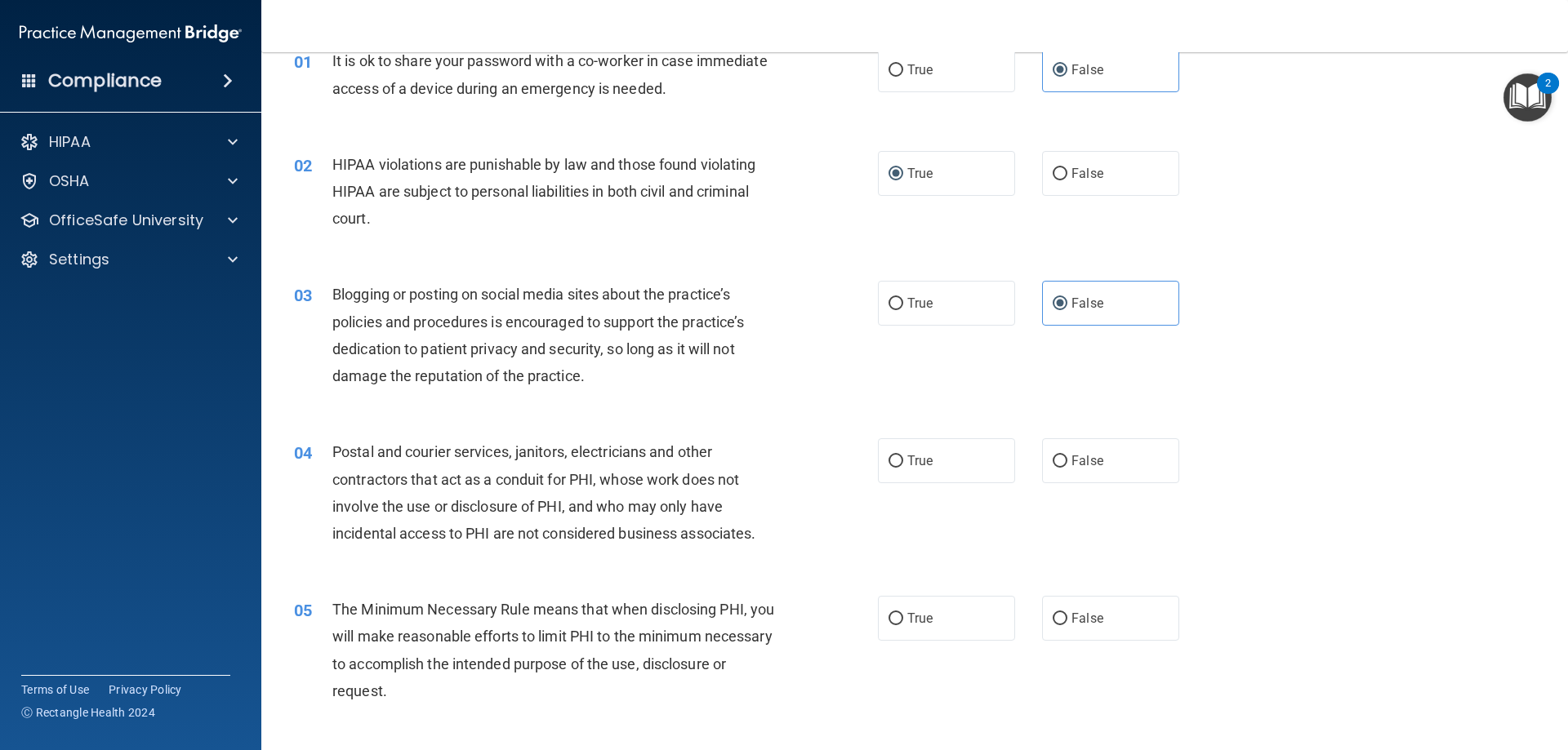
scroll to position [245, 0]
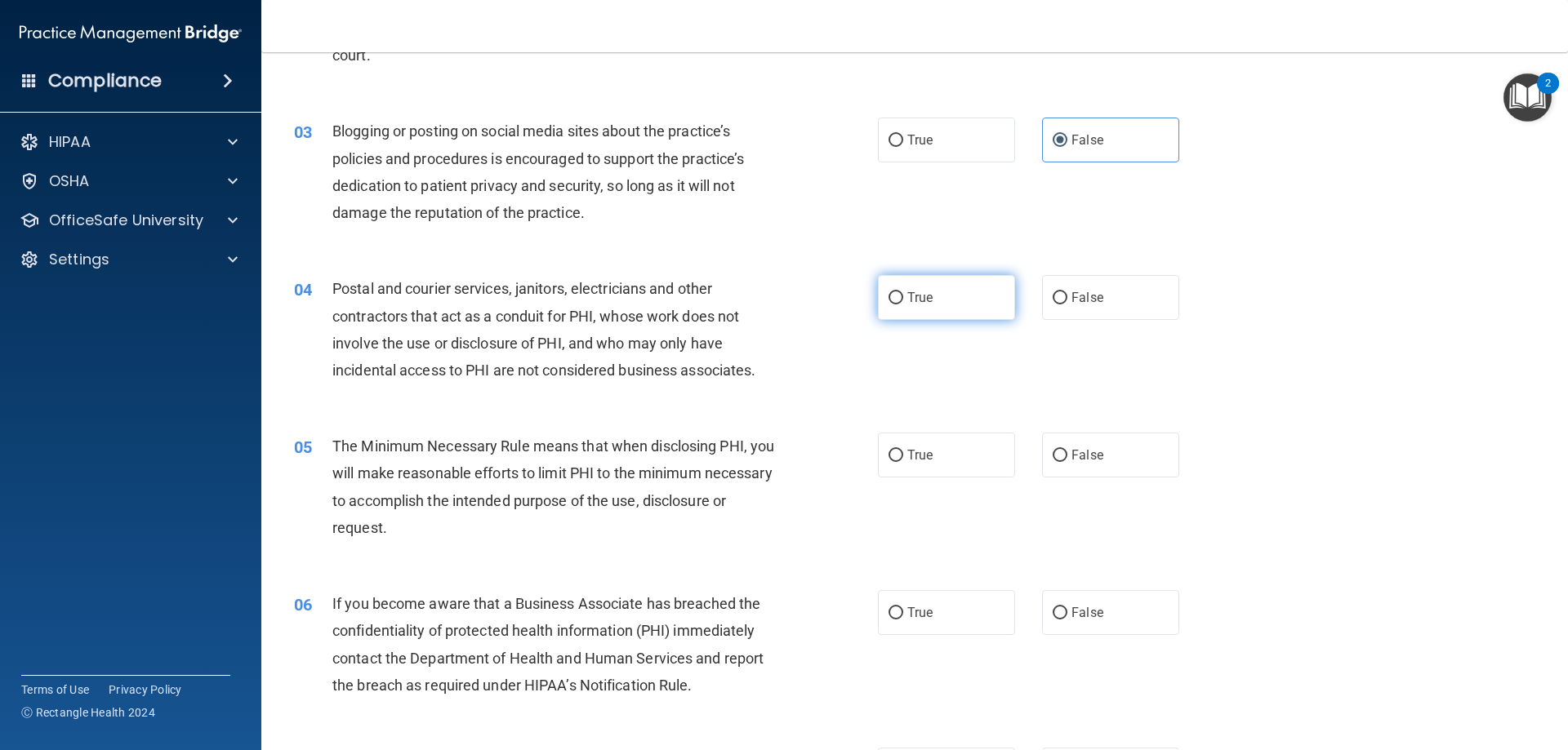
click at [945, 282] on label "True" at bounding box center [947, 297] width 137 height 45
click at [904, 292] on input "True" at bounding box center [895, 298] width 14 height 13
radio input "true"
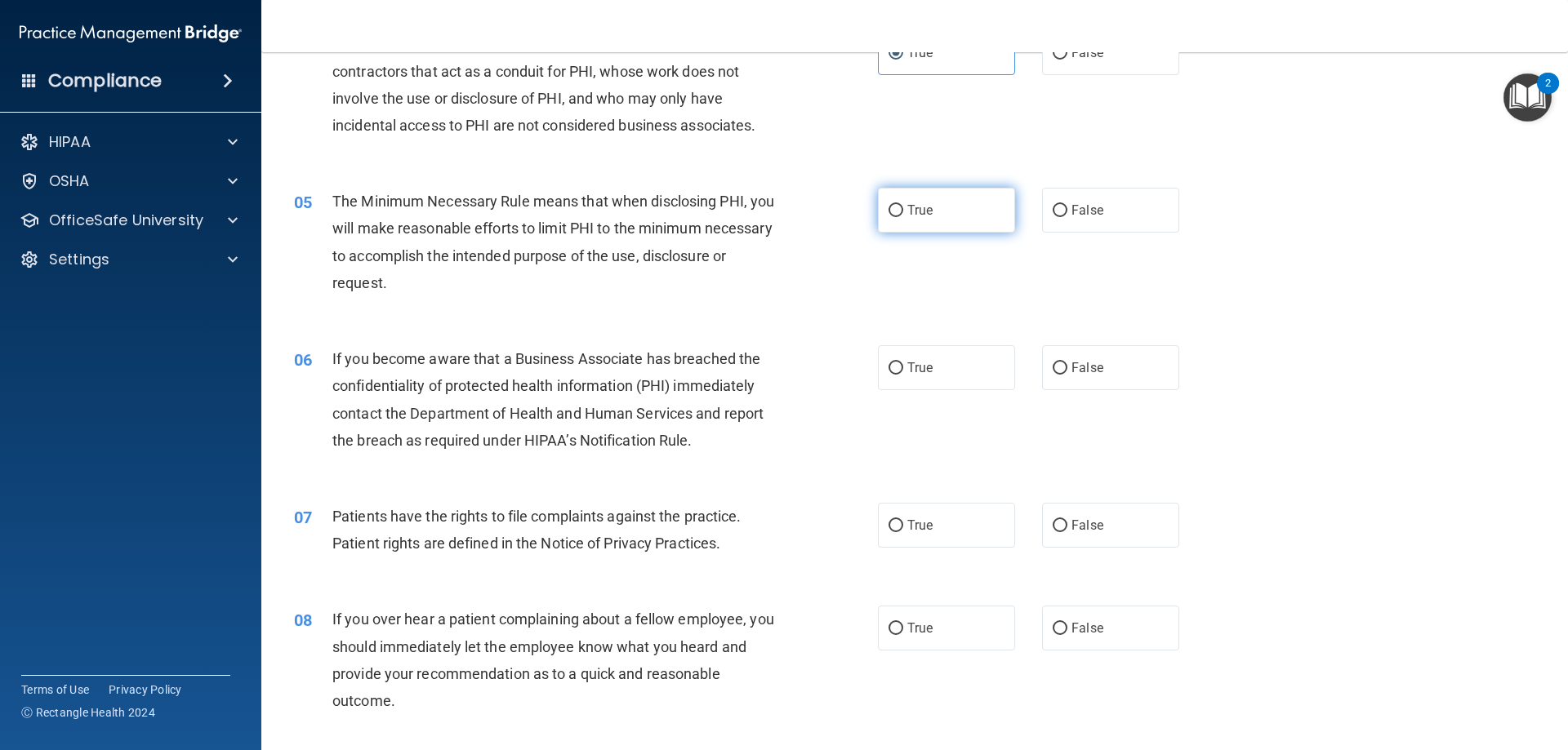
click at [892, 205] on input "True" at bounding box center [895, 210] width 14 height 13
radio input "true"
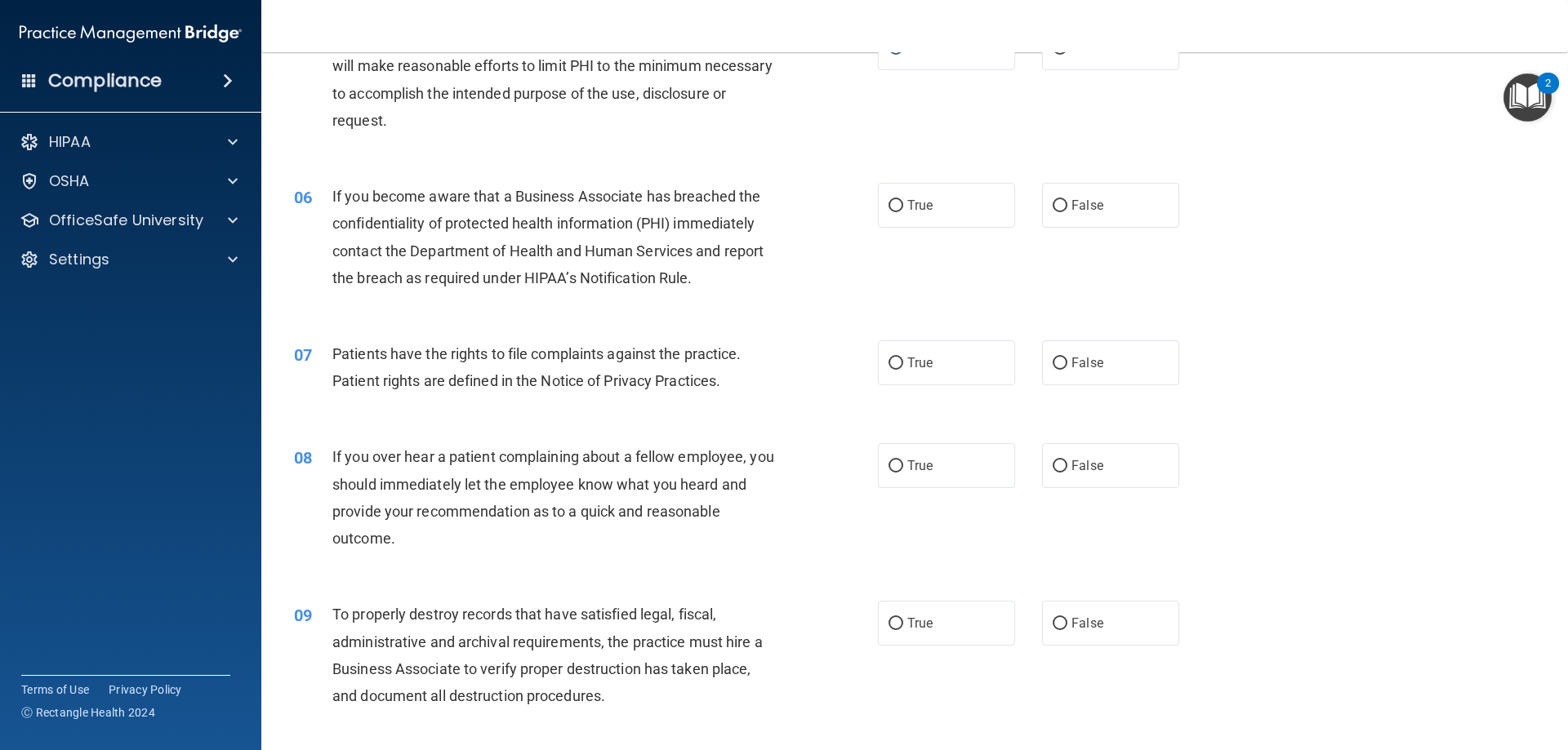
scroll to position [653, 0]
click at [1096, 211] on label "False" at bounding box center [1111, 204] width 137 height 45
click at [1068, 211] on input "False" at bounding box center [1059, 205] width 14 height 13
radio input "true"
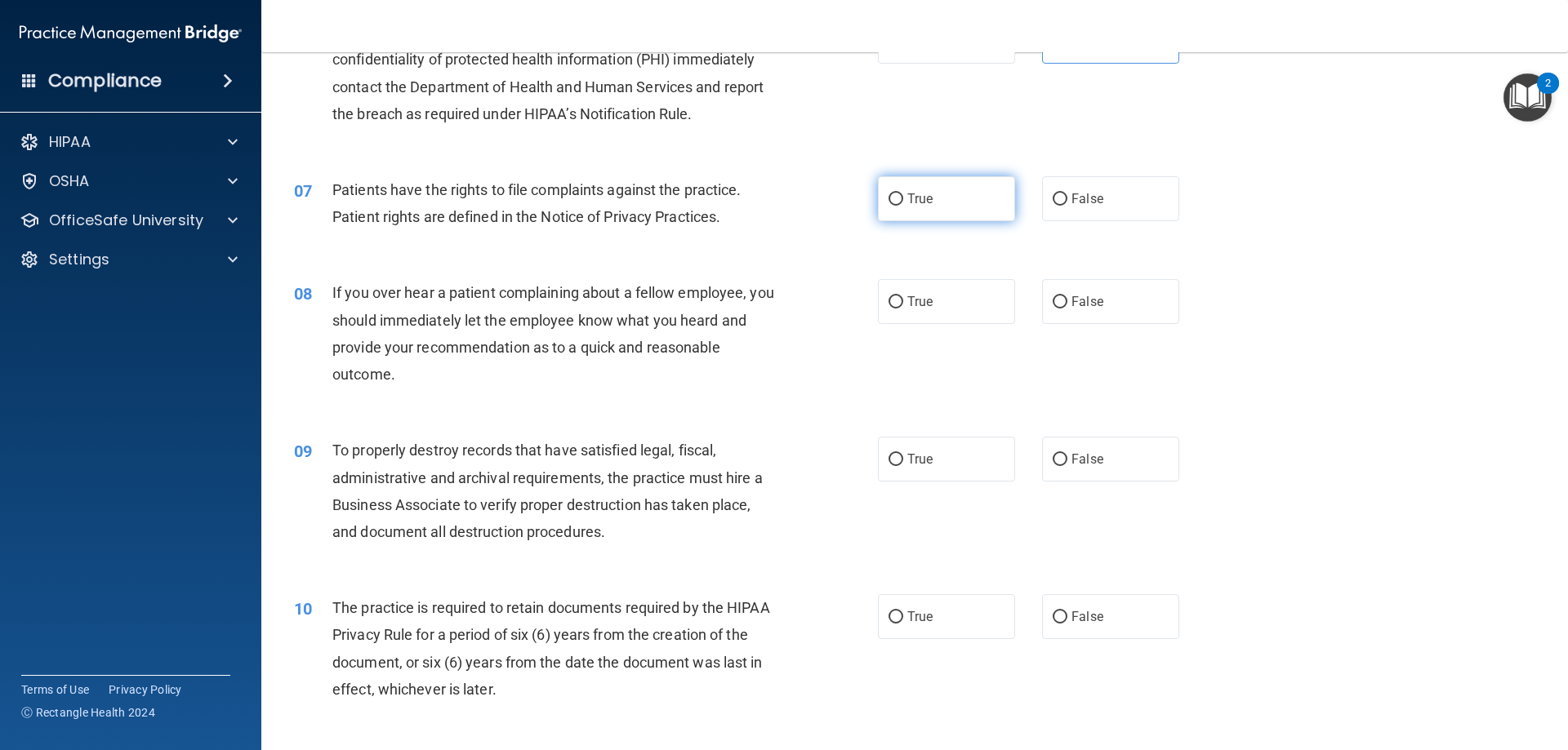
click at [934, 199] on label "True" at bounding box center [947, 199] width 137 height 45
click at [904, 199] on input "True" at bounding box center [895, 199] width 14 height 13
radio input "true"
click at [1084, 312] on label "False" at bounding box center [1111, 301] width 137 height 45
click at [1068, 309] on input "False" at bounding box center [1059, 302] width 14 height 13
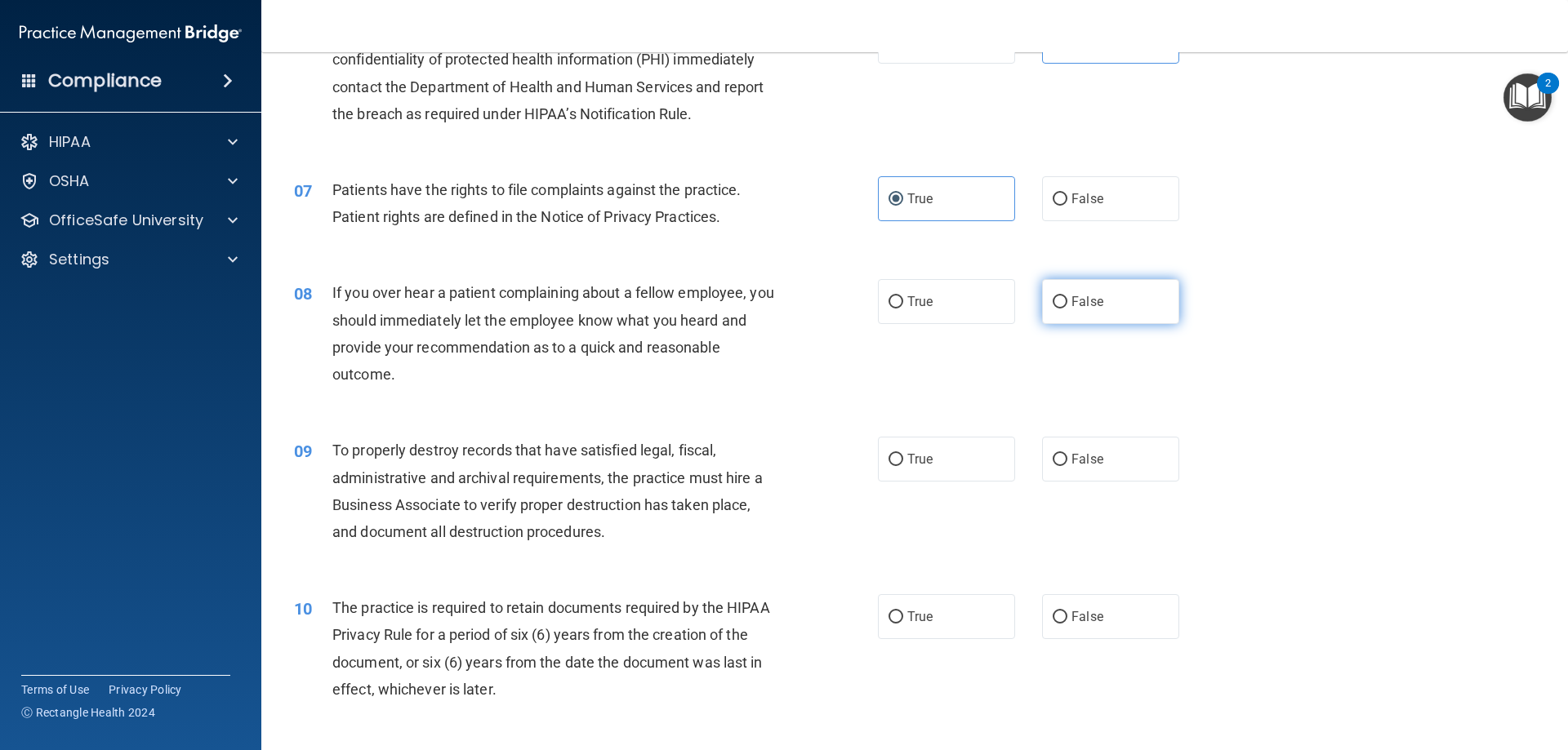
radio input "true"
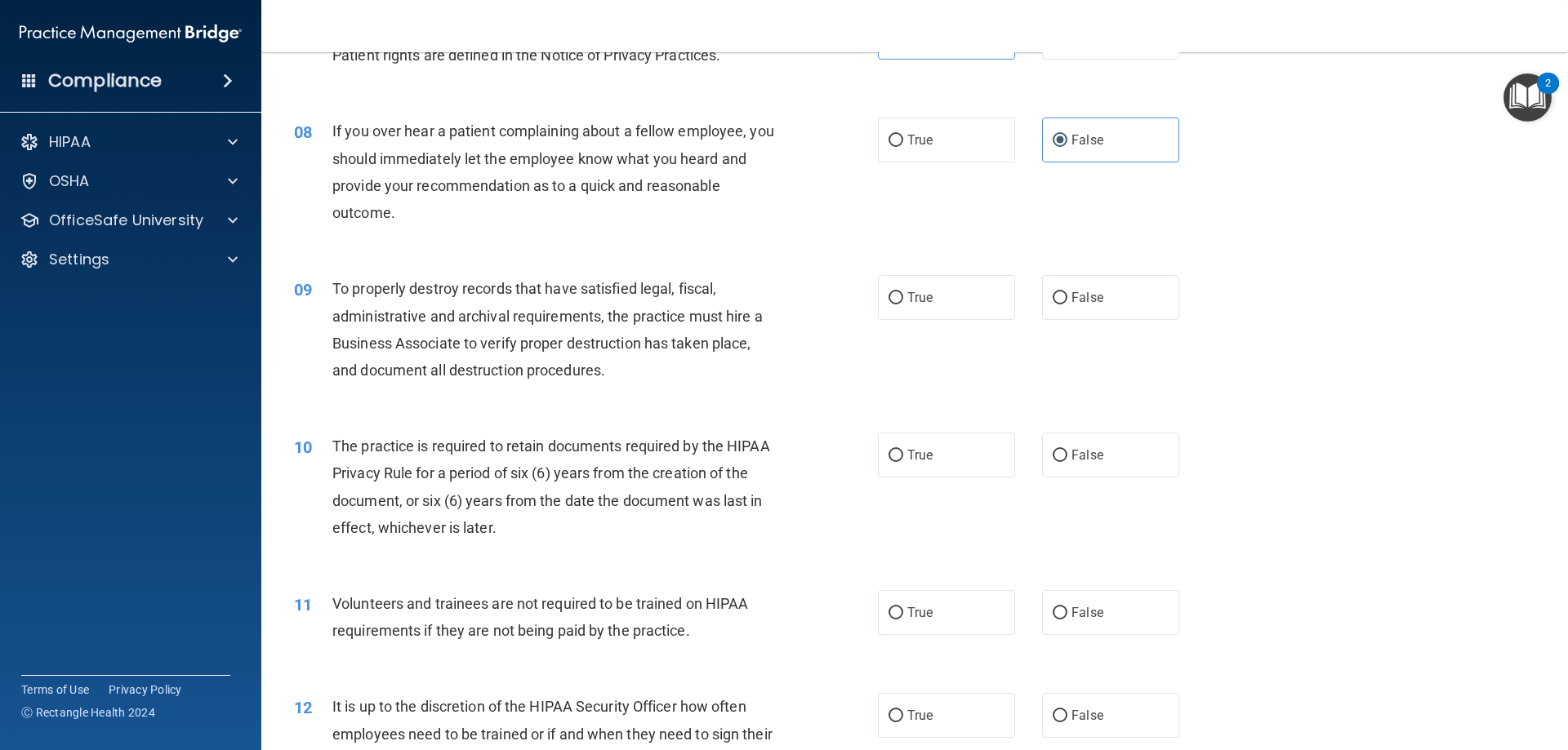
scroll to position [980, 0]
click at [1055, 296] on input "False" at bounding box center [1059, 296] width 14 height 13
radio input "true"
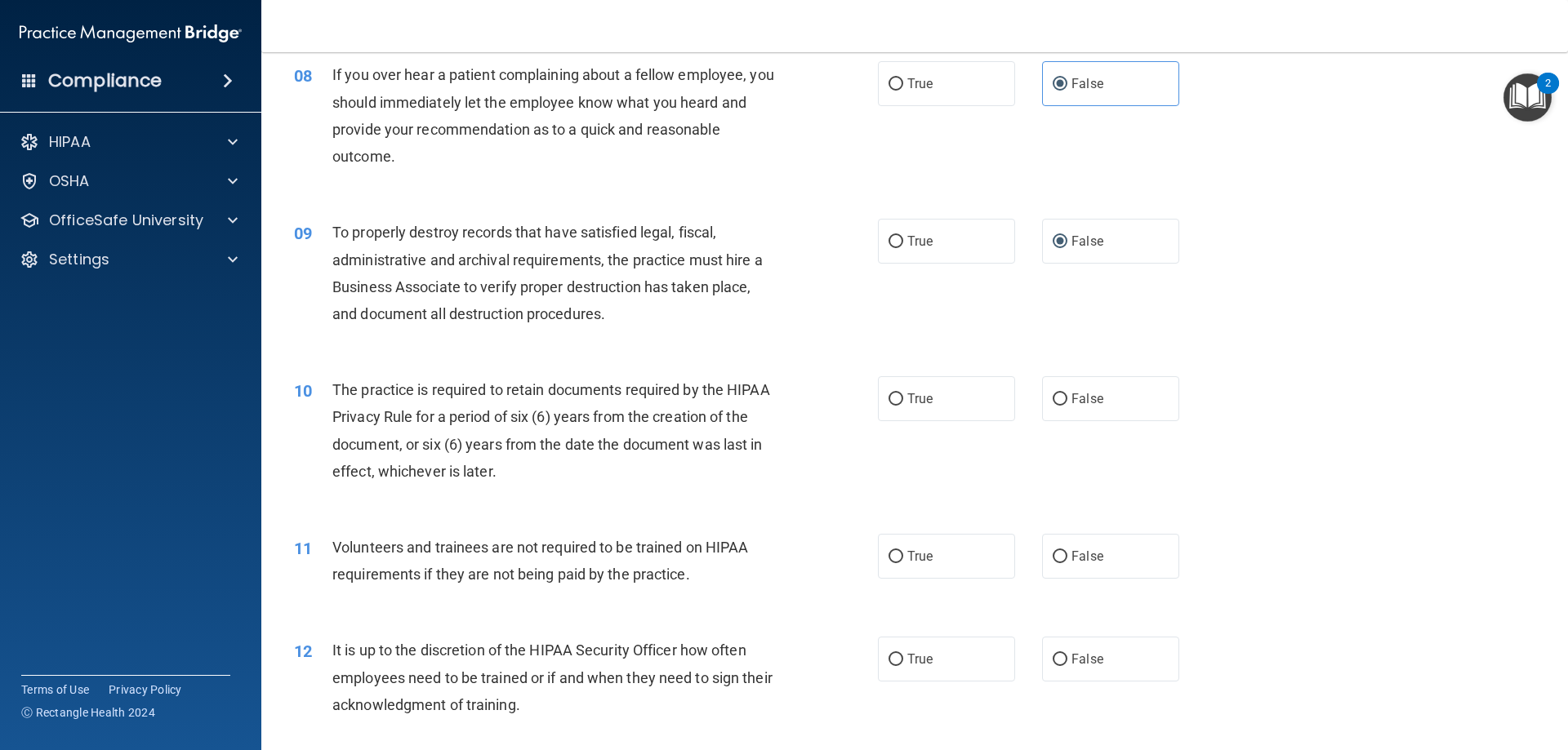
scroll to position [1143, 0]
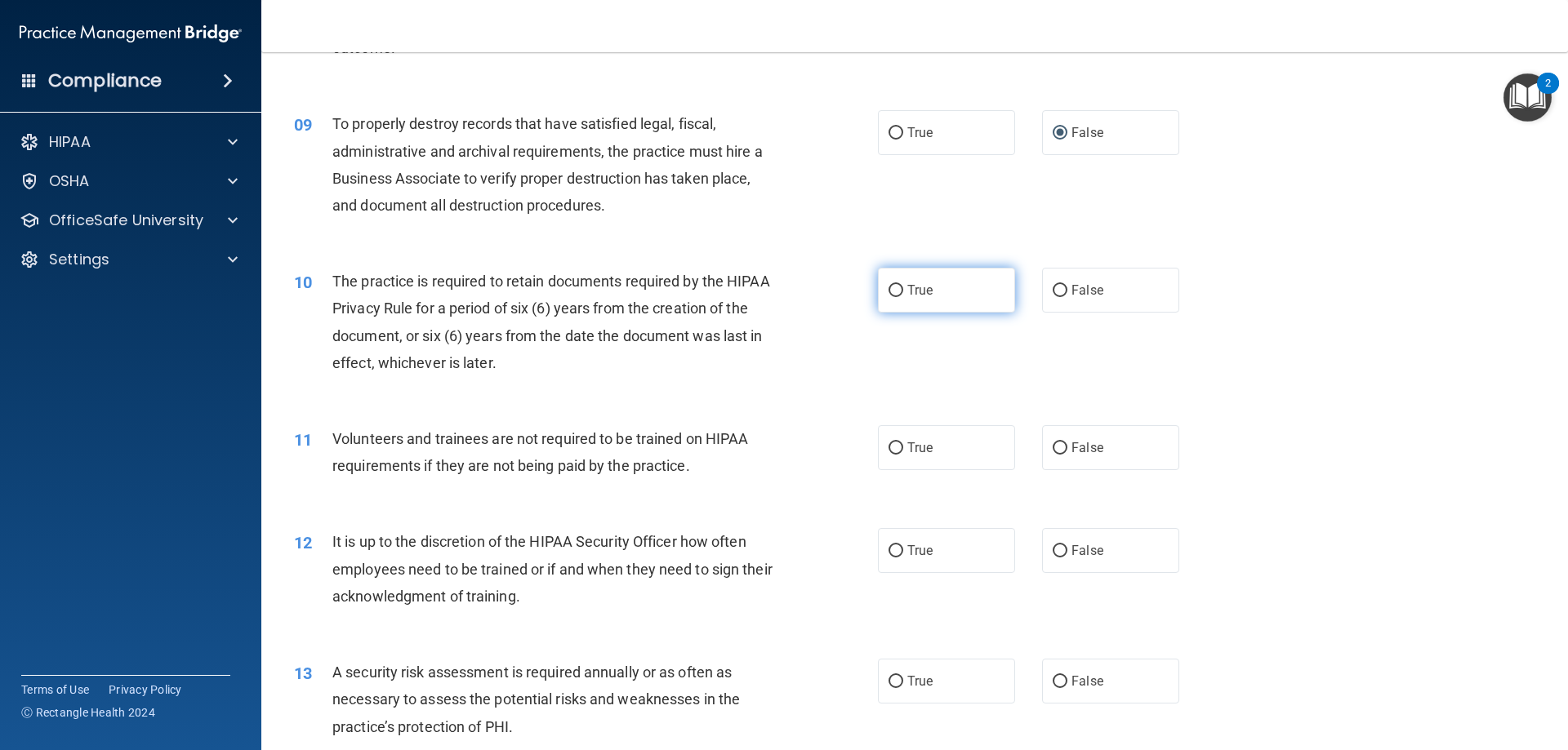
click at [908, 294] on span "True" at bounding box center [920, 290] width 25 height 15
click at [904, 294] on input "True" at bounding box center [895, 291] width 14 height 13
radio input "true"
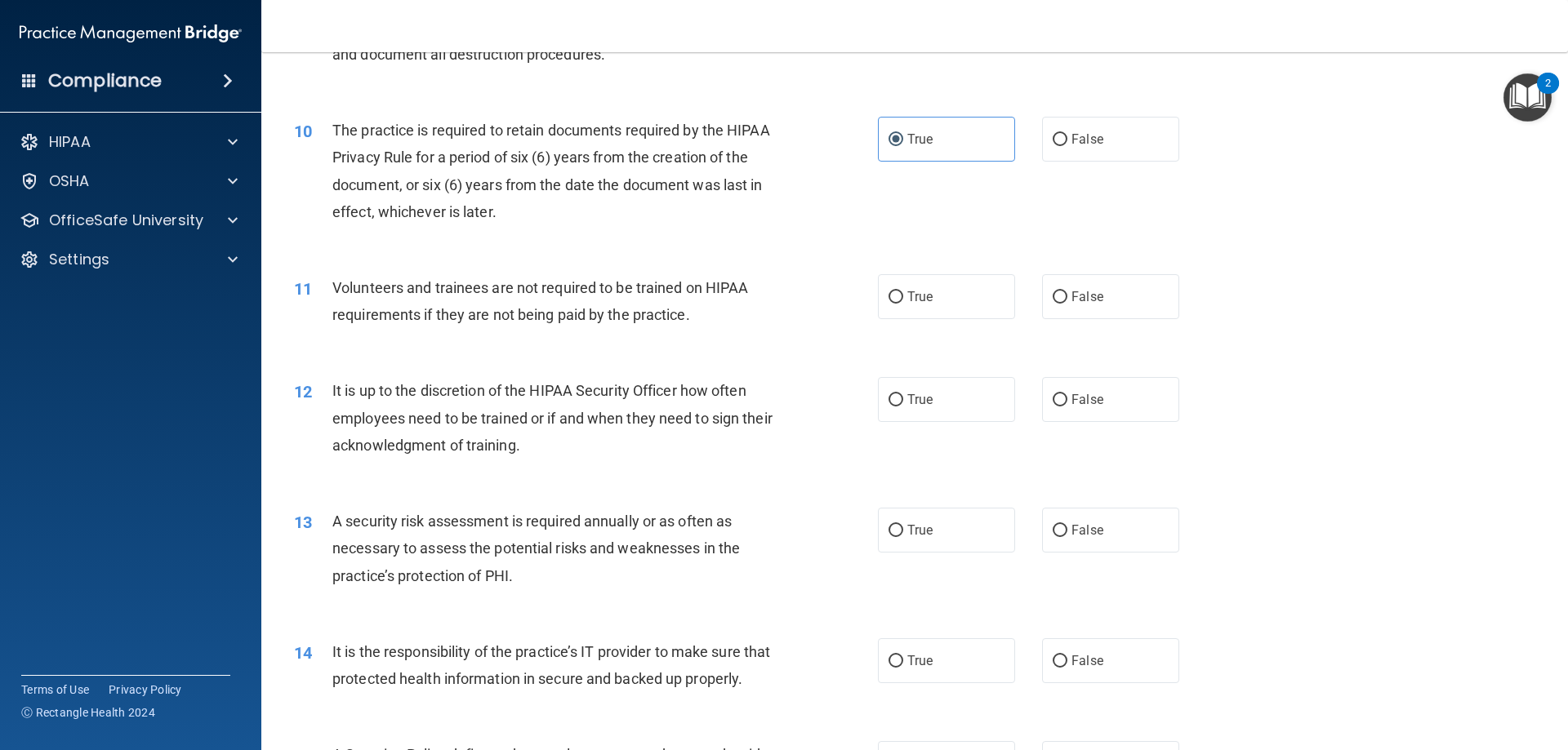
scroll to position [1306, 0]
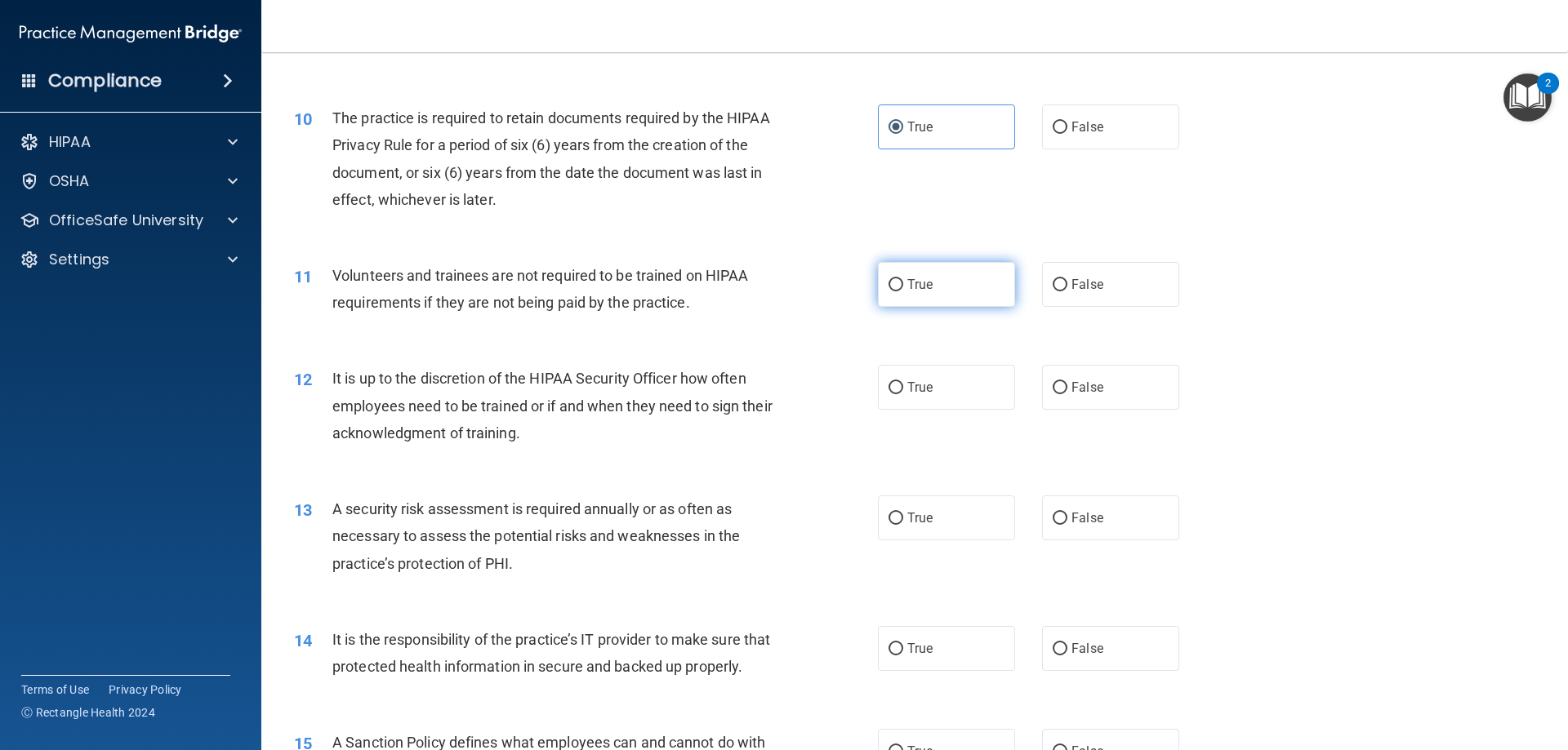
click at [920, 284] on span "True" at bounding box center [920, 285] width 25 height 15
click at [904, 284] on input "True" at bounding box center [895, 285] width 14 height 13
radio input "true"
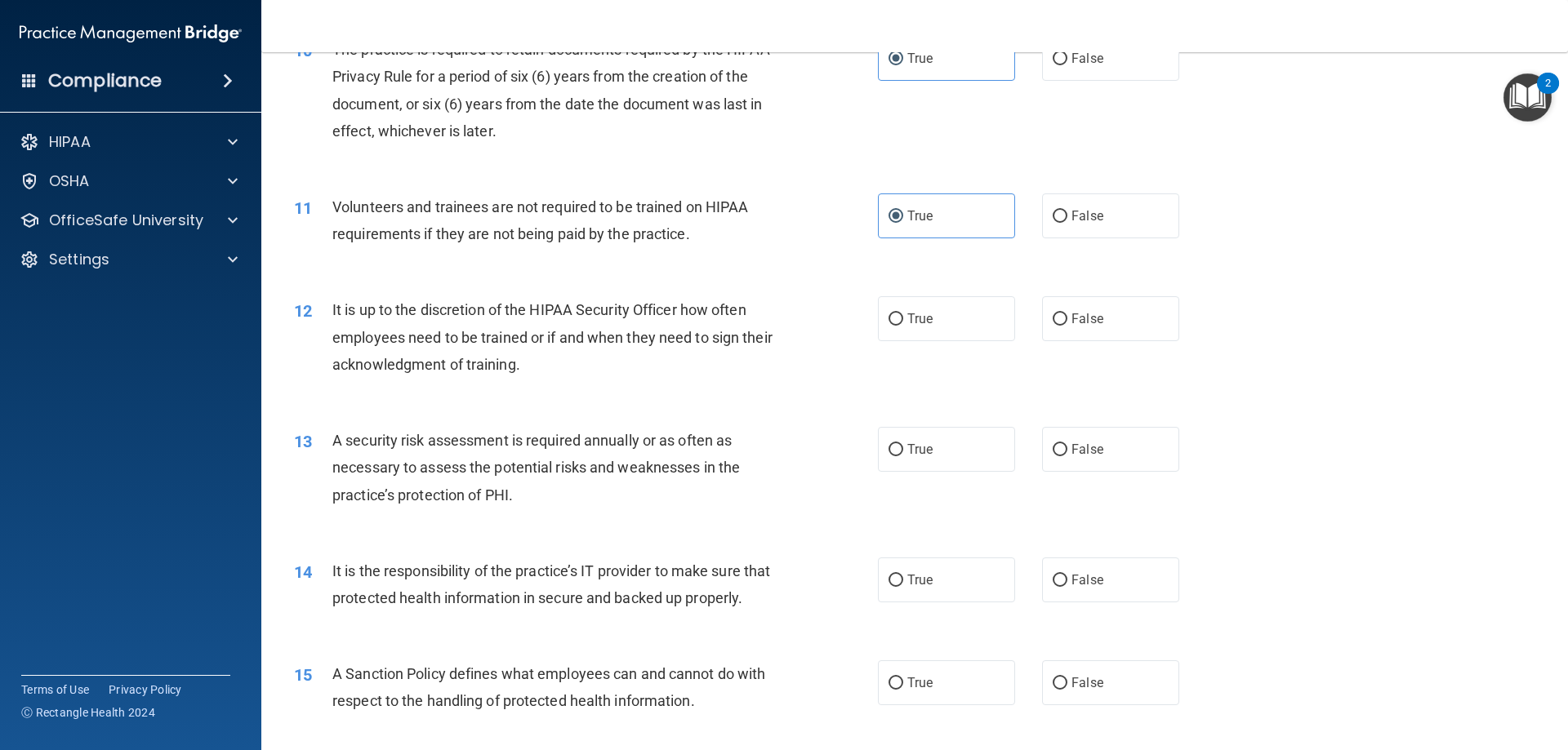
scroll to position [1470, 0]
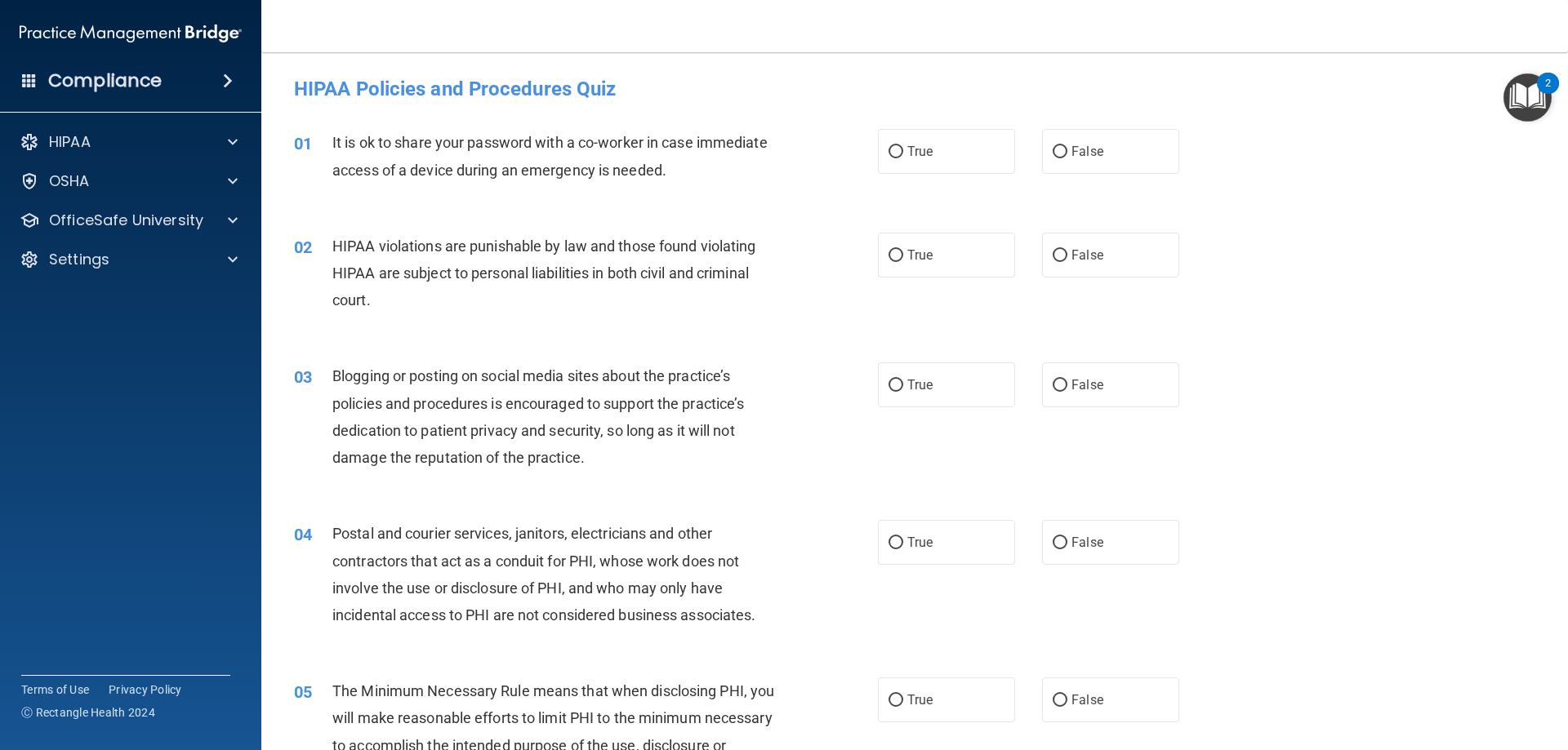
click at [66, 29] on img at bounding box center [131, 33] width 222 height 33
click at [171, 146] on div "HIPAA" at bounding box center [109, 141] width 203 height 19
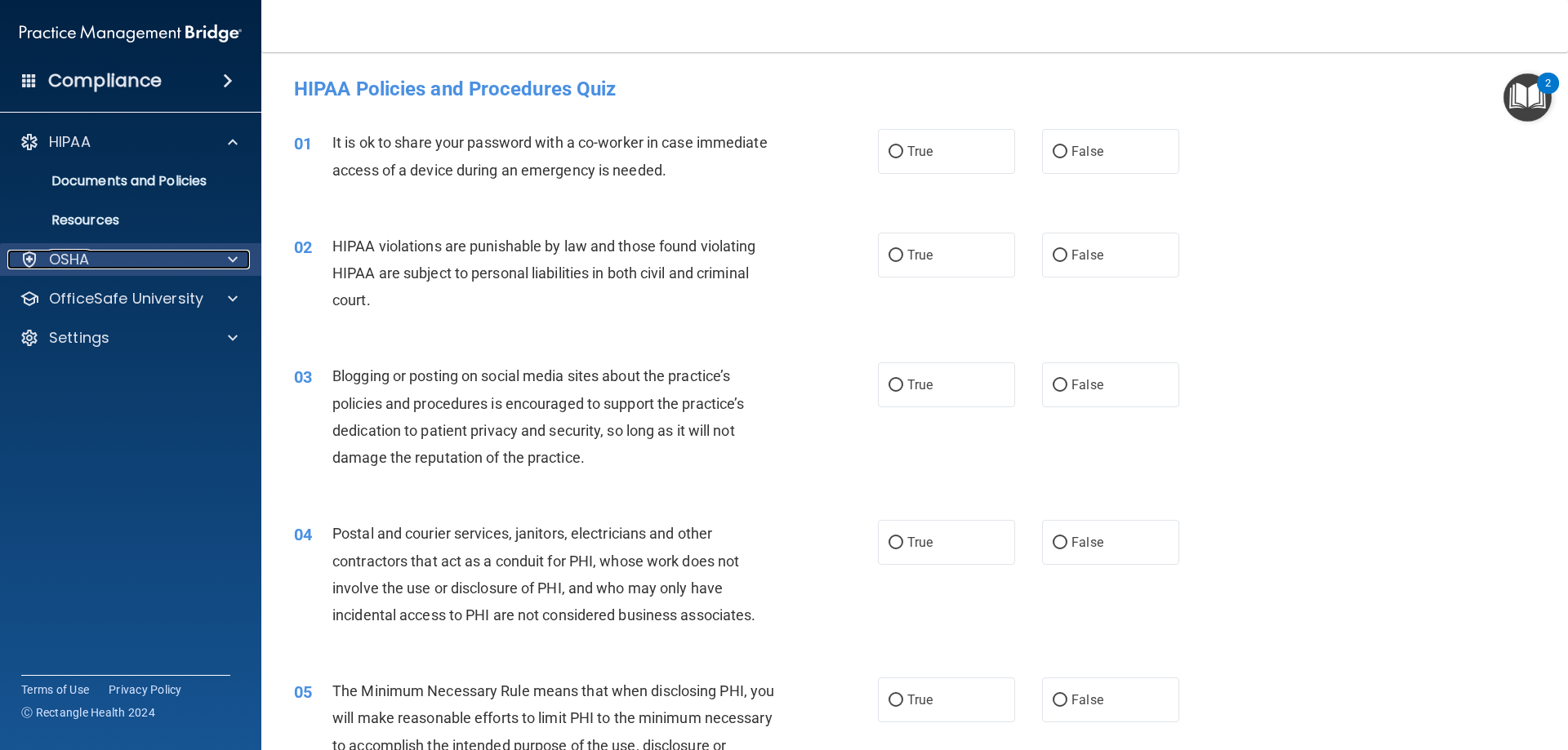
click at [89, 265] on p "OSHA" at bounding box center [69, 259] width 40 height 19
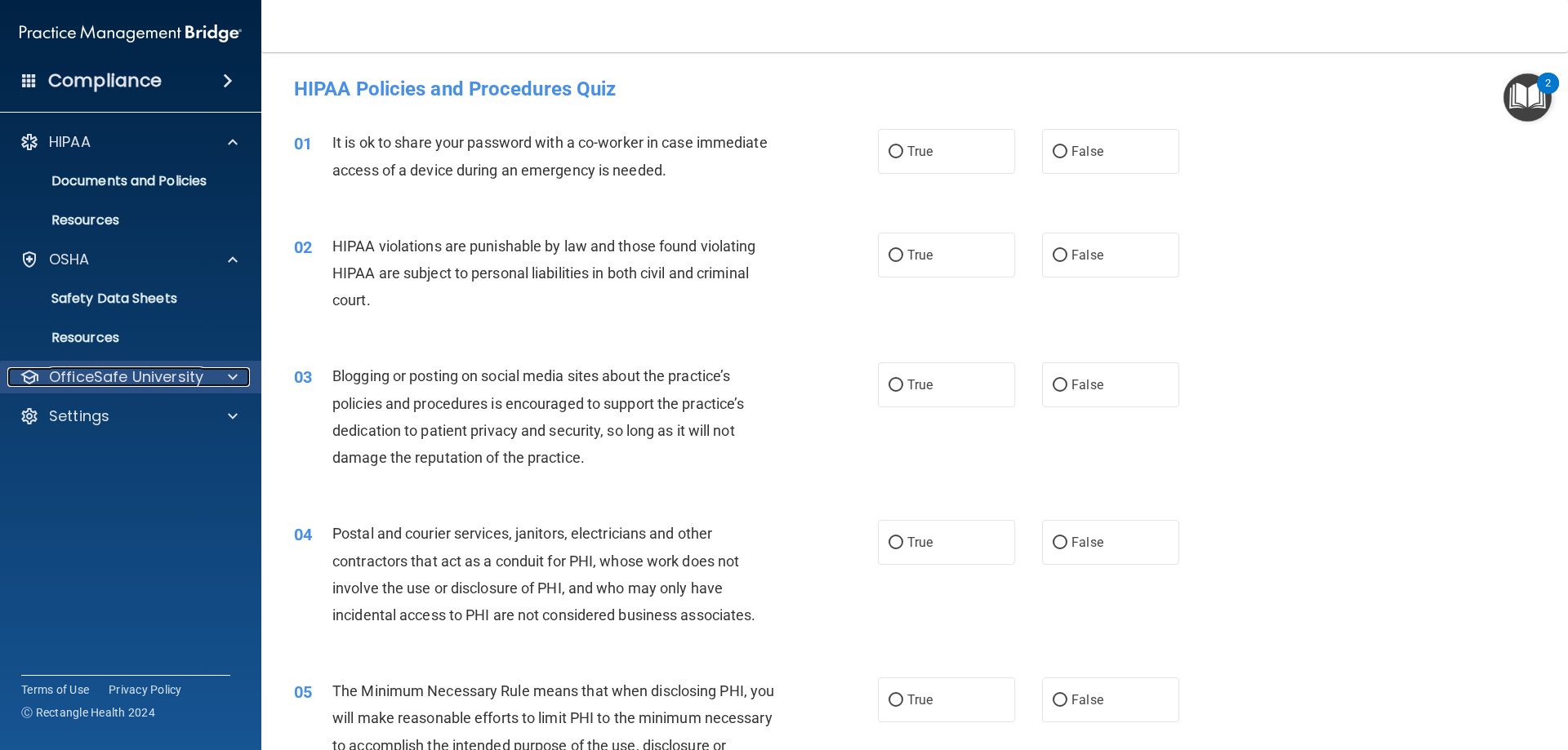
click at [139, 374] on p "OfficeSafe University" at bounding box center [125, 376] width 154 height 19
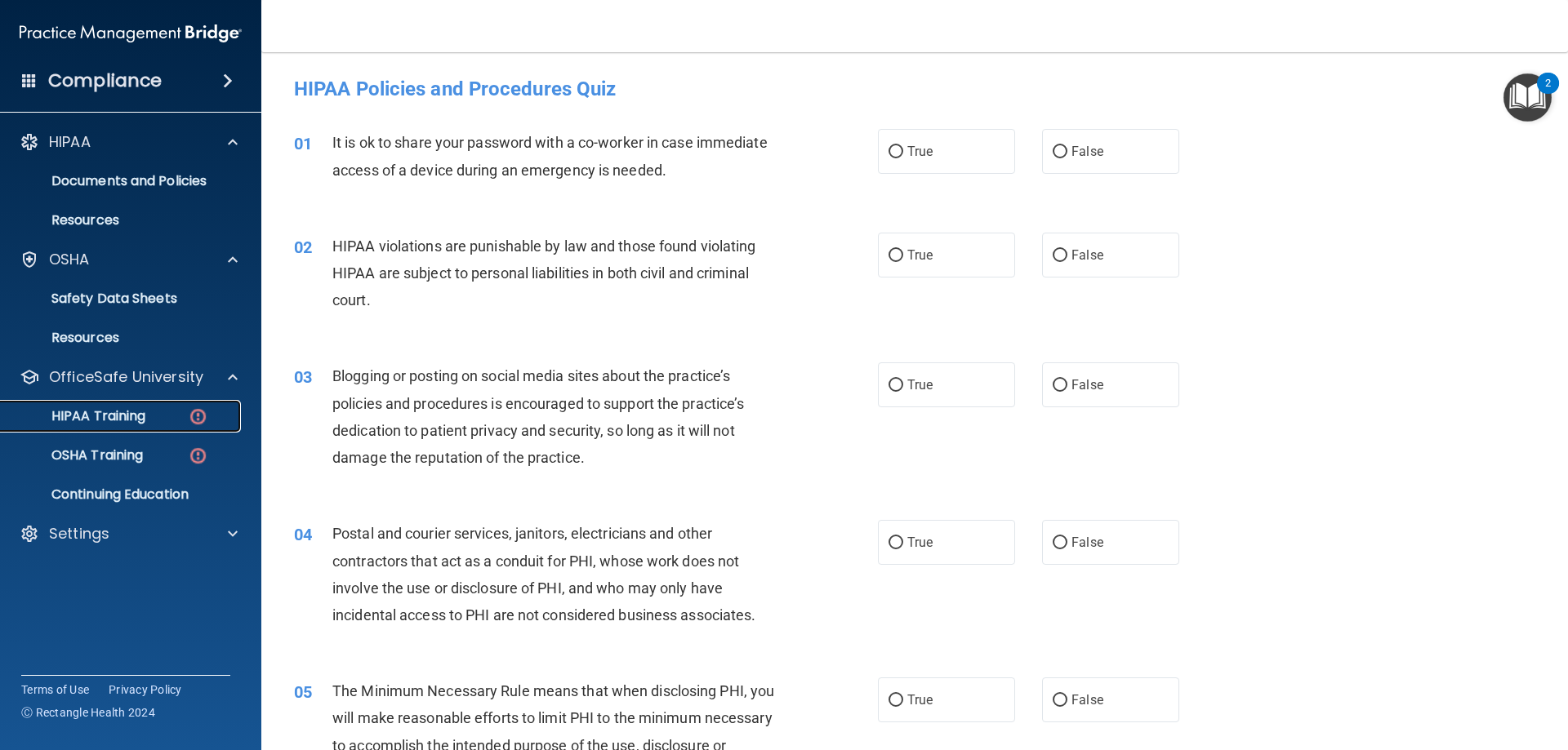
click at [110, 431] on link "HIPAA Training" at bounding box center [113, 416] width 258 height 33
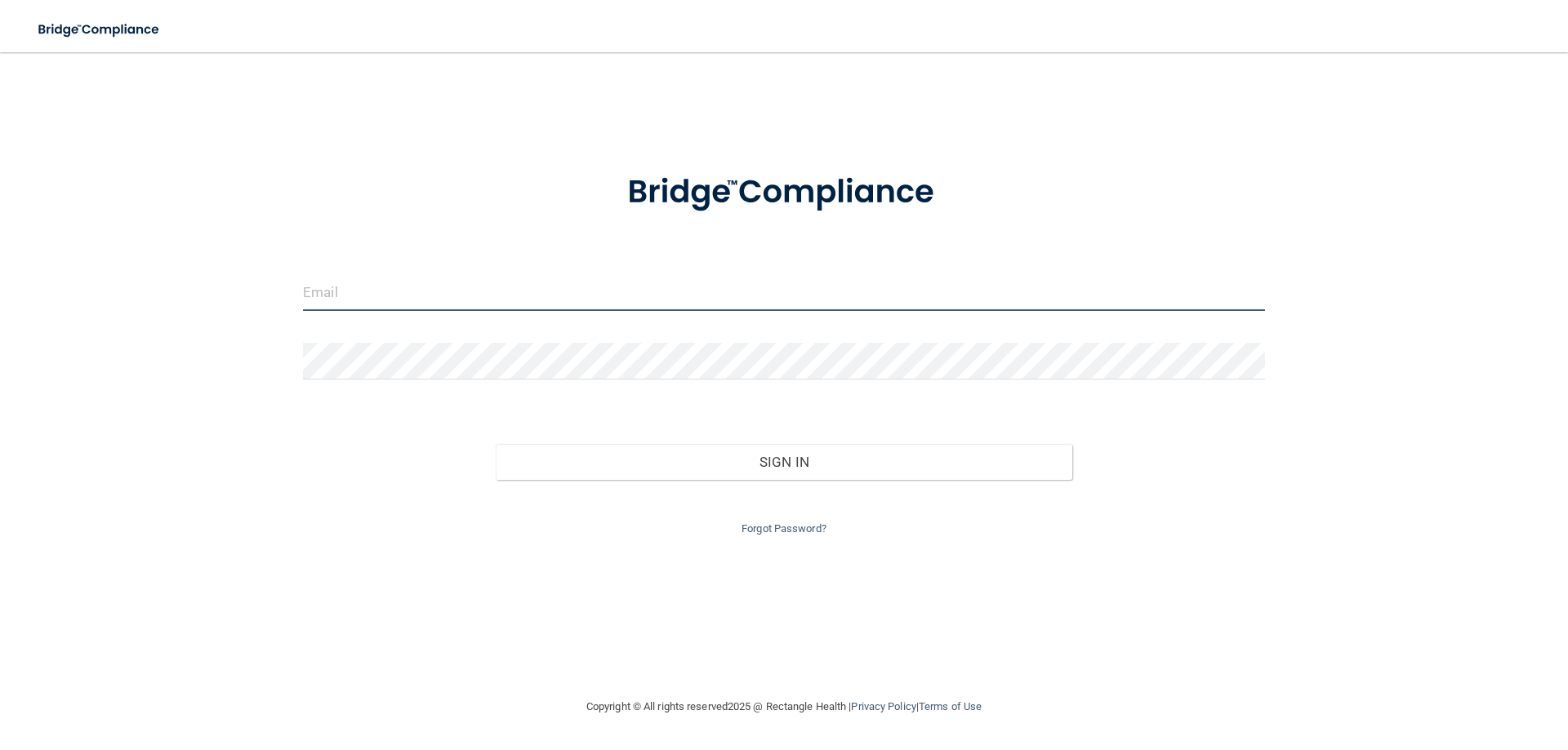
click at [467, 292] on input "email" at bounding box center [784, 293] width 963 height 37
type input "[EMAIL_ADDRESS][DOMAIN_NAME]"
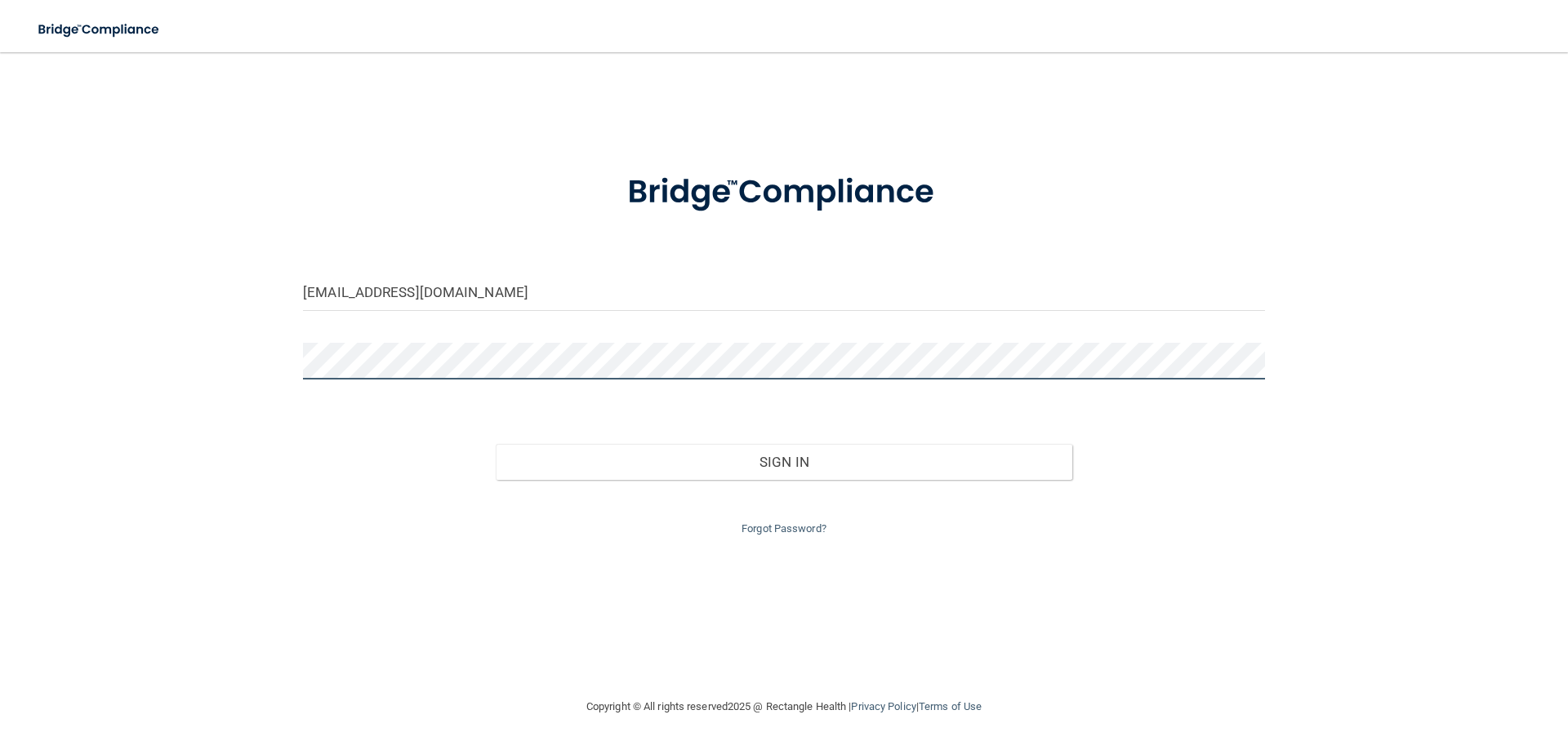
click at [496, 444] on button "Sign In" at bounding box center [785, 462] width 578 height 36
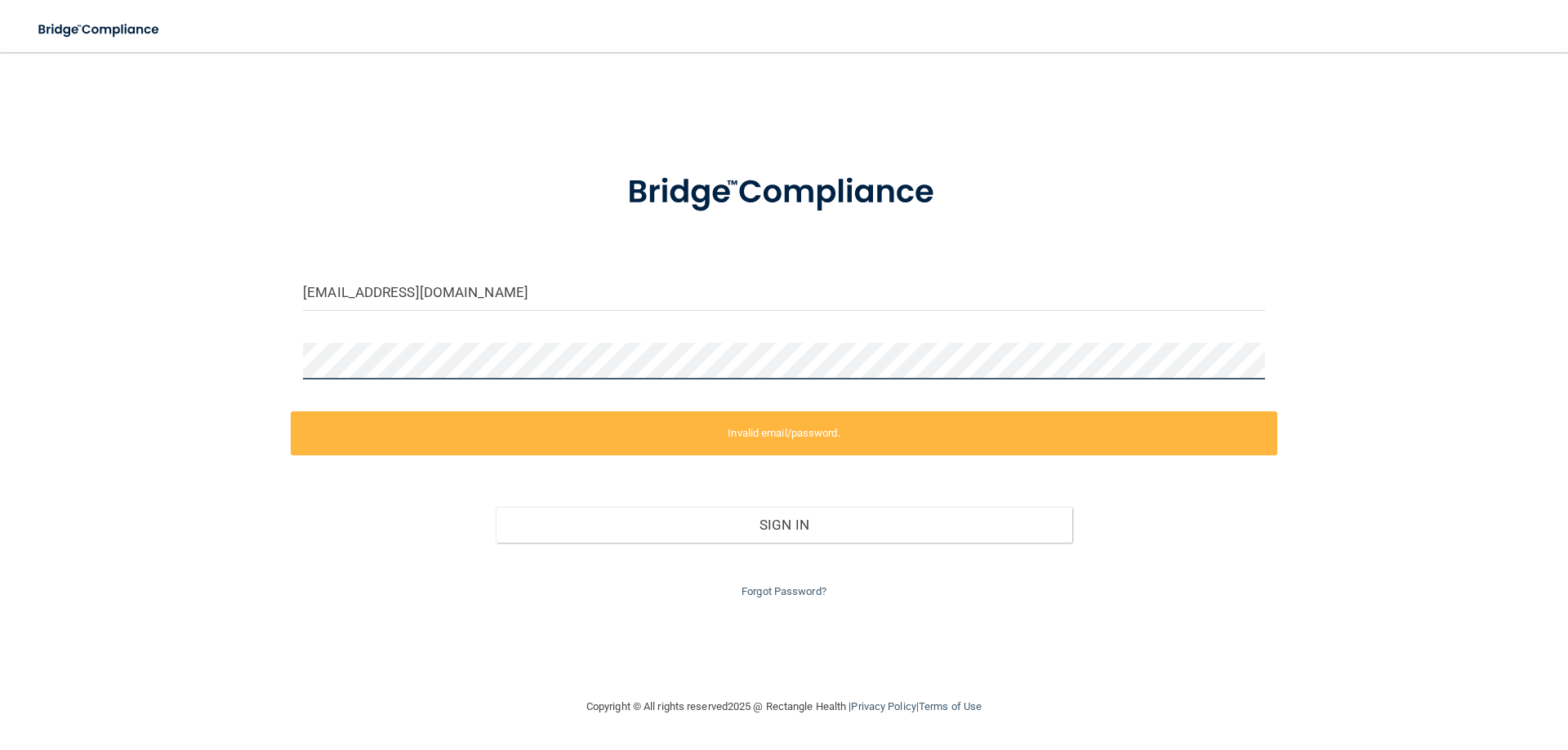
click at [181, 421] on div "[EMAIL_ADDRESS][DOMAIN_NAME] Invalid email/password. You don't have permission …" at bounding box center [784, 374] width 1503 height 612
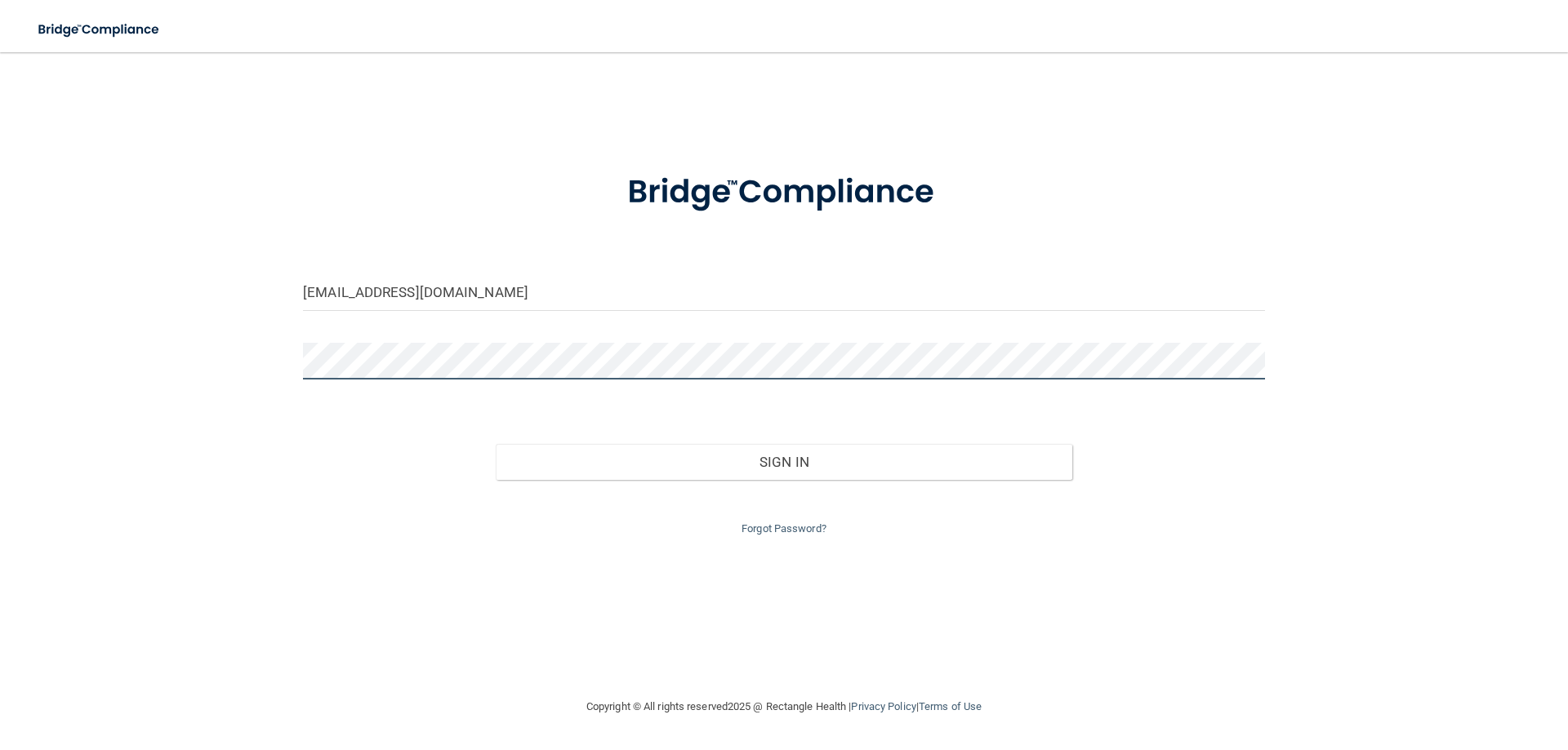
click at [496, 444] on button "Sign In" at bounding box center [785, 462] width 578 height 36
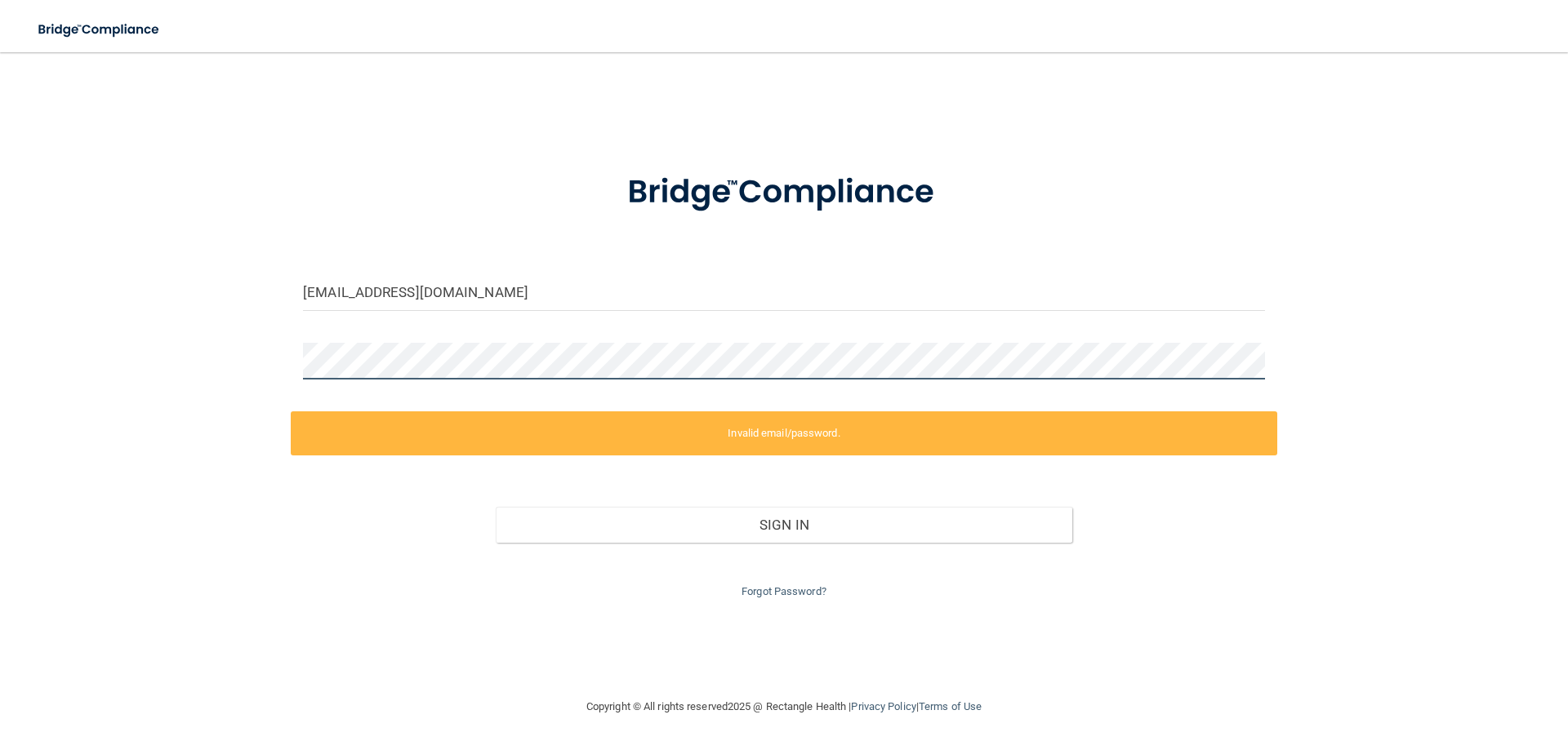
click at [72, 409] on div "[EMAIL_ADDRESS][DOMAIN_NAME] Invalid email/password. You don't have permission …" at bounding box center [784, 374] width 1503 height 612
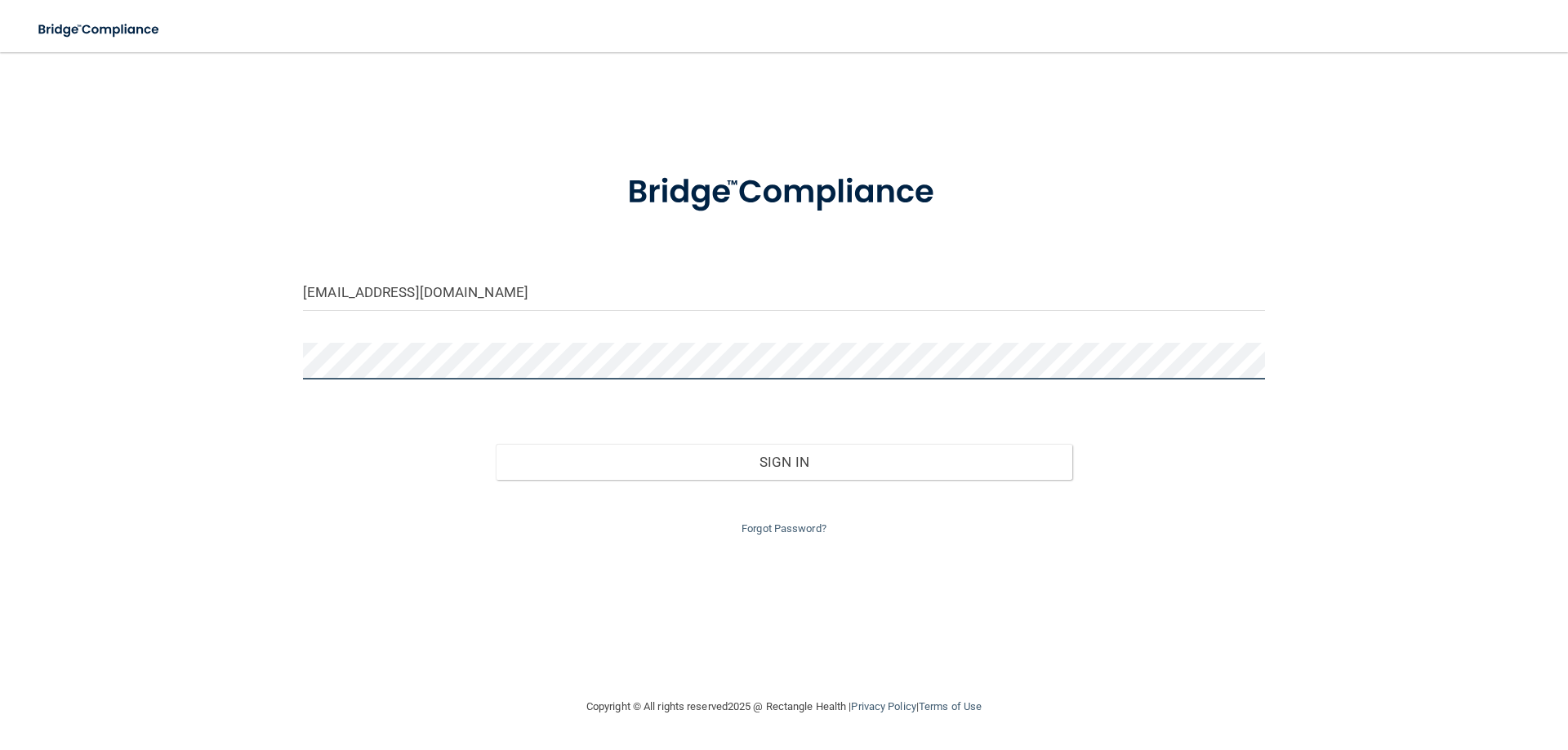
click at [496, 444] on button "Sign In" at bounding box center [785, 462] width 578 height 36
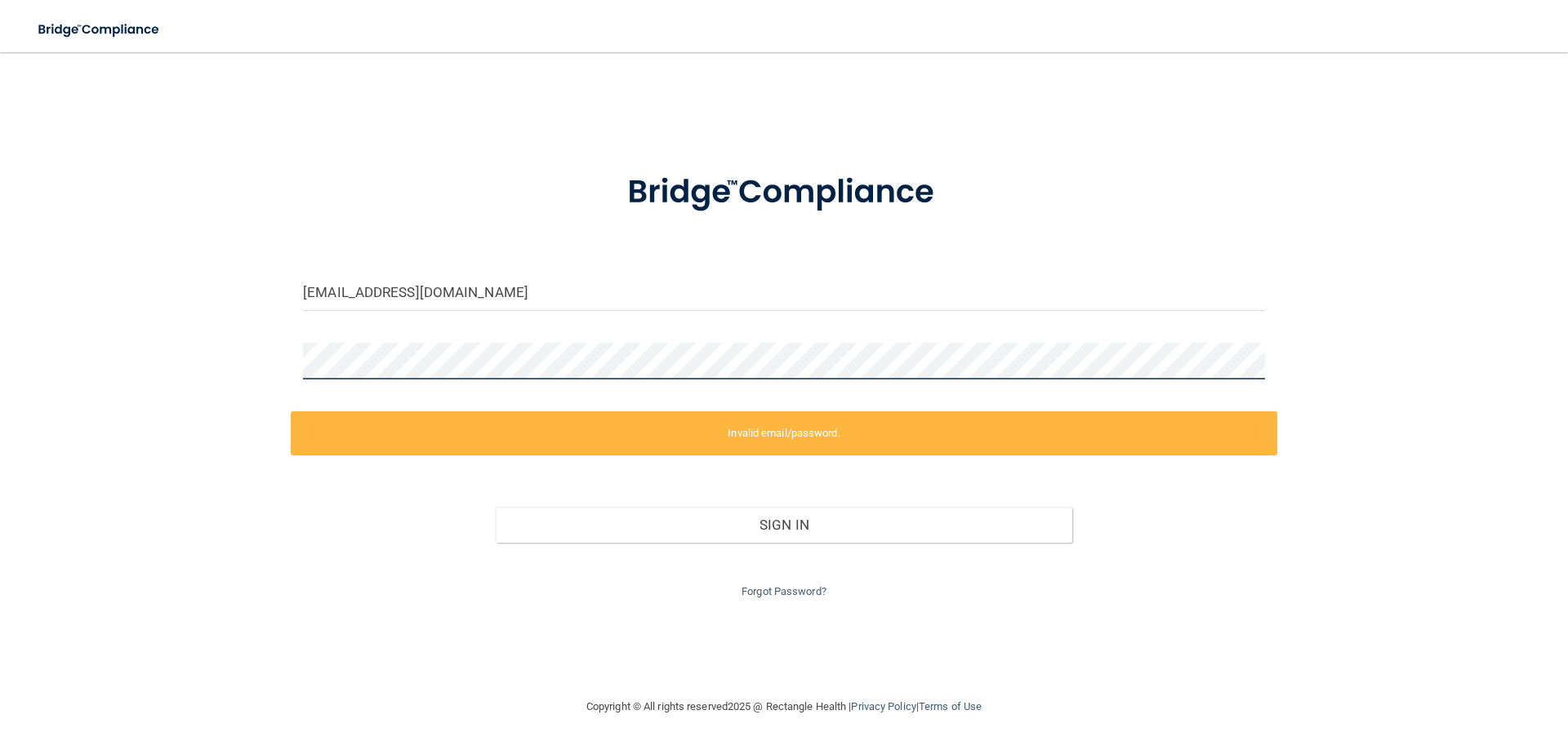
click at [125, 370] on div "[EMAIL_ADDRESS][DOMAIN_NAME] Invalid email/password. You don't have permission …" at bounding box center [784, 374] width 1503 height 612
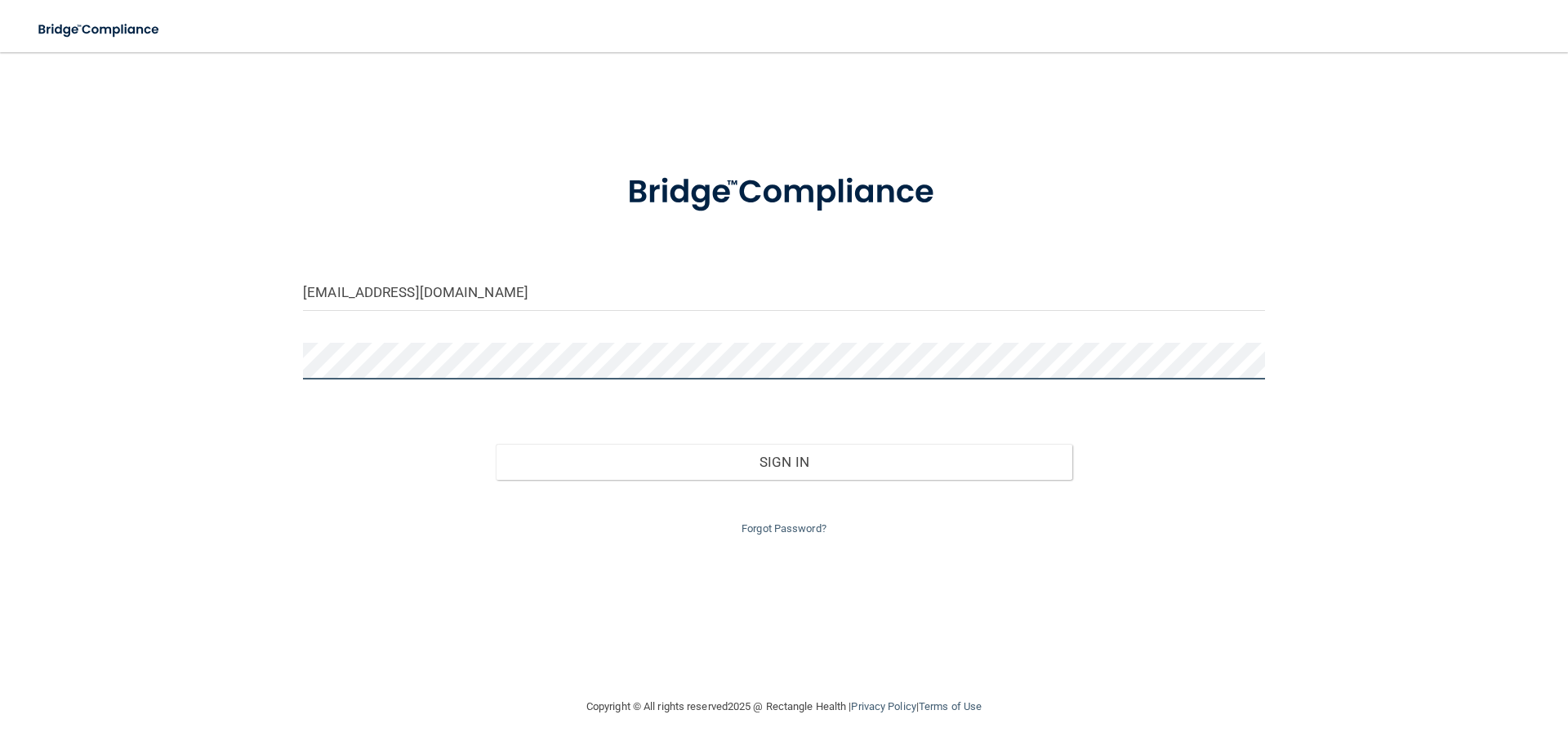
click at [496, 444] on button "Sign In" at bounding box center [785, 462] width 578 height 36
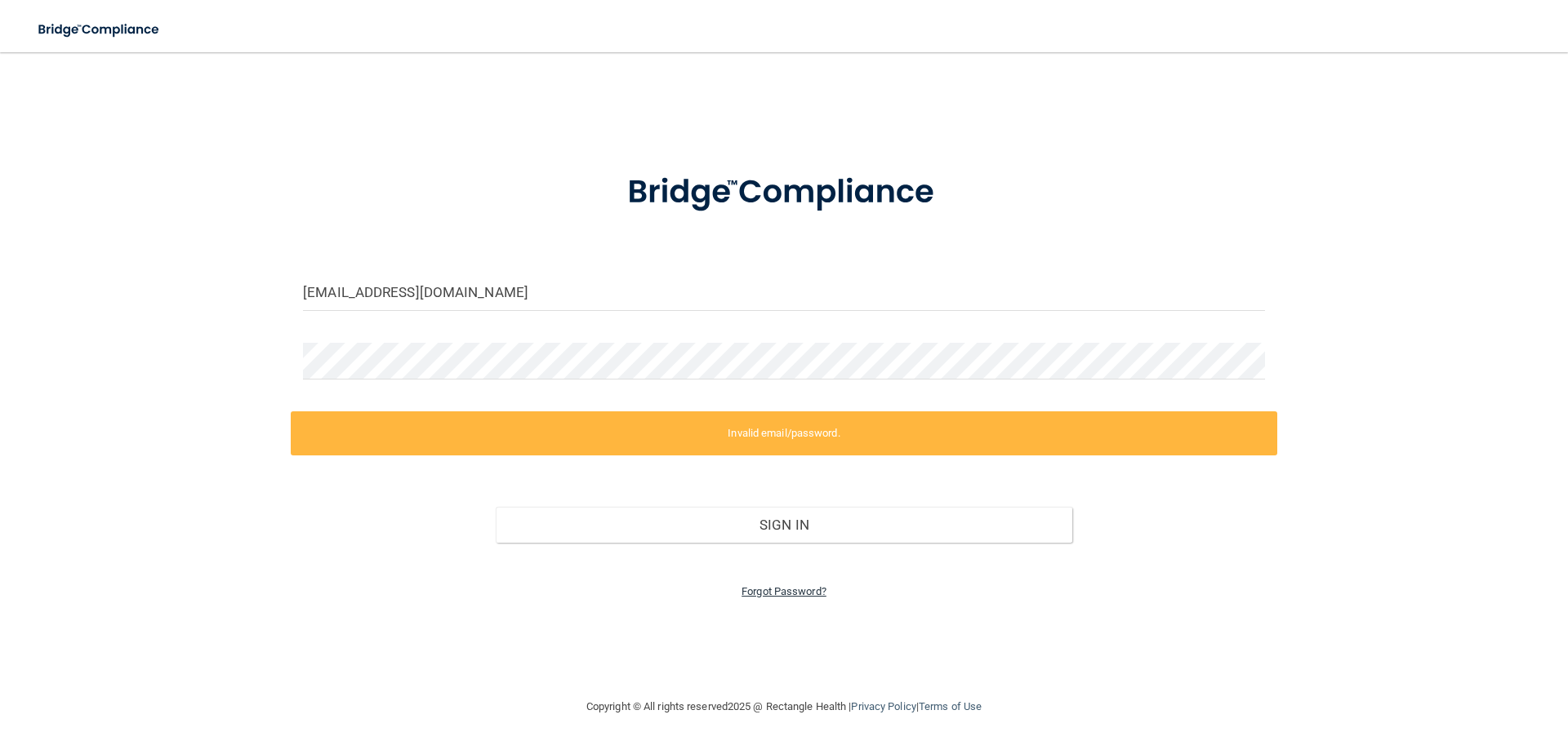
click at [787, 591] on link "Forgot Password?" at bounding box center [784, 591] width 85 height 13
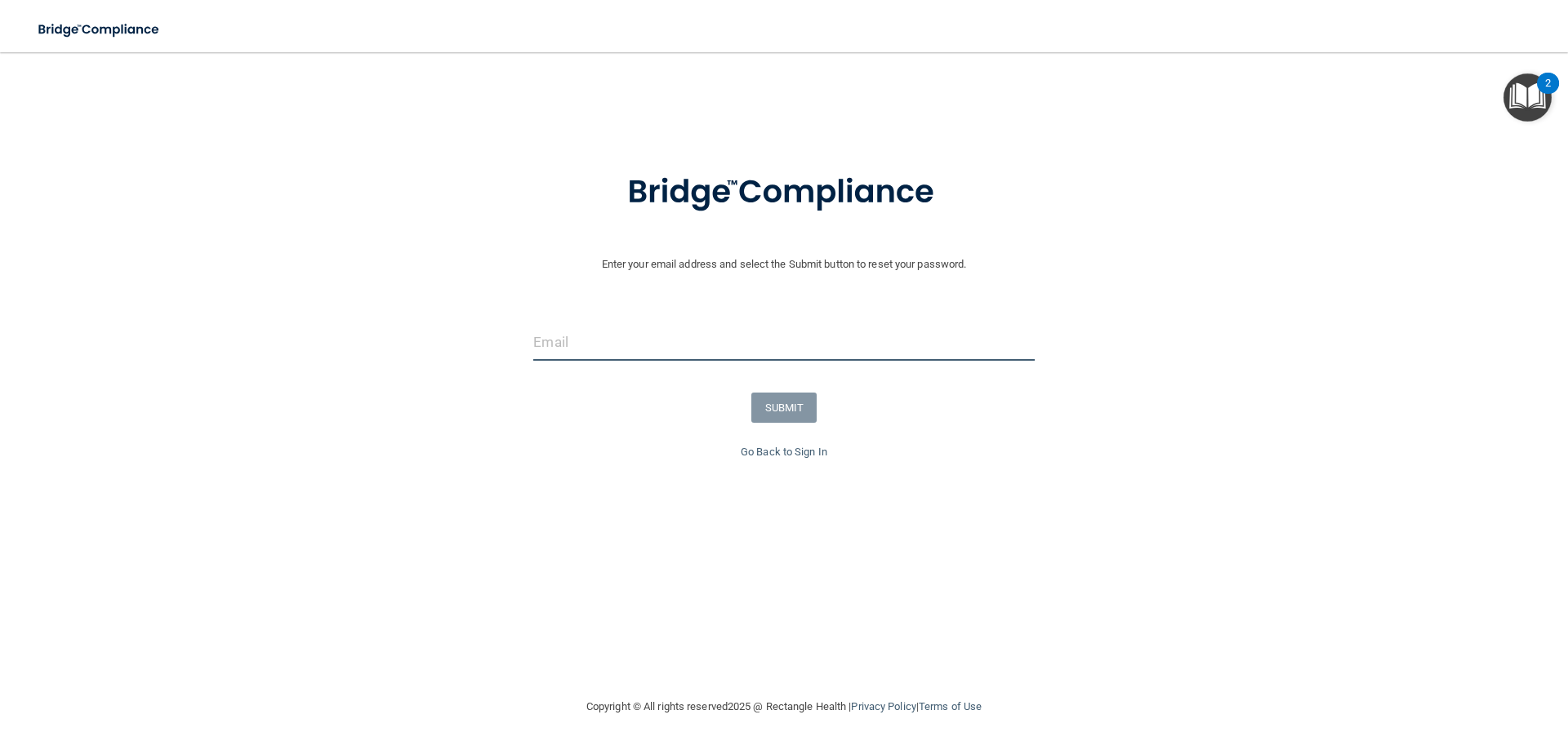
click at [547, 336] on input "email" at bounding box center [783, 343] width 501 height 37
type input "[EMAIL_ADDRESS][DOMAIN_NAME]"
click at [796, 419] on button "SUBMIT" at bounding box center [784, 408] width 67 height 30
